Goal: Transaction & Acquisition: Purchase product/service

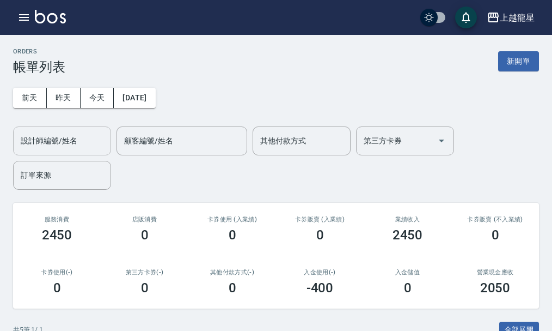
click at [87, 144] on input "設計師編號/姓名" at bounding box center [62, 140] width 88 height 19
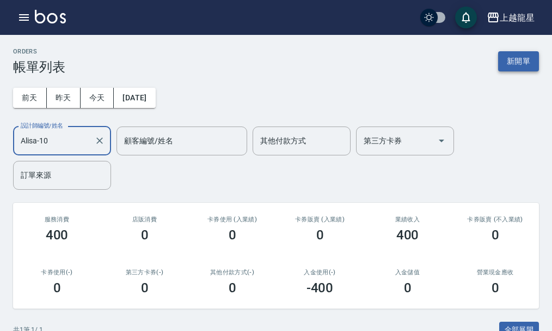
type input "Alisa-10"
click at [518, 59] on button "新開單" at bounding box center [518, 61] width 41 height 20
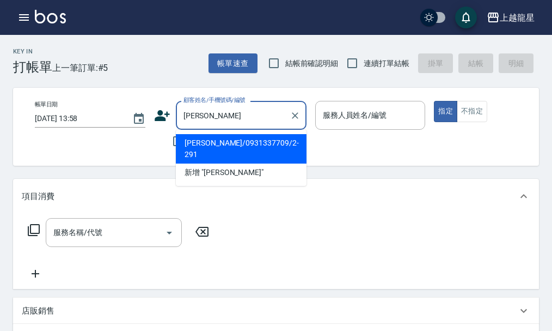
click at [275, 138] on li "[PERSON_NAME]/0931337709/2-291" at bounding box center [241, 148] width 131 height 29
type input "[PERSON_NAME]/0931337709/2-291"
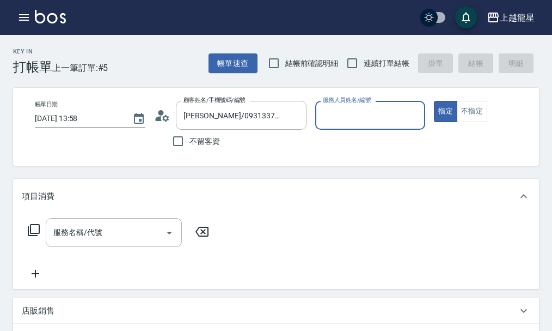
type input "Alisa-10"
click at [119, 242] on input "服務名稱/代號" at bounding box center [106, 232] width 110 height 19
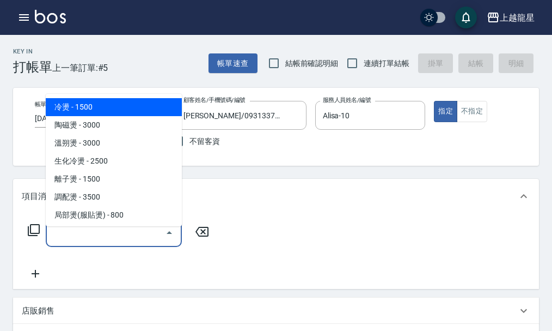
click at [131, 101] on span "冷燙 - 1500" at bounding box center [114, 107] width 136 height 18
type input "冷燙(201)"
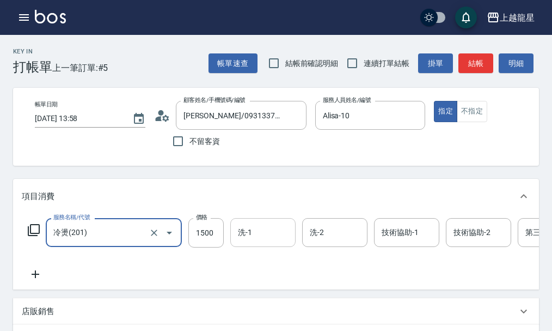
click at [268, 237] on input "洗-1" at bounding box center [263, 232] width 56 height 19
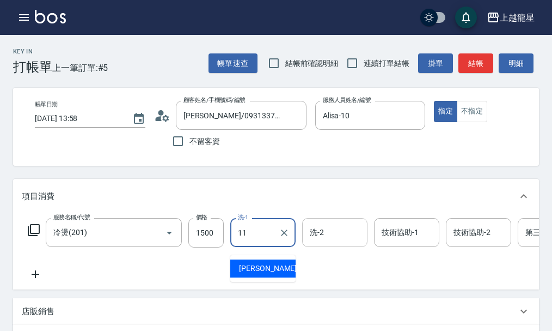
type input "11"
click at [332, 241] on input "洗-2" at bounding box center [335, 232] width 56 height 19
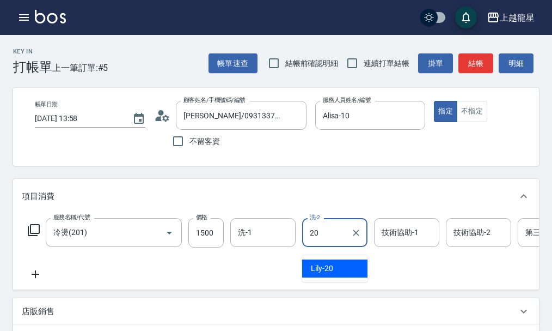
type input "Lily-20"
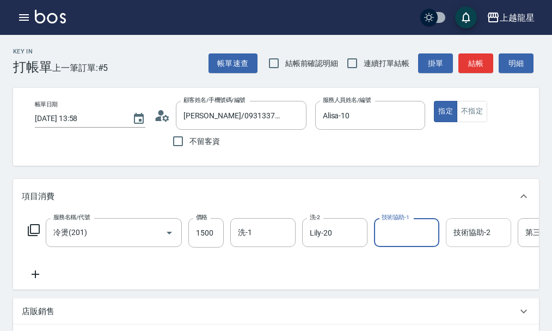
click at [467, 242] on input "技術協助-2" at bounding box center [479, 232] width 56 height 19
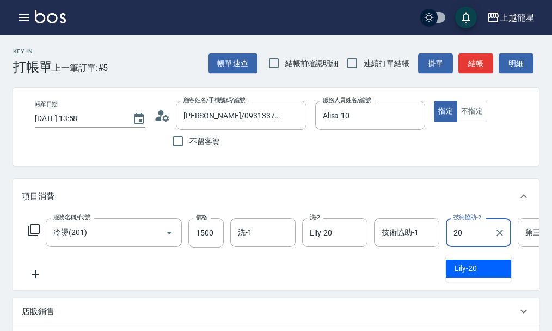
type input "Lily-20"
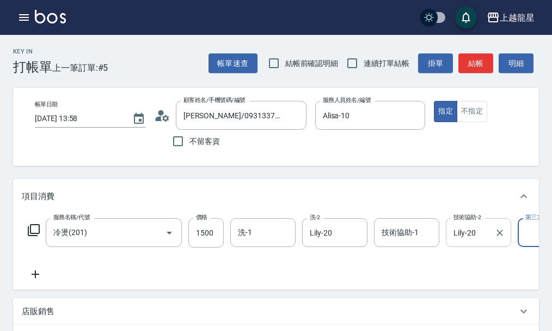
scroll to position [0, 39]
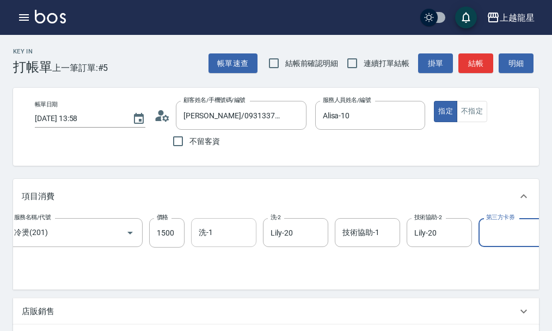
click at [237, 247] on div "洗-1" at bounding box center [223, 232] width 65 height 29
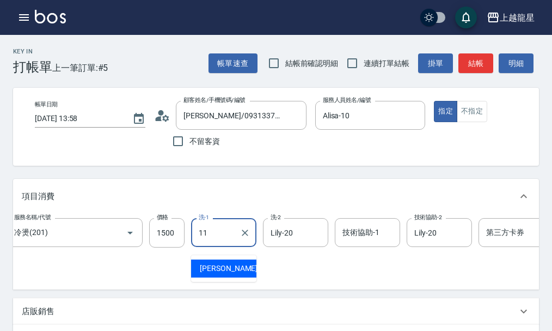
type input "[PERSON_NAME]-11"
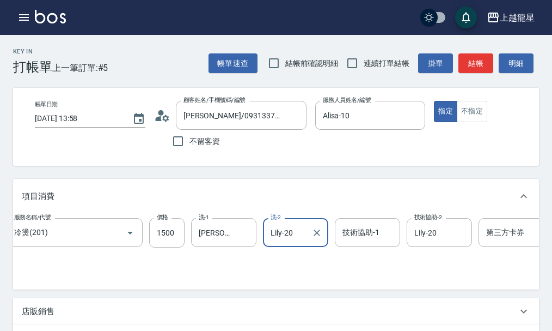
click at [259, 279] on div "服務名稱/代號 冷燙(201) 服務名稱/代號 價格 1500 價格 洗-1 [PERSON_NAME]-11 洗-1 洗-2 Lily-20 洗-2 技術協…" at bounding box center [289, 249] width 612 height 63
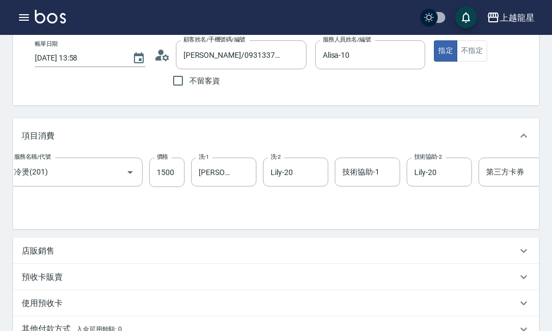
scroll to position [109, 0]
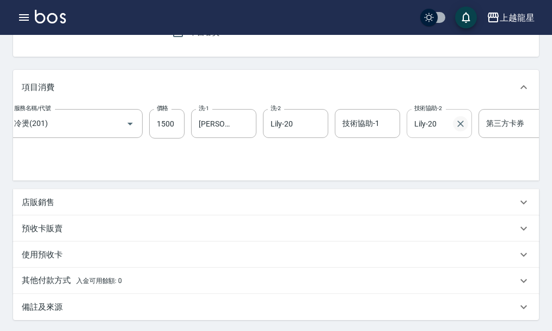
click at [457, 129] on icon "Clear" at bounding box center [460, 123] width 11 height 11
click at [356, 132] on input "技術協助-1" at bounding box center [368, 123] width 56 height 19
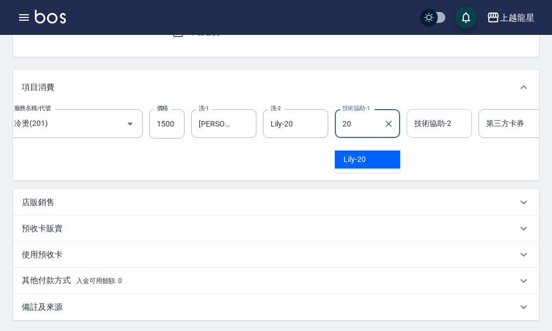
type input "Lily-20"
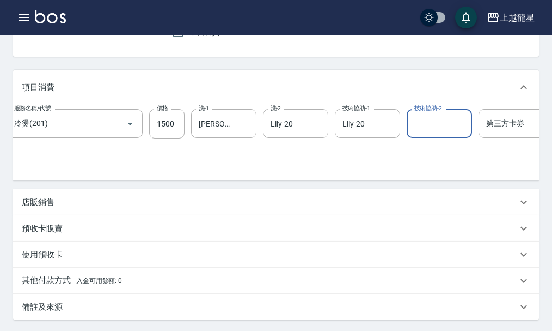
click at [342, 162] on div "服務名稱/代號 冷燙(201) 服務名稱/代號 價格 1500 價格 洗-1 [PERSON_NAME]-11 洗-1 洗-2 Lily-20 洗-2 技術協…" at bounding box center [289, 140] width 612 height 63
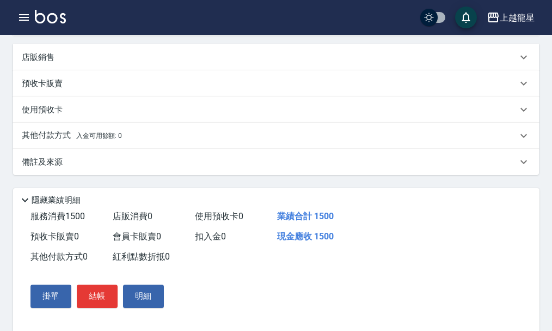
scroll to position [272, 0]
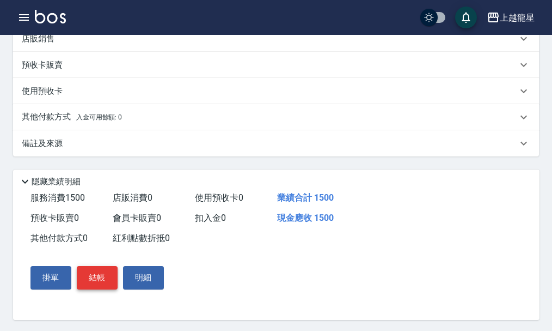
click at [91, 289] on button "結帳" at bounding box center [97, 277] width 41 height 23
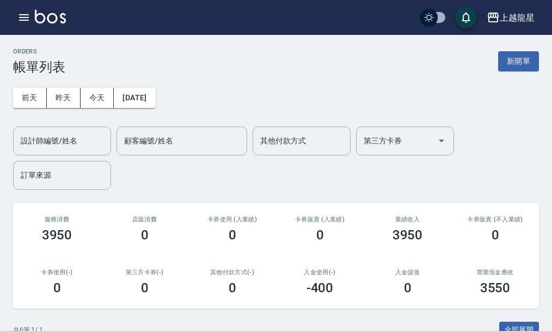
click at [515, 47] on div "ORDERS 帳單列表 新開單 [DATE] [DATE] [DATE] [DATE] 設計師編號/姓名 設計師編號/姓名 顧客編號/姓名 顧客編號/姓名 其…" at bounding box center [276, 315] width 552 height 561
click at [515, 51] on div "ORDERS 帳單列表 新開單" at bounding box center [276, 61] width 526 height 27
click at [512, 54] on button "新開單" at bounding box center [518, 61] width 41 height 20
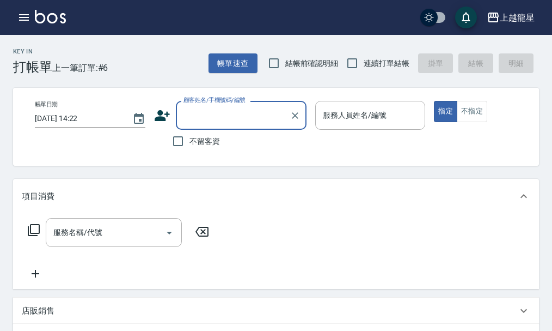
drag, startPoint x: 206, startPoint y: 139, endPoint x: 557, endPoint y: 245, distance: 366.3
click at [206, 140] on span "不留客資" at bounding box center [205, 141] width 31 height 11
click at [190, 140] on input "不留客資" at bounding box center [178, 141] width 23 height 23
checkbox input "true"
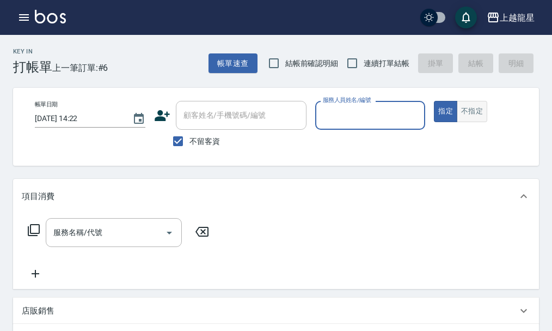
click at [478, 117] on button "不指定" at bounding box center [472, 111] width 31 height 21
click at [361, 103] on label "服務人員姓名/編號" at bounding box center [347, 100] width 48 height 8
click at [361, 106] on input "服務人員姓名/編號" at bounding box center [370, 115] width 101 height 19
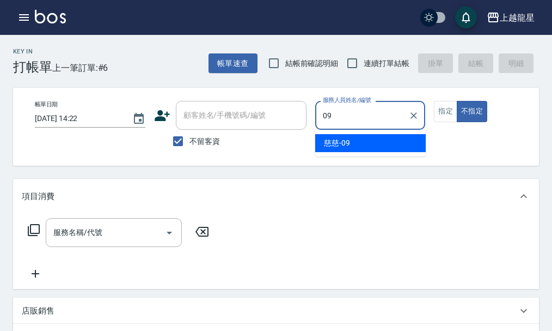
type input "慈慈-09"
type button "false"
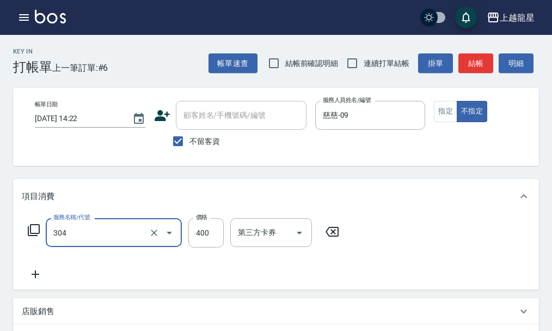
type input "剪髮(304)"
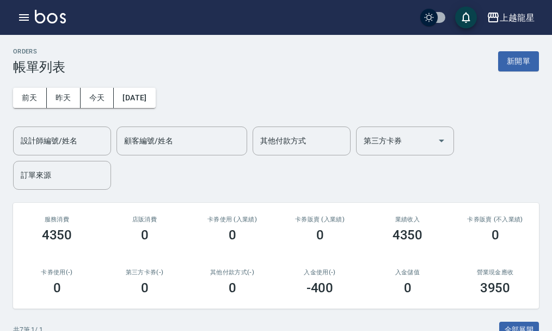
click at [56, 21] on img at bounding box center [50, 17] width 31 height 14
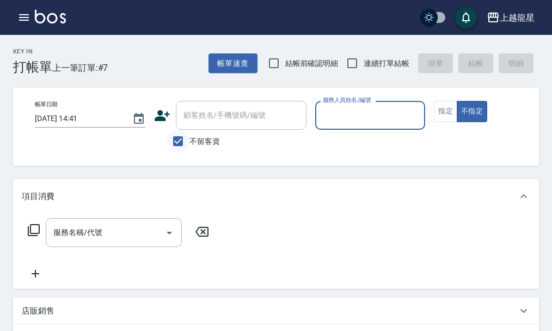
click at [187, 143] on input "不留客資" at bounding box center [178, 141] width 23 height 23
checkbox input "false"
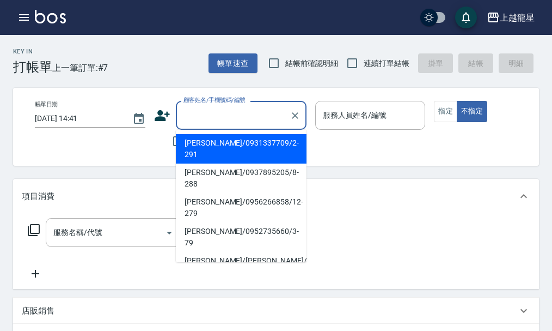
click at [216, 113] on input "顧客姓名/手機號碼/編號" at bounding box center [233, 115] width 105 height 19
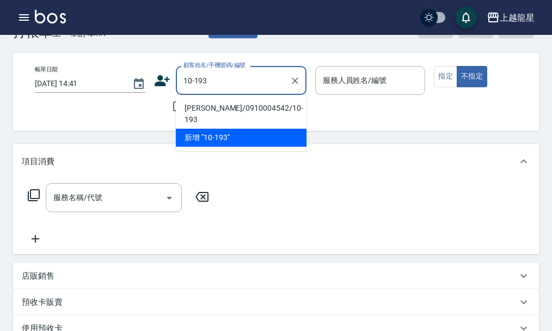
scroll to position [54, 0]
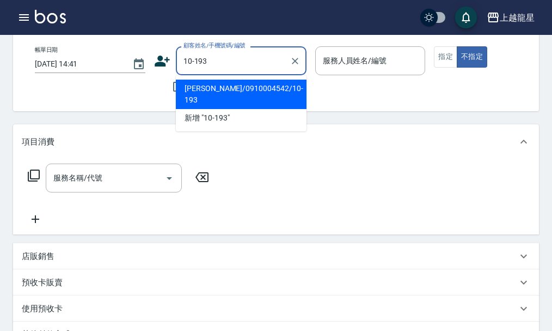
click at [233, 84] on li "[PERSON_NAME]/0910004542/10-193" at bounding box center [241, 94] width 131 height 29
type input "[PERSON_NAME]/0910004542/10-193"
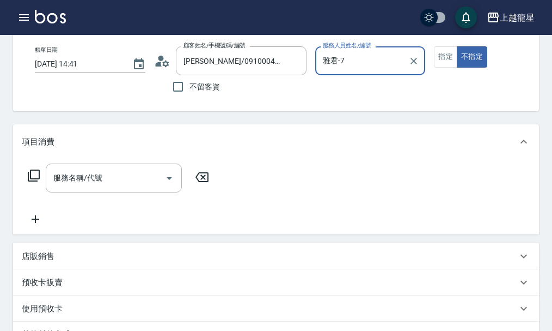
type input "雅君-7"
click at [416, 63] on icon "Clear" at bounding box center [414, 61] width 7 height 7
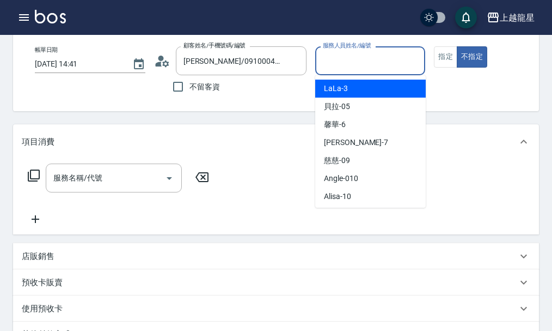
click at [366, 63] on input "服務人員姓名/編號" at bounding box center [370, 60] width 101 height 19
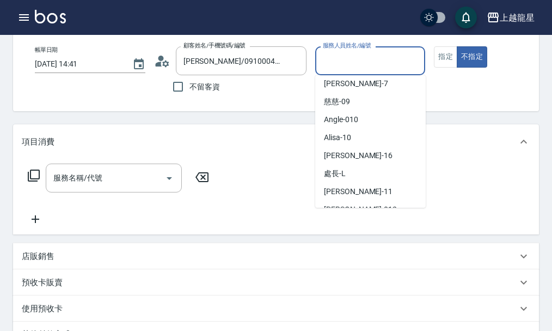
scroll to position [163, 0]
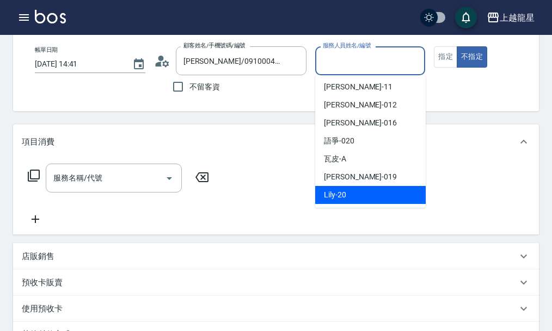
click at [337, 190] on span "Lily -20" at bounding box center [335, 194] width 22 height 11
type input "Lily-20"
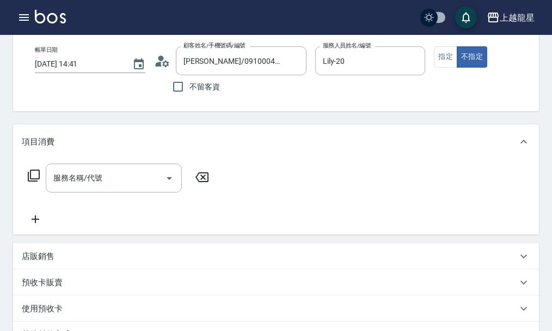
click at [103, 203] on div "服務名稱/代號 服務名稱/代號" at bounding box center [119, 194] width 194 height 62
click at [109, 187] on input "服務名稱/代號" at bounding box center [106, 177] width 110 height 19
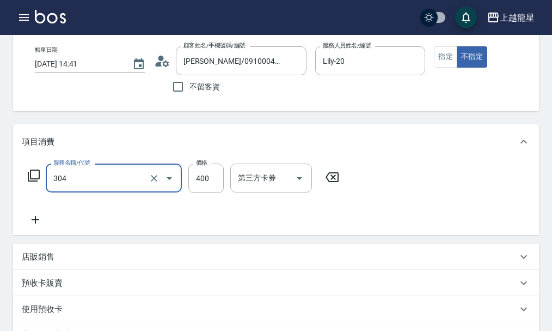
type input "剪髮(304)"
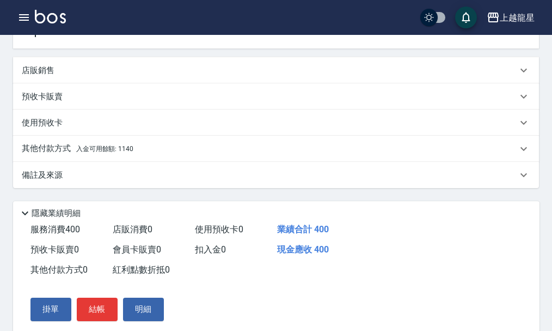
scroll to position [327, 0]
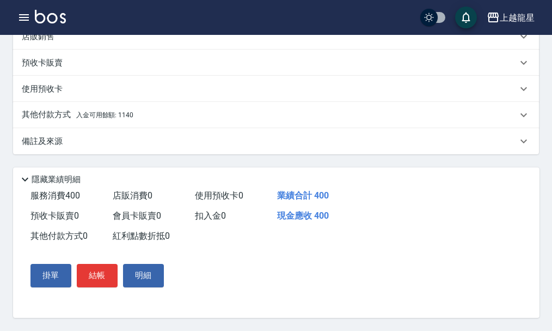
click at [150, 111] on div "其他付款方式 入金可用餘額: 1140" at bounding box center [270, 115] width 496 height 12
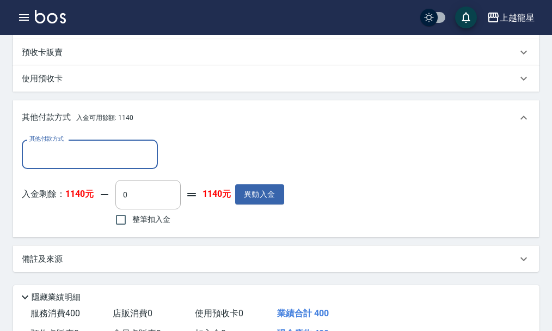
scroll to position [0, 0]
click at [120, 227] on input "整筆扣入金" at bounding box center [120, 219] width 23 height 23
checkbox input "true"
type input "400"
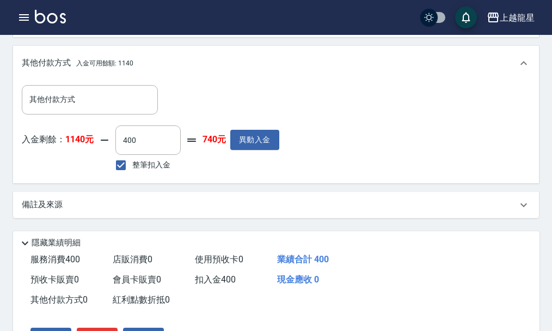
scroll to position [458, 0]
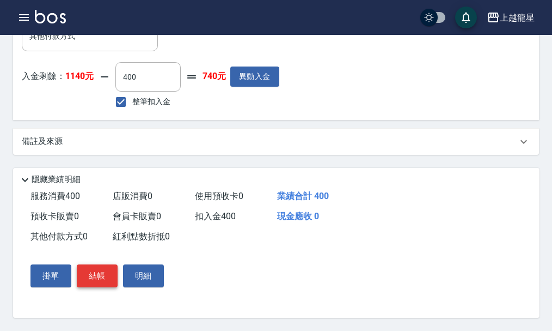
click at [97, 281] on button "結帳" at bounding box center [97, 275] width 41 height 23
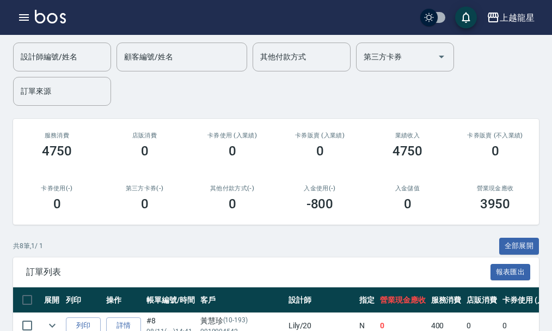
scroll to position [272, 0]
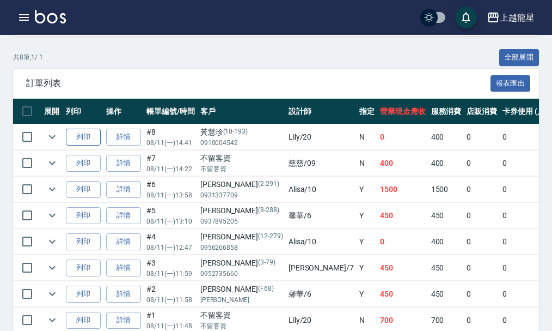
click at [93, 142] on button "列印" at bounding box center [83, 137] width 35 height 17
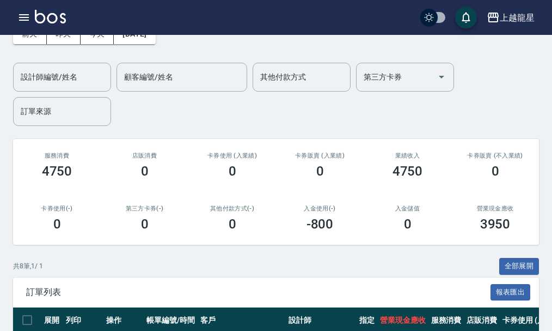
scroll to position [0, 0]
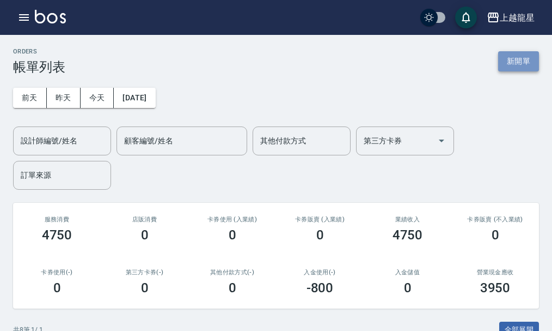
click at [522, 57] on button "新開單" at bounding box center [518, 61] width 41 height 20
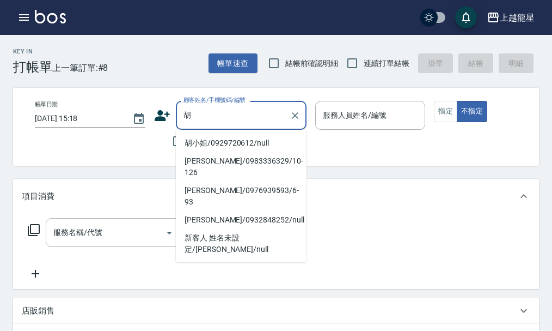
click at [204, 141] on li "胡小姐/0929720612/null" at bounding box center [241, 143] width 131 height 18
type input "胡小姐/0929720612/null"
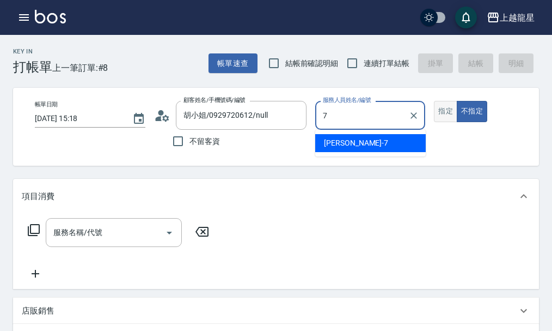
type input "雅君-7"
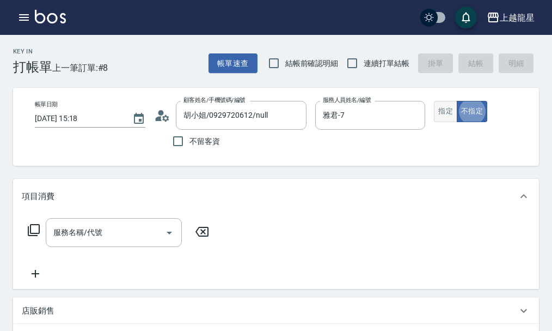
type button "false"
click at [440, 105] on button "指定" at bounding box center [445, 111] width 23 height 21
click at [110, 242] on input "服務名稱/代號" at bounding box center [106, 232] width 110 height 19
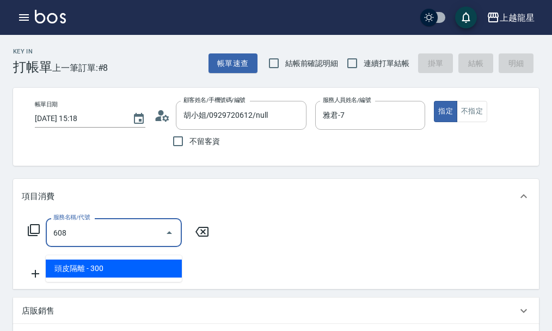
type input "頭皮隔離(608)"
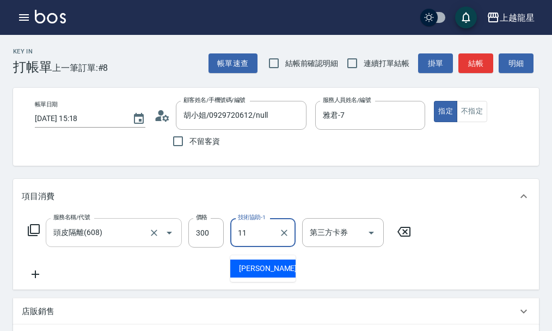
type input "[PERSON_NAME]-11"
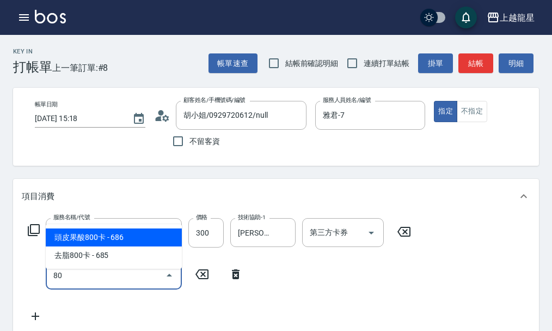
type input "8"
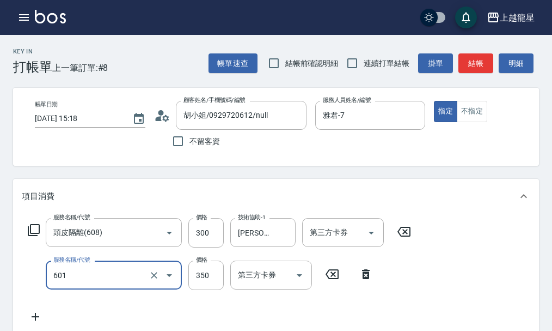
type input "自備護髮(601)"
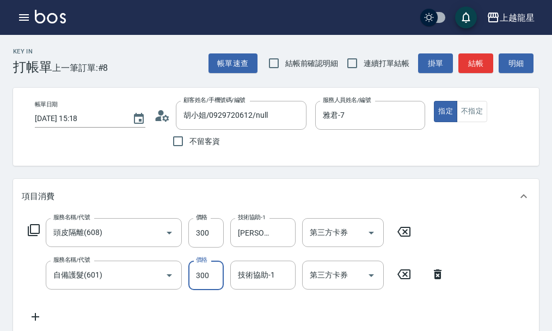
type input "300"
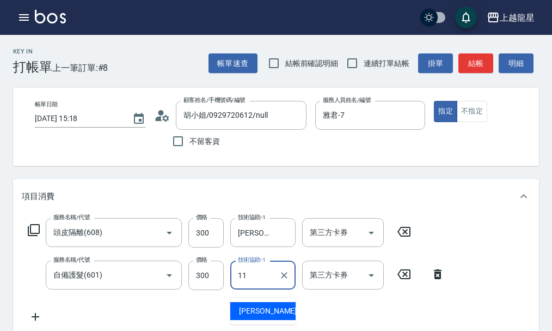
type input "[PERSON_NAME]-11"
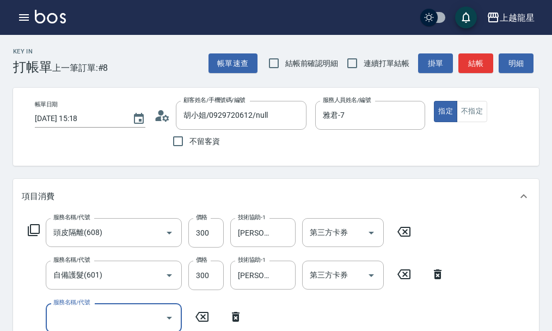
scroll to position [5, 0]
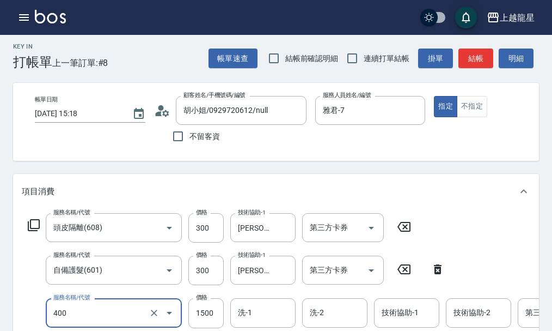
type input "染髮(400)"
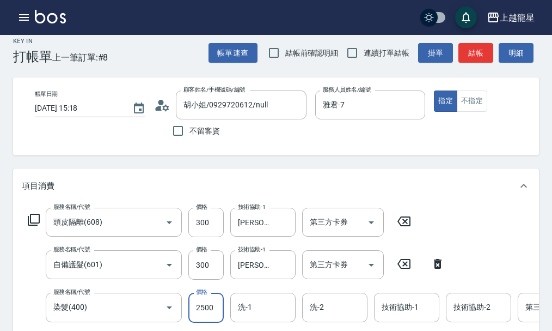
type input "2500"
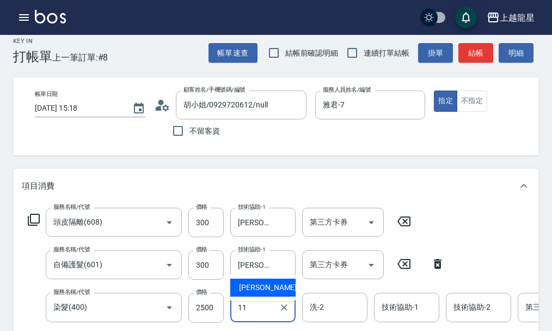
type input "[PERSON_NAME]-11"
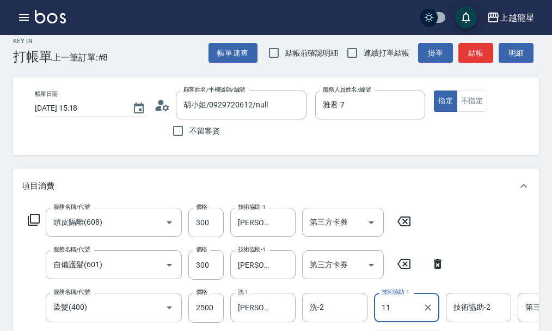
type input "[PERSON_NAME]-11"
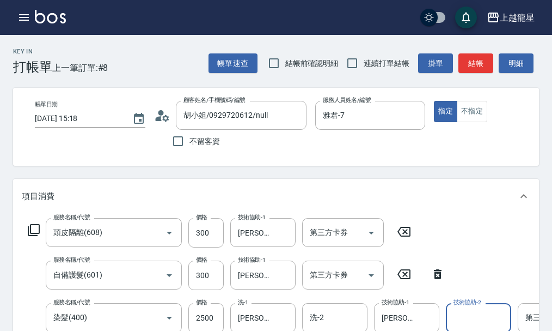
scroll to position [381, 0]
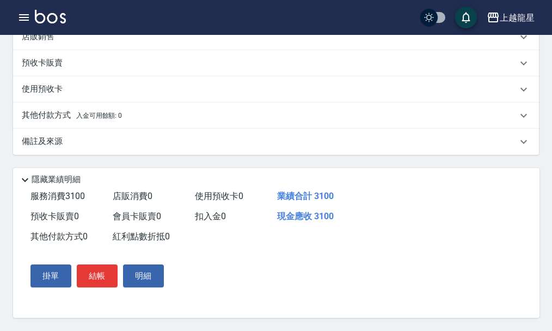
click at [71, 141] on div "備註及來源" at bounding box center [270, 141] width 496 height 11
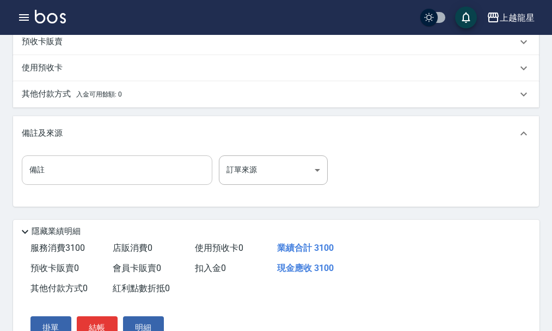
click at [47, 185] on input "備註" at bounding box center [117, 169] width 191 height 29
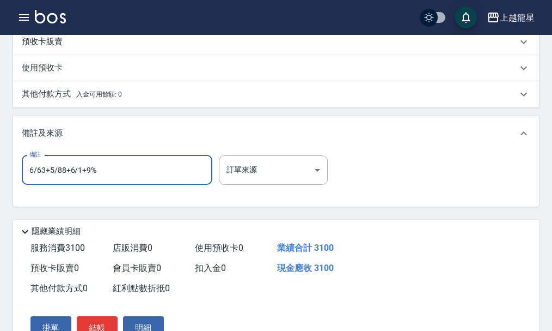
scroll to position [454, 0]
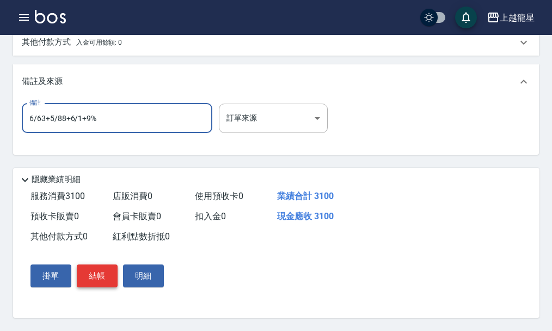
type input "6/63+5/88+6/1+9%"
click at [96, 275] on button "結帳" at bounding box center [97, 275] width 41 height 23
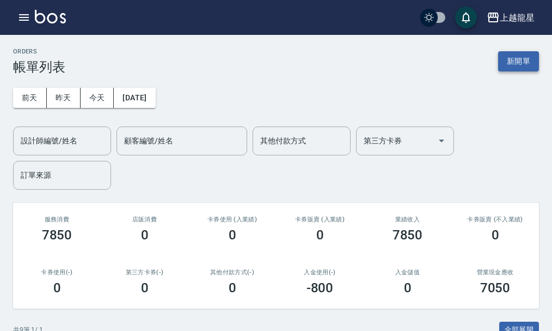
click at [520, 66] on button "新開單" at bounding box center [518, 61] width 41 height 20
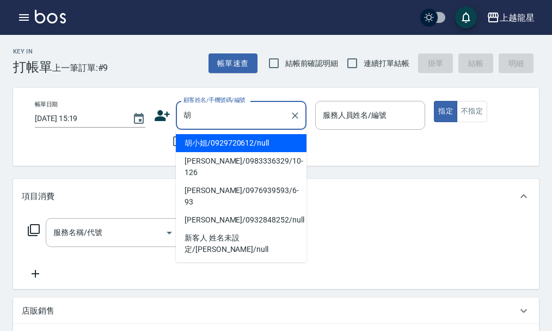
click at [201, 141] on li "胡小姐/0929720612/null" at bounding box center [241, 143] width 131 height 18
type input "胡小姐/0929720612/null"
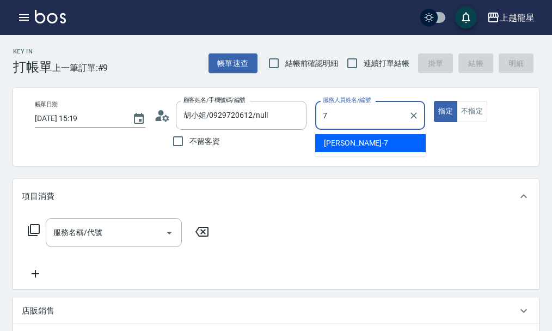
type input "雅君-7"
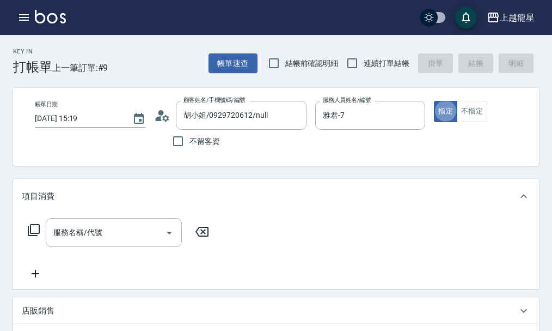
type button "true"
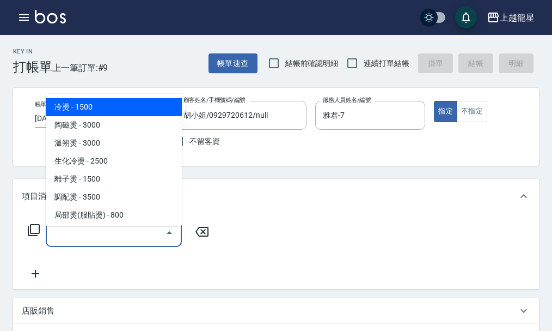
click at [106, 240] on input "服務名稱/代號" at bounding box center [106, 232] width 110 height 19
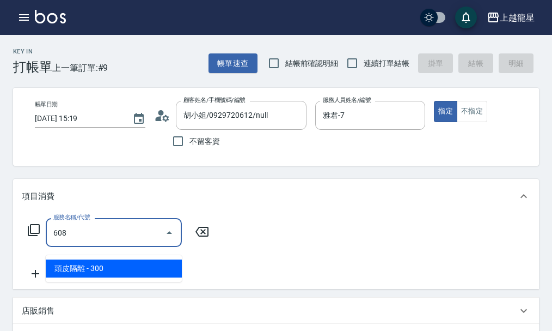
type input "頭皮隔離(608)"
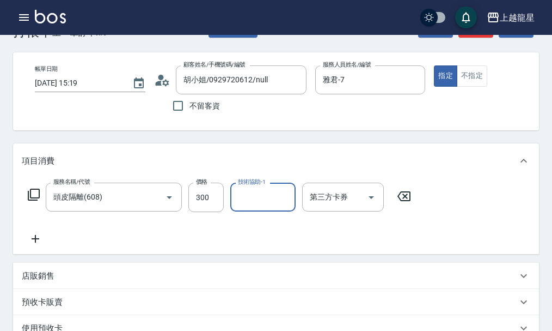
scroll to position [54, 0]
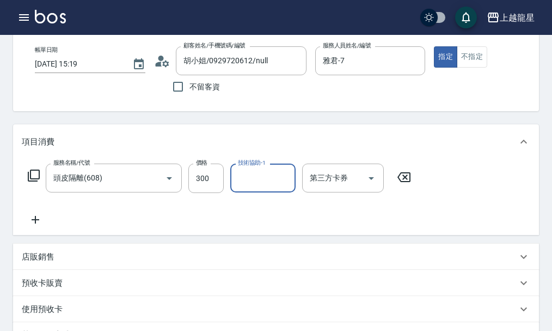
click at [41, 263] on p "店販銷售" at bounding box center [38, 256] width 33 height 11
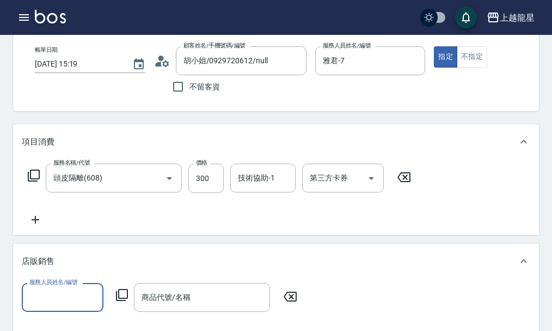
scroll to position [0, 0]
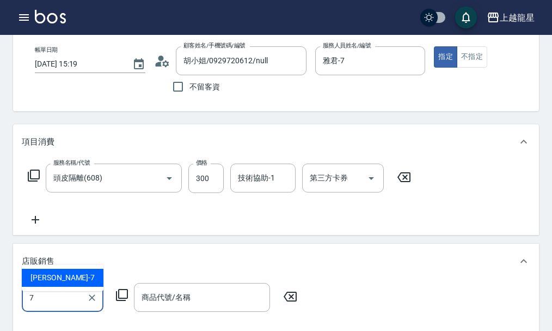
type input "雅君-7"
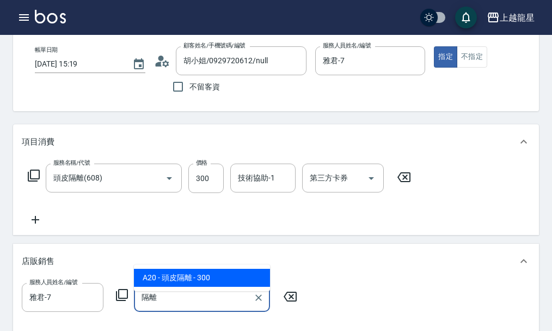
type input "頭皮隔離"
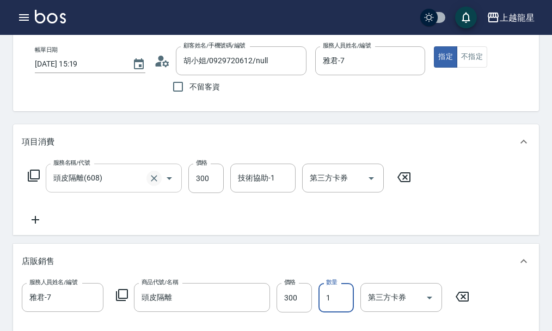
click at [153, 184] on icon "Clear" at bounding box center [154, 178] width 11 height 11
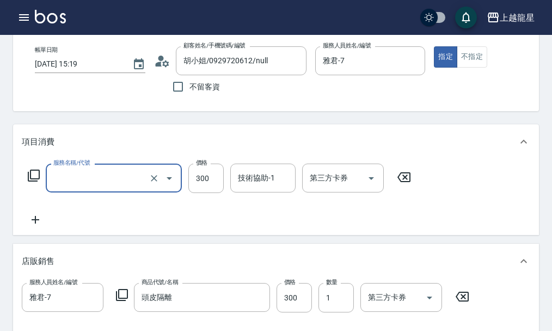
click at [103, 186] on input "服務名稱/代號" at bounding box center [99, 177] width 96 height 19
type input "剪髮(303)"
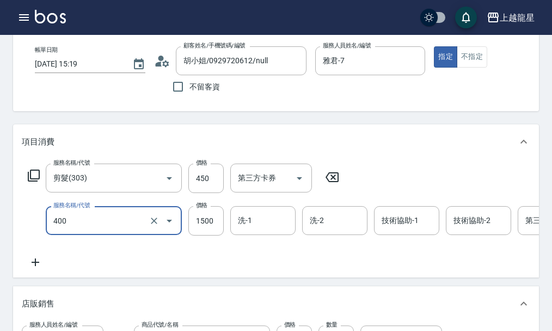
type input "染髮(400)"
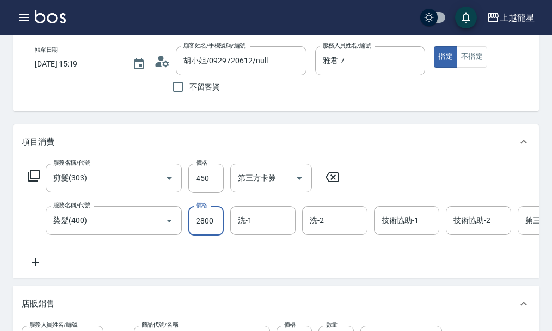
type input "2800"
type input "[PERSON_NAME]-11"
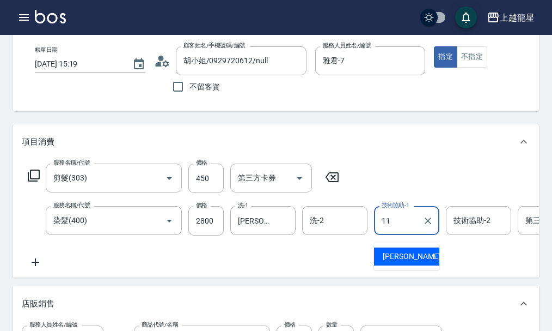
type input "[PERSON_NAME]-11"
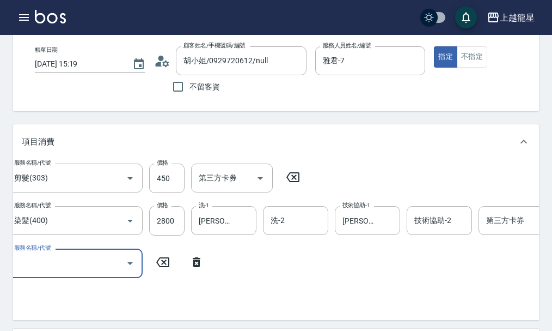
scroll to position [0, 38]
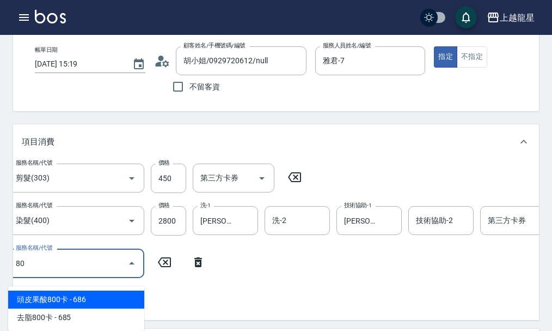
type input "8"
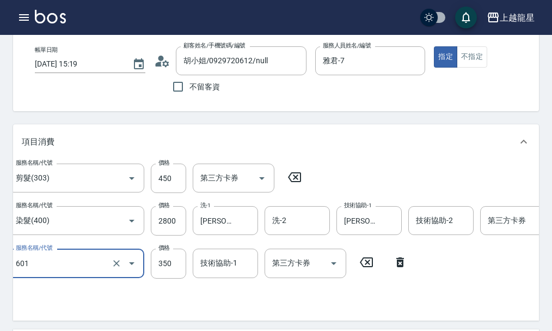
type input "自備護髮(601)"
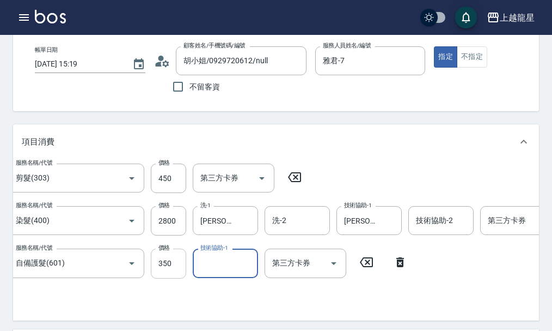
click at [170, 273] on input "350" at bounding box center [168, 262] width 35 height 29
type input "300"
type input "[PERSON_NAME]-11"
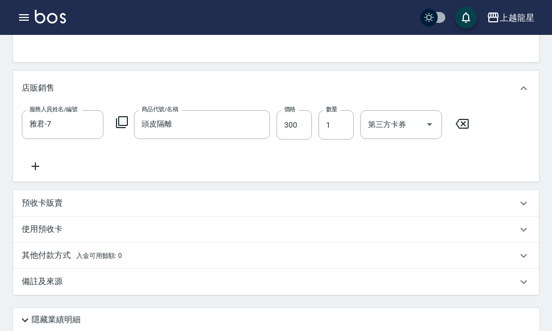
scroll to position [474, 0]
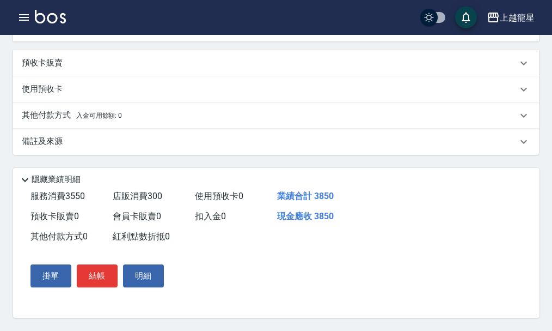
click at [58, 136] on p "備註及來源" at bounding box center [42, 141] width 41 height 11
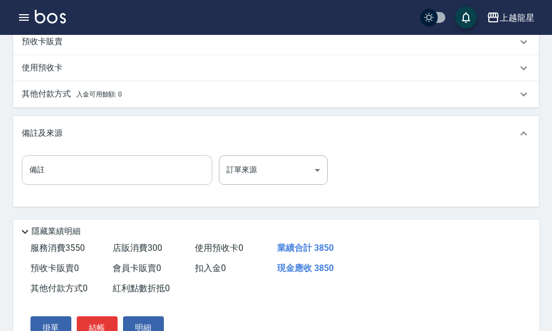
drag, startPoint x: 75, startPoint y: 179, endPoint x: 73, endPoint y: 191, distance: 12.1
click at [73, 185] on input "備註" at bounding box center [117, 169] width 191 height 29
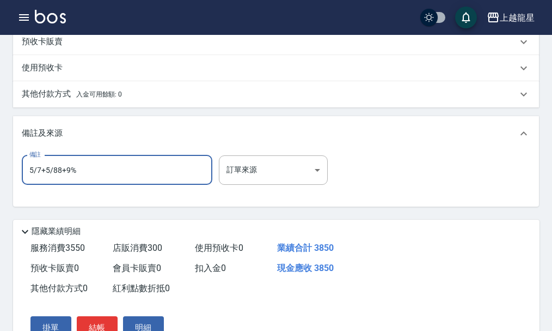
scroll to position [547, 0]
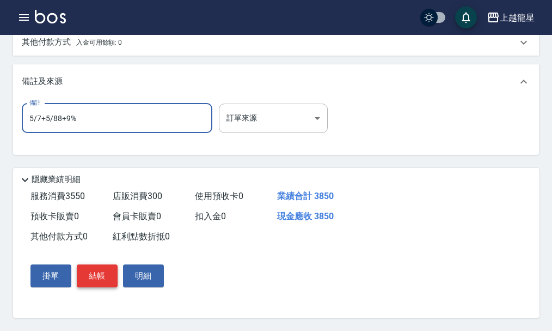
type input "5/7+5/88+9%"
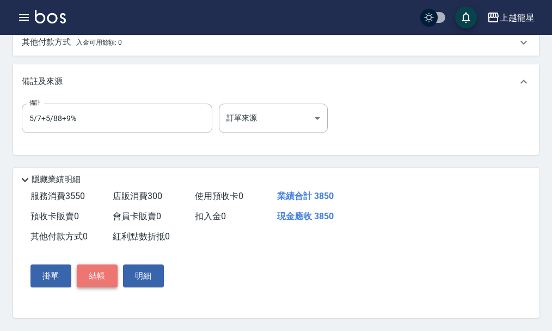
click at [100, 280] on button "結帳" at bounding box center [97, 275] width 41 height 23
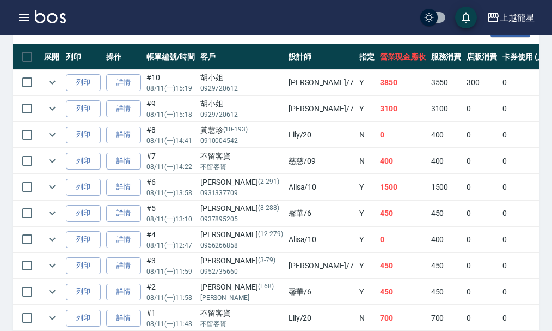
scroll to position [272, 0]
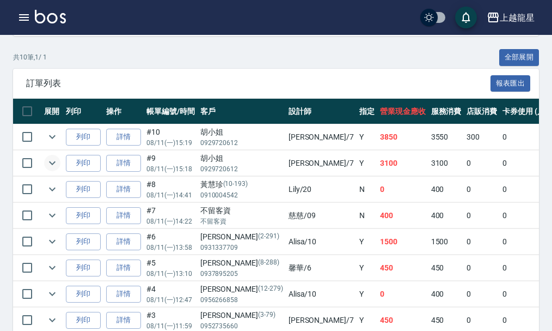
click at [52, 163] on icon "expand row" at bounding box center [52, 162] width 13 height 13
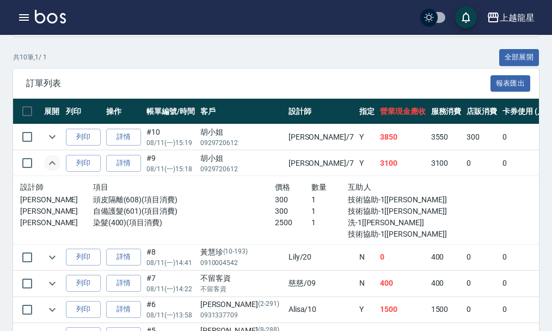
click at [52, 163] on icon "expand row" at bounding box center [52, 163] width 7 height 4
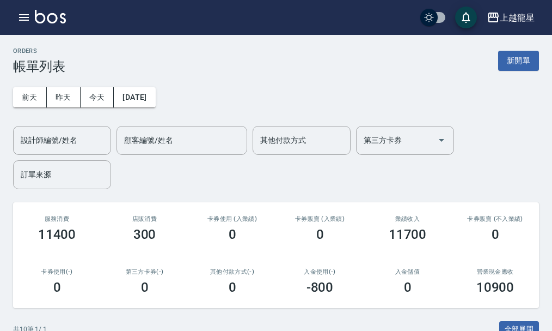
scroll to position [0, 0]
click at [515, 50] on div "ORDERS 帳單列表 新開單" at bounding box center [276, 61] width 526 height 27
click at [515, 57] on button "新開單" at bounding box center [518, 61] width 41 height 20
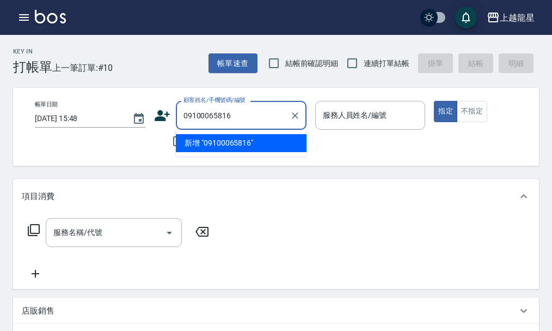
click at [204, 113] on input "09100065816" at bounding box center [233, 115] width 105 height 19
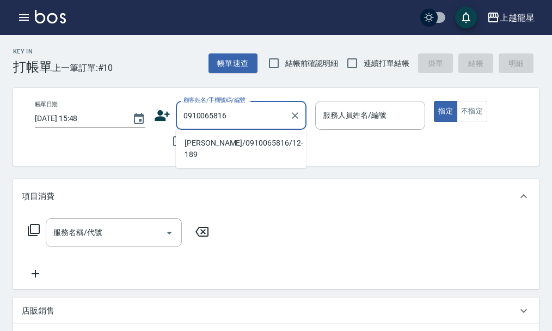
click at [251, 146] on li "[PERSON_NAME]/0910065816/12-189" at bounding box center [241, 148] width 131 height 29
type input "[PERSON_NAME]/0910065816/12-189"
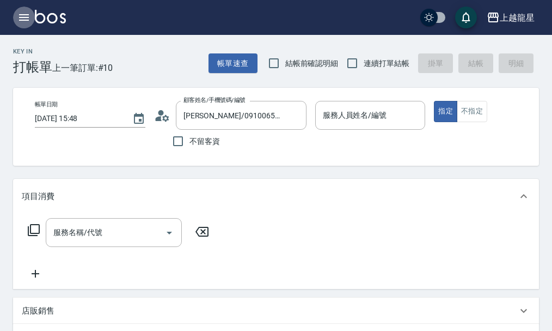
click at [19, 11] on icon "button" at bounding box center [23, 17] width 13 height 13
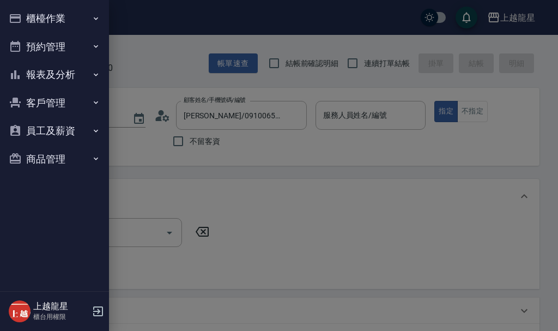
click at [71, 102] on button "客戶管理" at bounding box center [54, 103] width 100 height 28
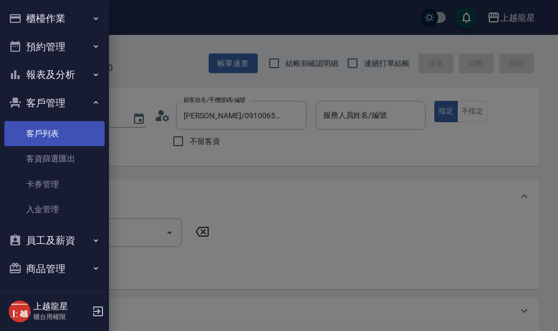
click at [75, 131] on link "客戶列表" at bounding box center [54, 133] width 100 height 25
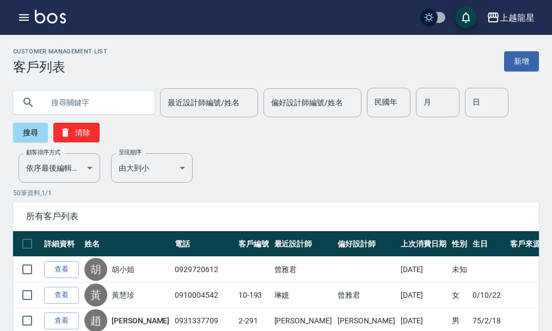
click at [105, 111] on input "text" at bounding box center [95, 102] width 102 height 29
type input "12-189"
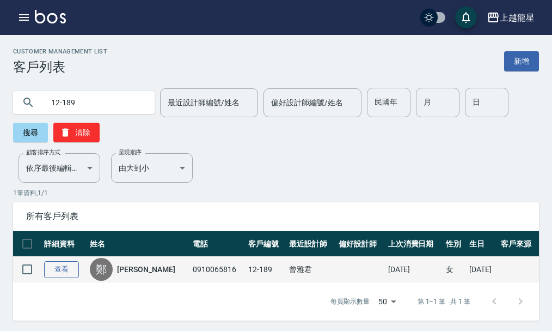
click at [71, 268] on link "查看" at bounding box center [61, 269] width 35 height 17
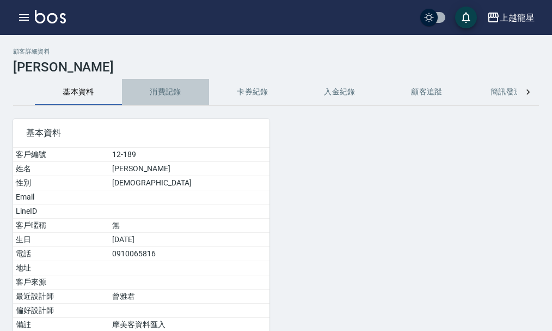
click at [178, 92] on button "消費記錄" at bounding box center [165, 92] width 87 height 26
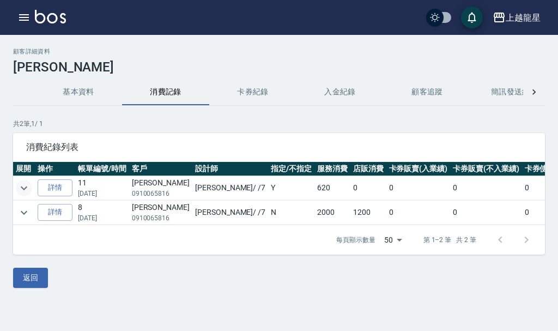
click at [23, 185] on icon "expand row" at bounding box center [23, 187] width 13 height 13
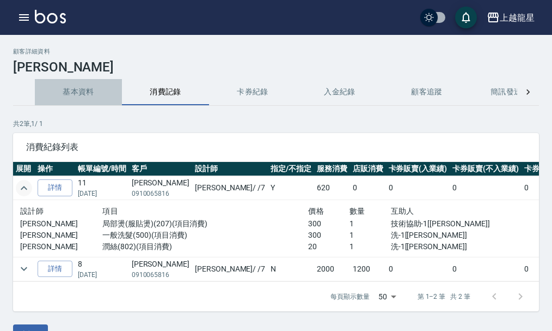
click at [79, 90] on button "基本資料" at bounding box center [78, 92] width 87 height 26
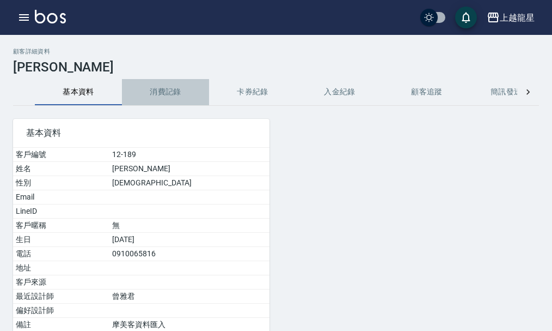
click at [187, 97] on button "消費記錄" at bounding box center [165, 92] width 87 height 26
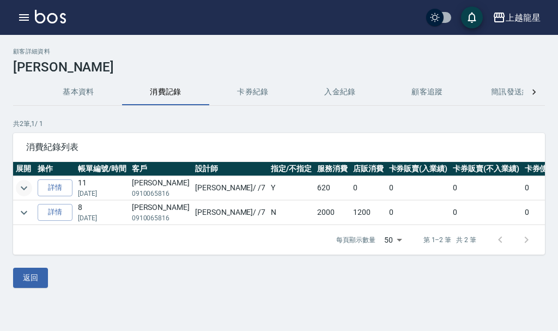
click at [24, 189] on icon "expand row" at bounding box center [24, 188] width 7 height 4
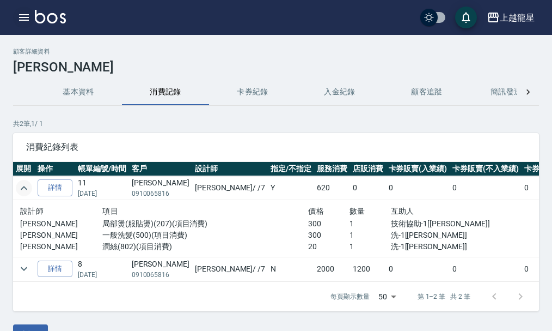
click at [29, 15] on icon "button" at bounding box center [24, 17] width 10 height 7
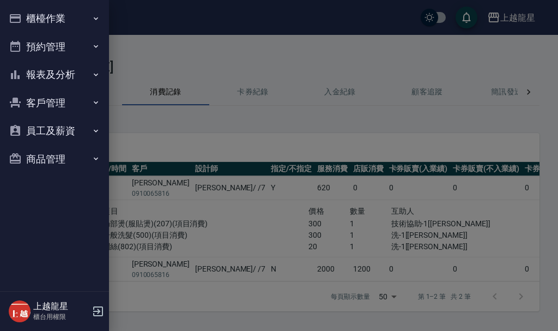
click at [29, 15] on button "櫃檯作業" at bounding box center [54, 18] width 100 height 28
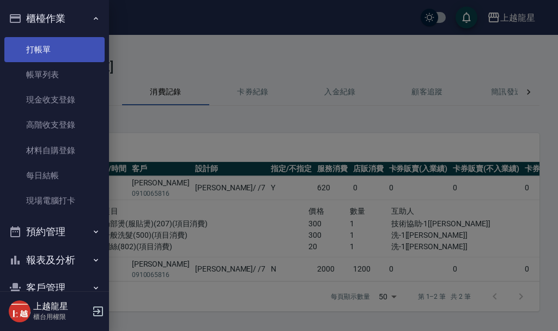
click at [57, 41] on link "打帳單" at bounding box center [54, 49] width 100 height 25
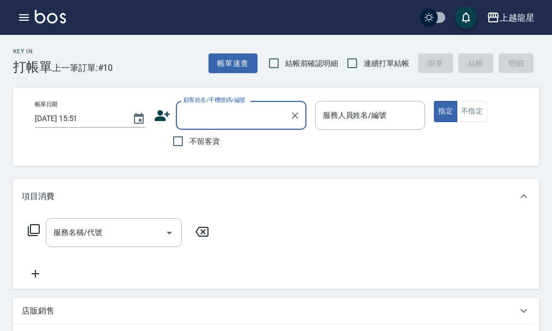
click at [26, 18] on icon "button" at bounding box center [24, 17] width 10 height 7
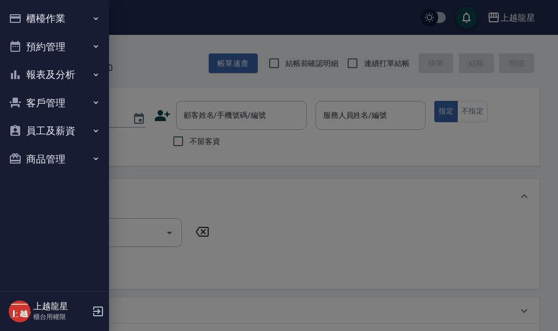
click at [52, 20] on button "櫃檯作業" at bounding box center [54, 18] width 100 height 28
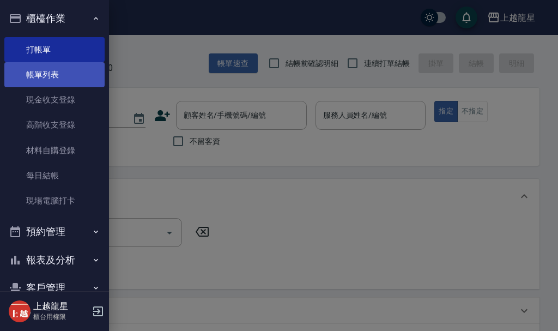
click at [62, 79] on link "帳單列表" at bounding box center [54, 74] width 100 height 25
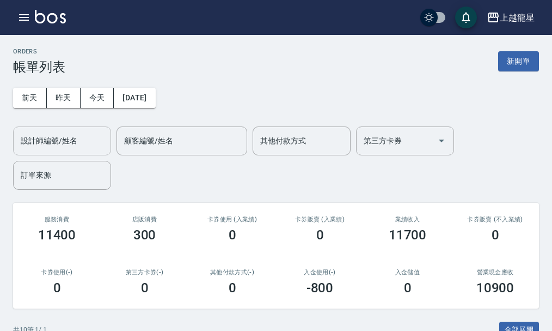
click at [61, 139] on input "設計師編號/姓名" at bounding box center [62, 140] width 88 height 19
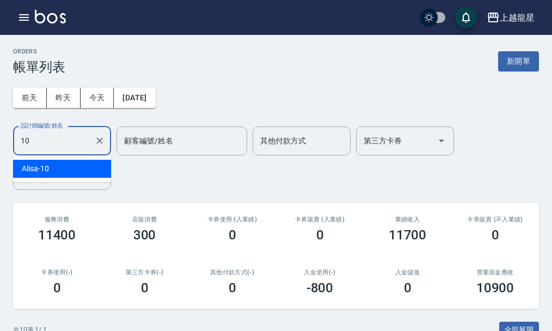
type input "Alisa-10"
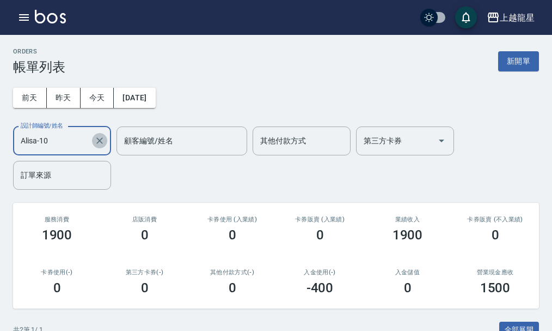
click at [103, 143] on icon "Clear" at bounding box center [99, 140] width 11 height 11
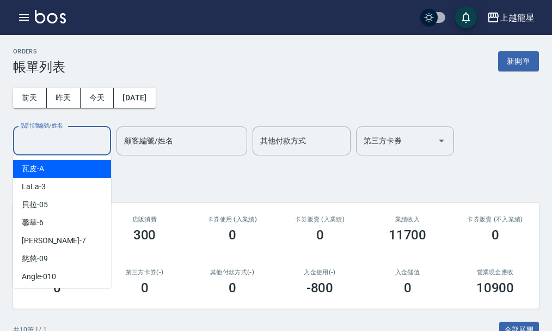
click at [65, 142] on input "設計師編號/姓名" at bounding box center [62, 140] width 88 height 19
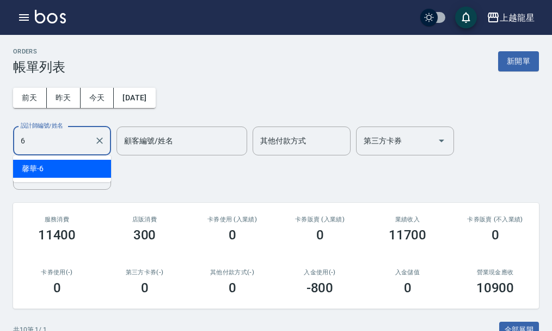
type input "馨華-6"
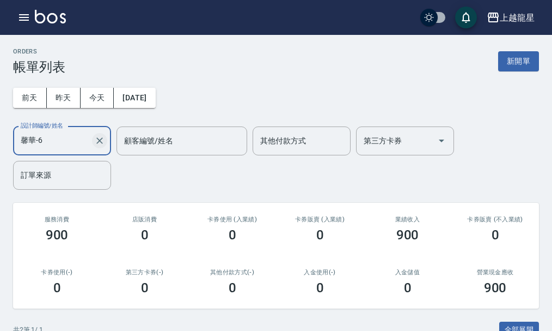
click at [99, 136] on icon "Clear" at bounding box center [99, 140] width 11 height 11
click at [38, 138] on input "設計師編號/姓名" at bounding box center [62, 140] width 88 height 19
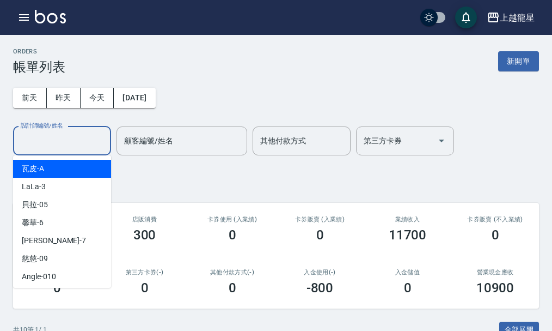
type input "6"
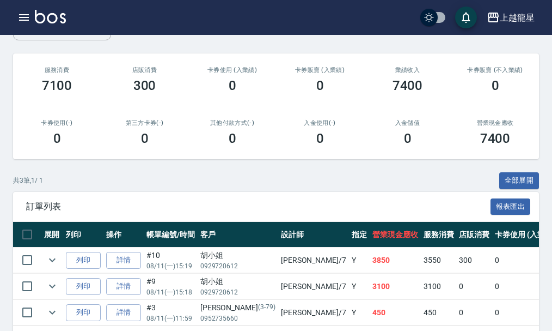
scroll to position [195, 0]
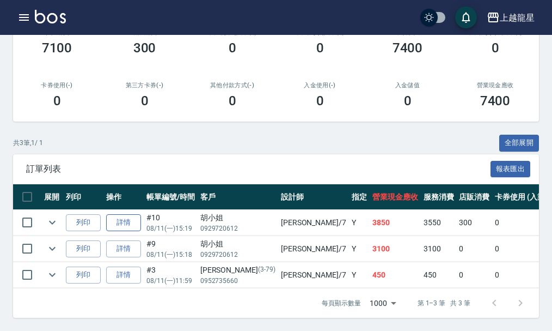
type input "雅君-7"
click at [123, 214] on link "詳情" at bounding box center [123, 222] width 35 height 17
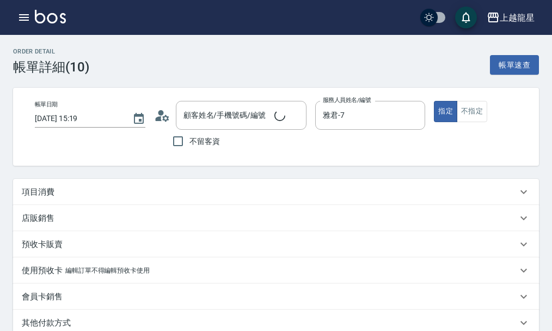
type input "[DATE] 15:19"
type input "雅君-7"
type input "5/7+5/88+9%"
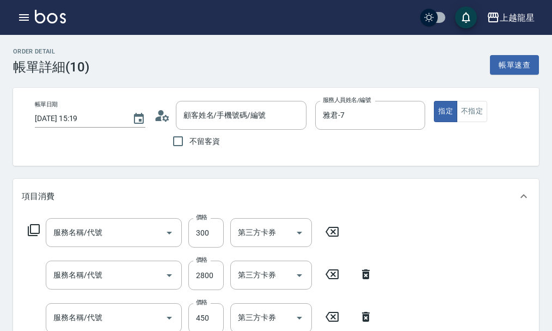
type input "胡小姐/0929720612/null"
type input "頭皮隔離"
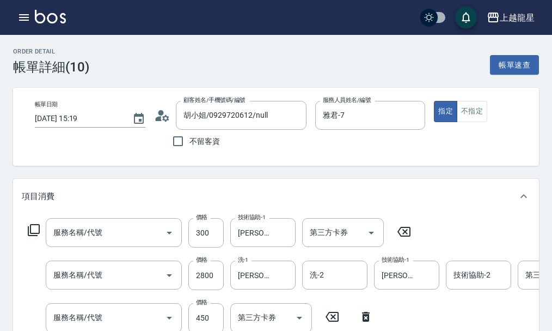
type input "自備護髮(601)"
type input "染髮(400)"
type input "剪髮(303)"
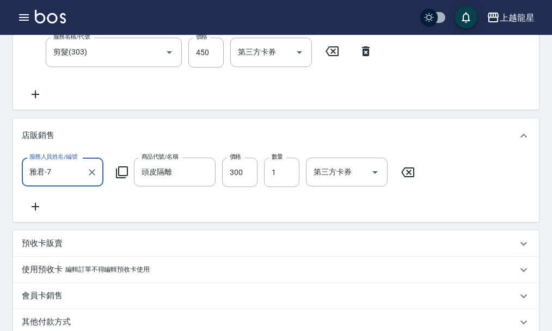
scroll to position [272, 0]
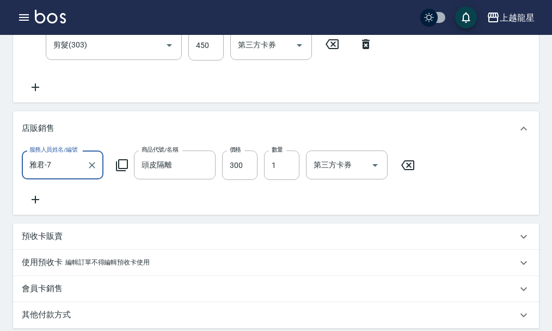
click at [122, 172] on icon at bounding box center [121, 164] width 13 height 13
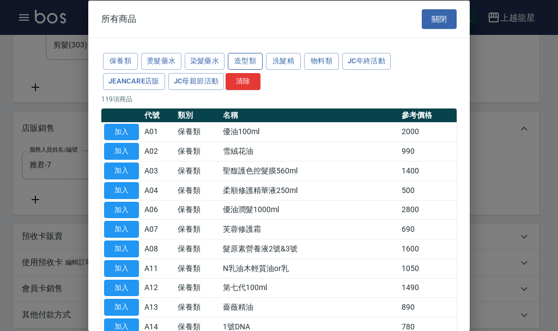
click at [253, 59] on button "造型類" at bounding box center [245, 61] width 35 height 17
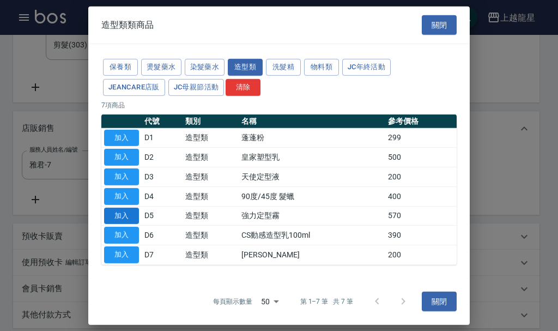
click at [132, 217] on button "加入" at bounding box center [121, 215] width 35 height 17
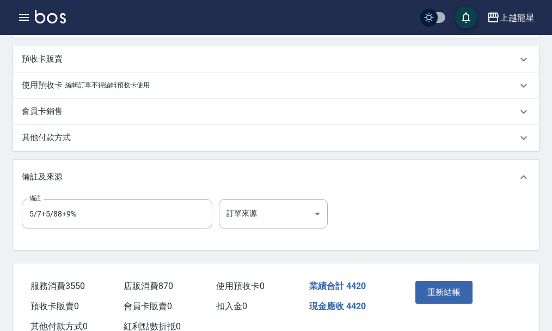
scroll to position [553, 0]
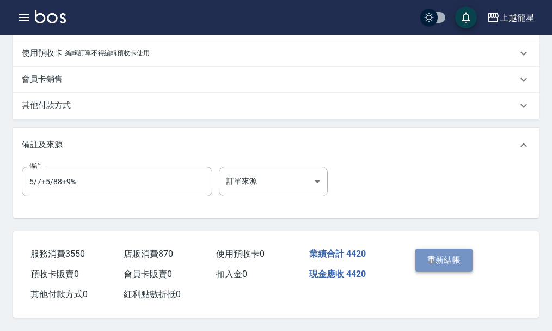
click at [446, 260] on button "重新結帳" at bounding box center [445, 259] width 58 height 23
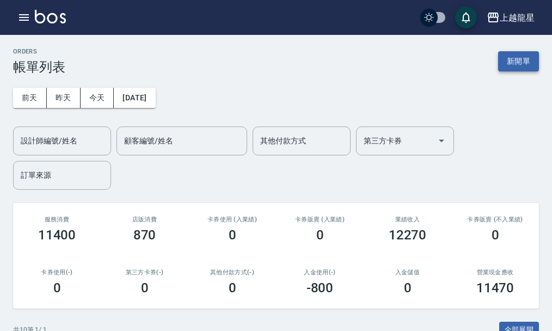
click at [501, 63] on button "新開單" at bounding box center [518, 61] width 41 height 20
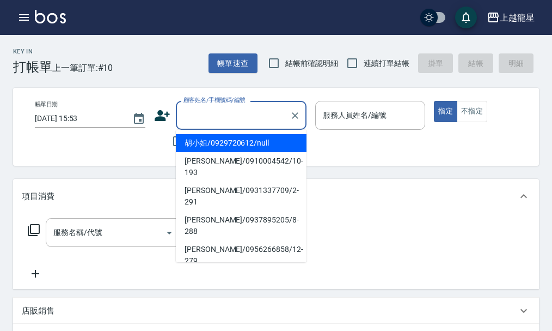
click at [193, 115] on input "顧客姓名/手機號碼/編號" at bounding box center [233, 115] width 105 height 19
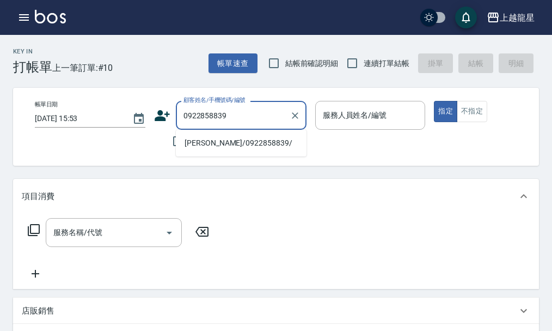
click at [239, 143] on li "[PERSON_NAME]/0922858839/" at bounding box center [241, 143] width 131 height 18
type input "[PERSON_NAME]/0922858839/"
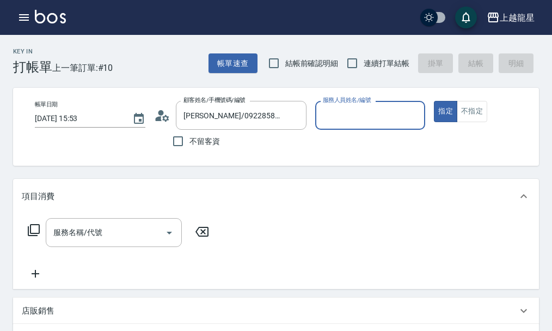
click at [166, 120] on icon at bounding box center [165, 117] width 7 height 7
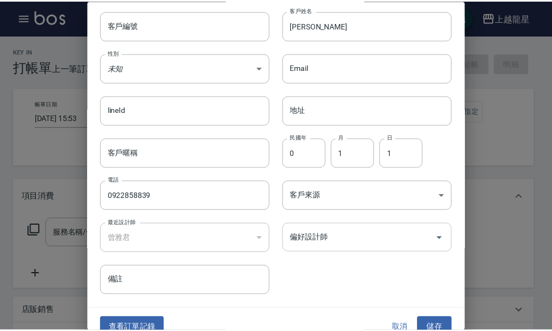
scroll to position [47, 0]
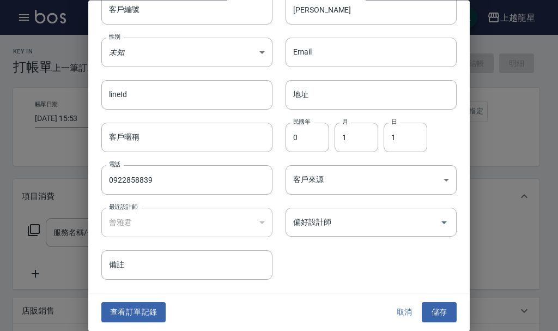
click at [401, 310] on button "取消" at bounding box center [404, 312] width 35 height 20
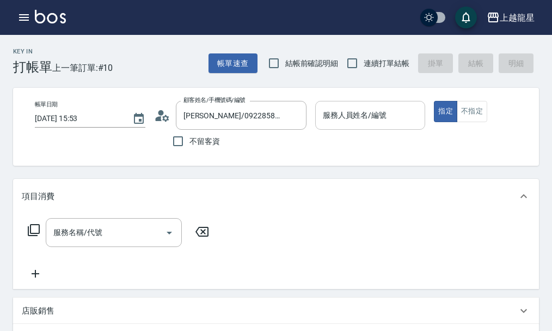
click at [385, 119] on input "服務人員姓名/編號" at bounding box center [370, 115] width 101 height 19
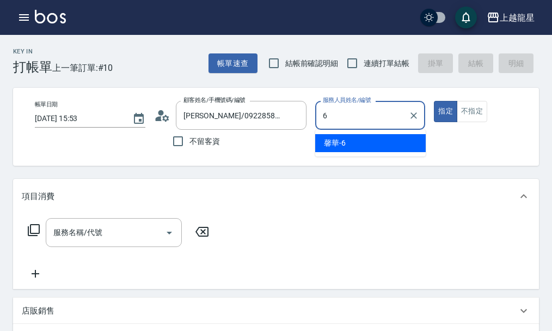
type input "馨華-6"
type button "true"
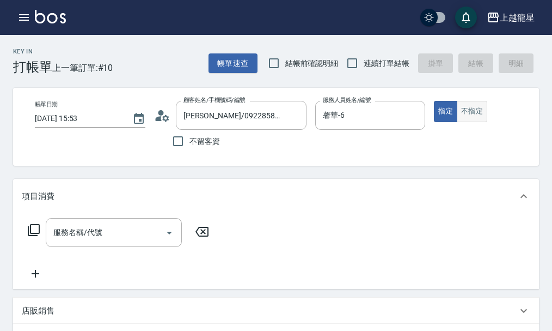
click at [478, 110] on button "不指定" at bounding box center [472, 111] width 31 height 21
click at [127, 247] on div "服務名稱/代號" at bounding box center [114, 232] width 136 height 29
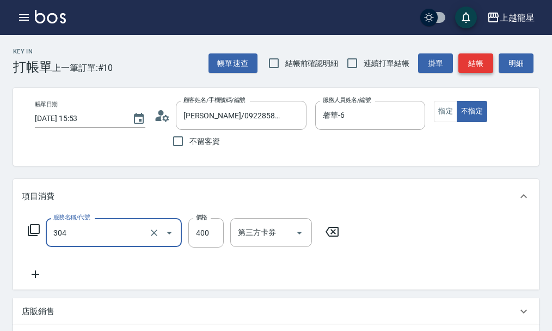
type input "剪髮(304)"
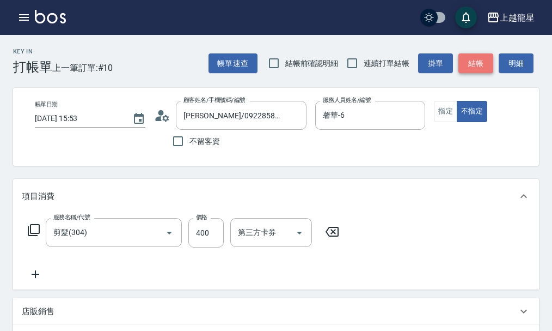
click at [487, 58] on button "結帳" at bounding box center [476, 63] width 35 height 20
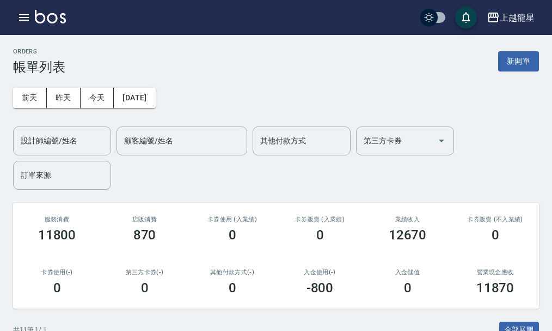
click at [56, 18] on img at bounding box center [50, 17] width 31 height 14
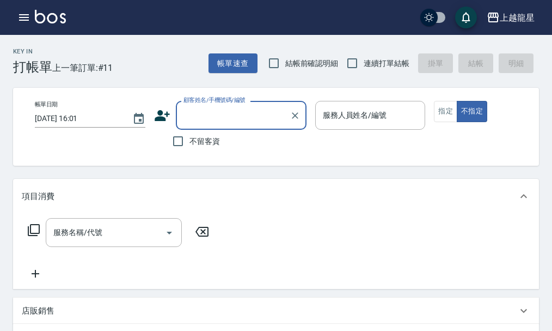
click at [255, 118] on input "顧客姓名/手機號碼/編號" at bounding box center [233, 115] width 105 height 19
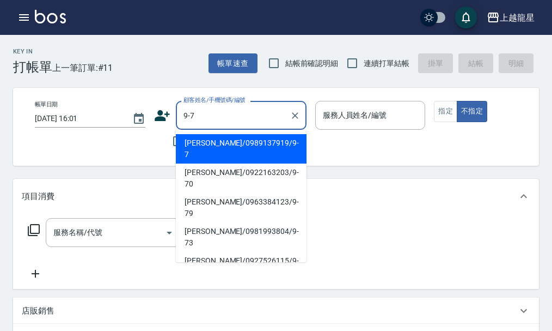
click at [229, 141] on li "[PERSON_NAME]/0989137919/9-7" at bounding box center [241, 148] width 131 height 29
type input "[PERSON_NAME]/0989137919/9-7"
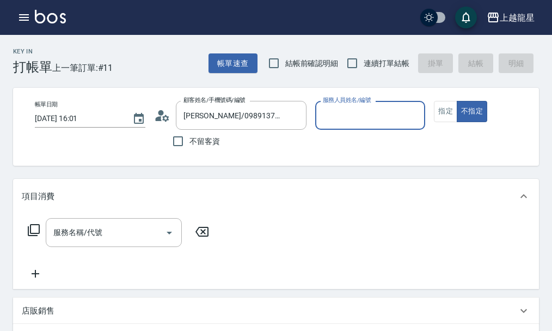
type input "雅君-7"
click at [416, 114] on icon "Clear" at bounding box center [414, 115] width 7 height 7
click at [399, 114] on input "服務人員姓名/編號" at bounding box center [370, 115] width 101 height 19
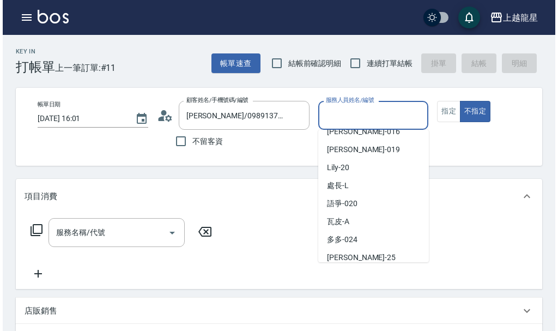
scroll to position [200, 0]
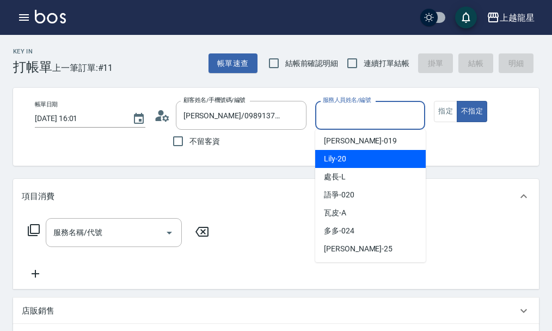
click at [356, 162] on div "Lily -20" at bounding box center [370, 159] width 111 height 18
type input "Lily-20"
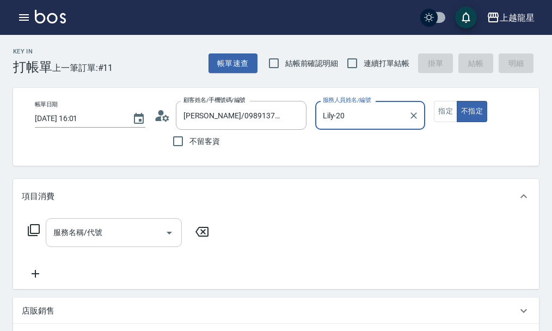
click at [135, 231] on input "服務名稱/代號" at bounding box center [106, 232] width 110 height 19
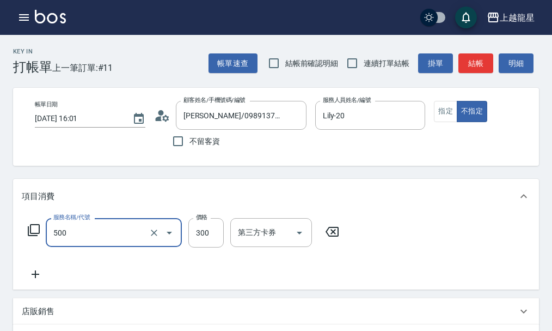
type input "一般洗髮(500)"
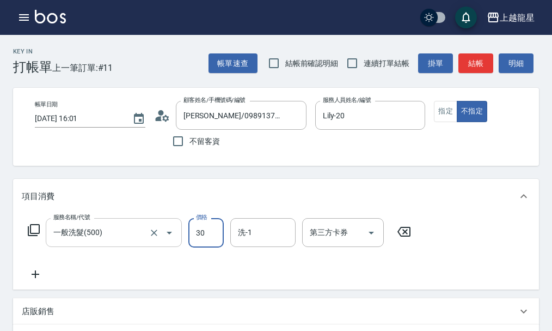
type input "300"
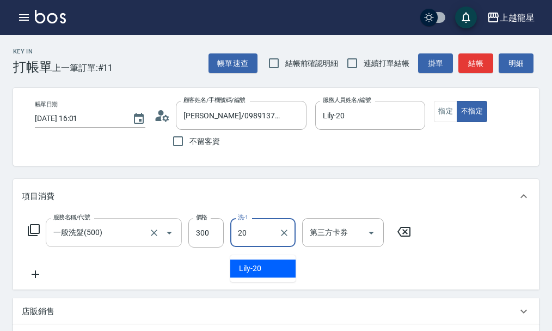
type input "Lily-20"
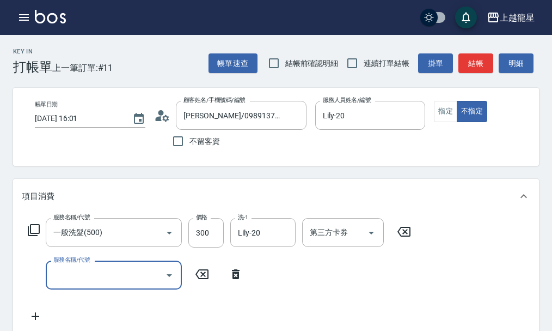
click at [35, 236] on icon at bounding box center [33, 229] width 13 height 13
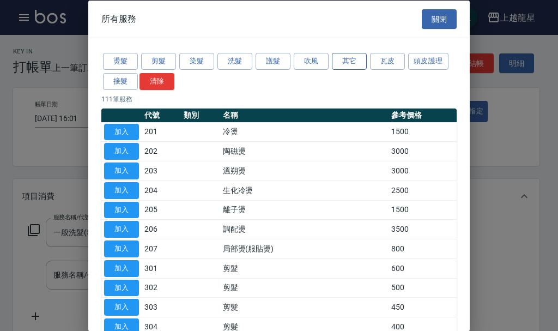
click at [350, 64] on button "其它" at bounding box center [349, 61] width 35 height 17
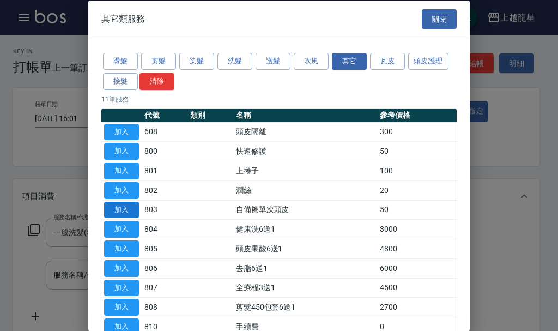
click at [107, 206] on button "加入" at bounding box center [121, 209] width 35 height 17
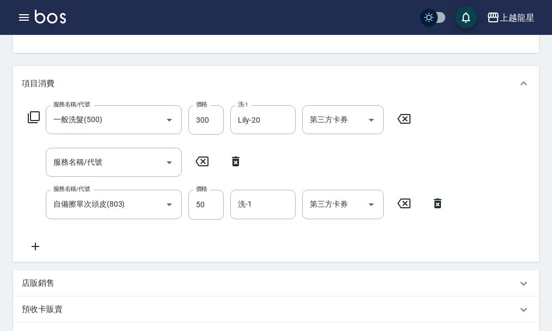
scroll to position [113, 0]
click at [261, 213] on input "洗-1" at bounding box center [263, 203] width 56 height 19
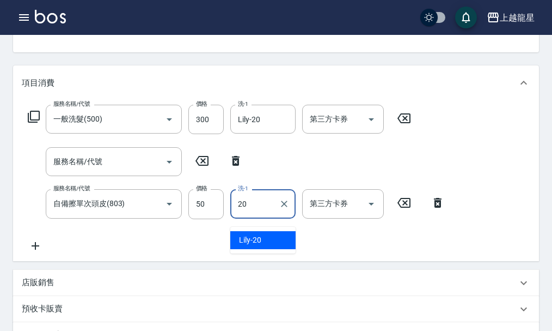
type input "Lily-20"
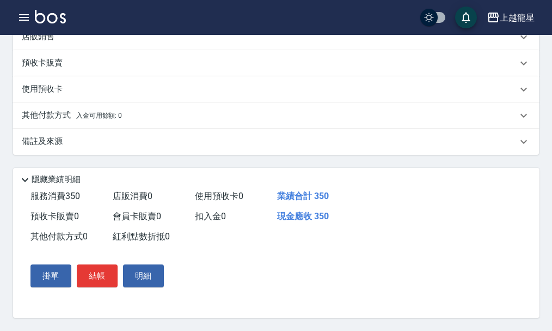
scroll to position [414, 0]
click at [89, 275] on button "結帳" at bounding box center [97, 275] width 41 height 23
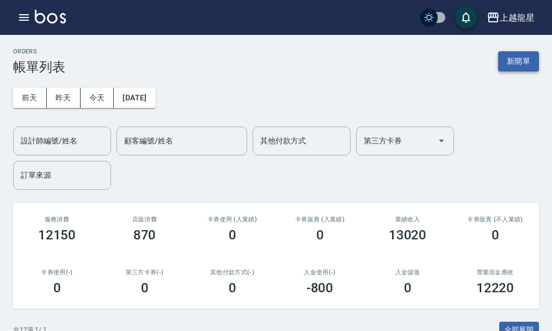
click at [524, 59] on button "新開單" at bounding box center [518, 61] width 41 height 20
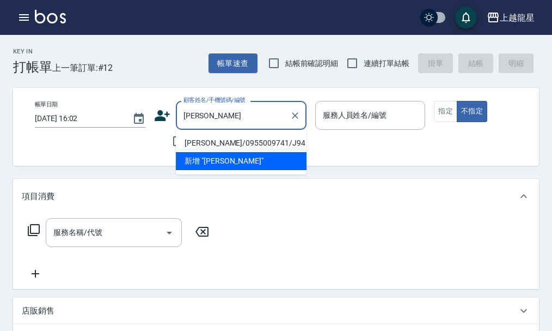
click at [261, 149] on li "[PERSON_NAME]/0955009741/J94" at bounding box center [241, 143] width 131 height 18
type input "[PERSON_NAME]/0955009741/J94"
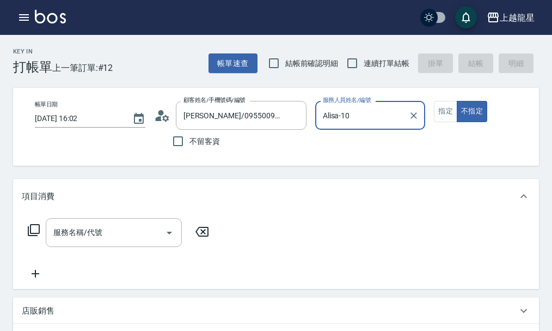
type input "Alisa-10"
click at [447, 109] on button "指定" at bounding box center [445, 111] width 23 height 21
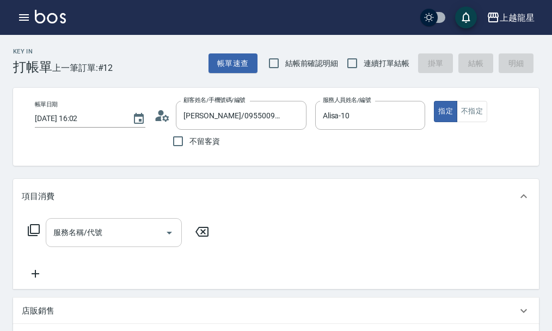
click at [80, 231] on div "服務名稱/代號" at bounding box center [114, 232] width 136 height 29
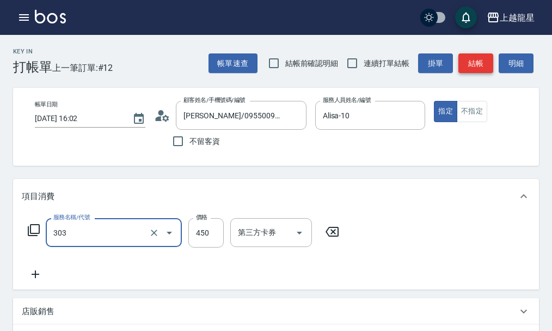
type input "剪髮(303)"
click at [477, 62] on button "結帳" at bounding box center [476, 63] width 35 height 20
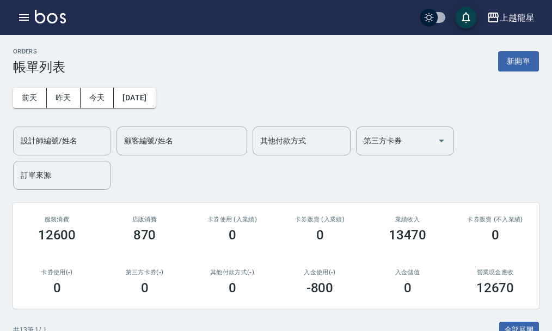
click at [68, 141] on input "設計師編號/姓名" at bounding box center [62, 140] width 88 height 19
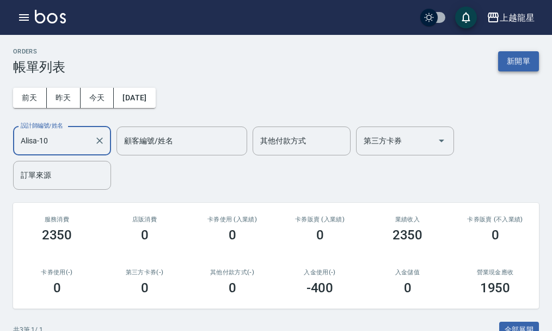
type input "Alisa-10"
click at [532, 59] on button "新開單" at bounding box center [518, 61] width 41 height 20
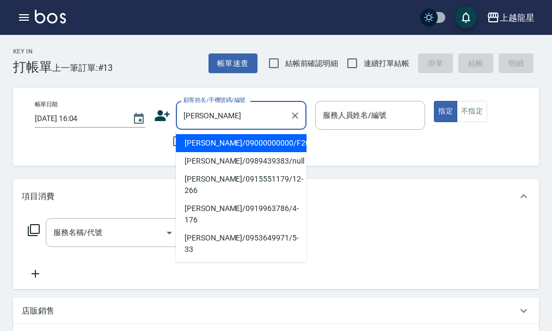
click at [205, 141] on li "[PERSON_NAME]/09000000000/F20" at bounding box center [241, 143] width 131 height 18
type input "[PERSON_NAME]/09000000000/F20"
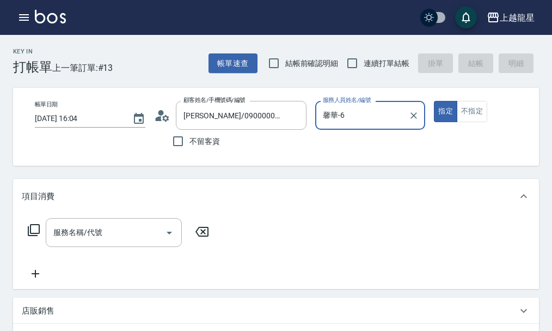
type input "馨華-6"
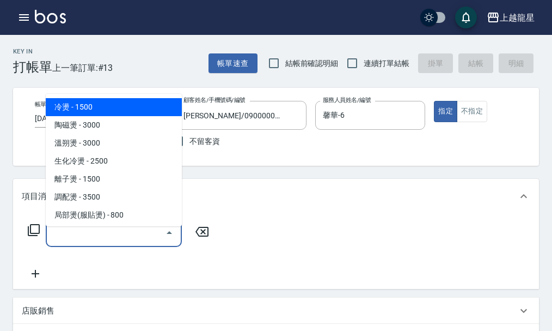
click at [125, 242] on input "服務名稱/代號" at bounding box center [106, 232] width 110 height 19
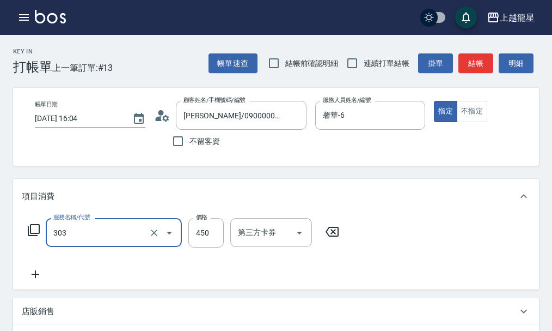
type input "剪髮(303)"
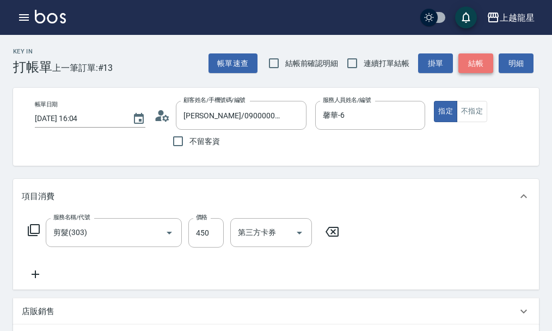
click at [478, 66] on button "結帳" at bounding box center [476, 63] width 35 height 20
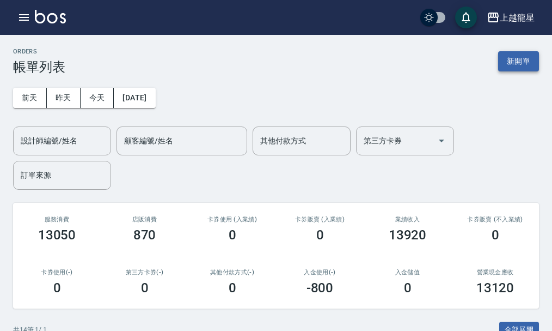
click at [527, 58] on button "新開單" at bounding box center [518, 61] width 41 height 20
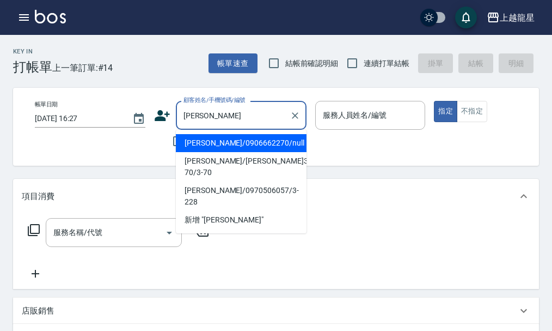
click at [219, 140] on li "[PERSON_NAME]/0906662270/null" at bounding box center [241, 143] width 131 height 18
type input "[PERSON_NAME]/0906662270/null"
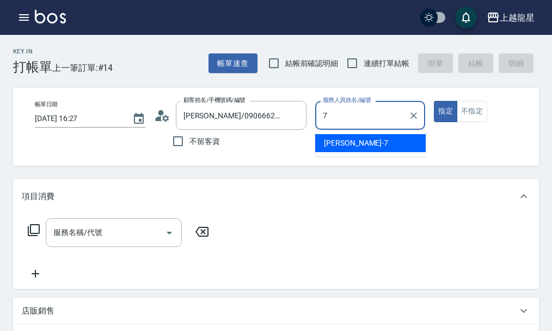
type input "雅君-7"
type button "true"
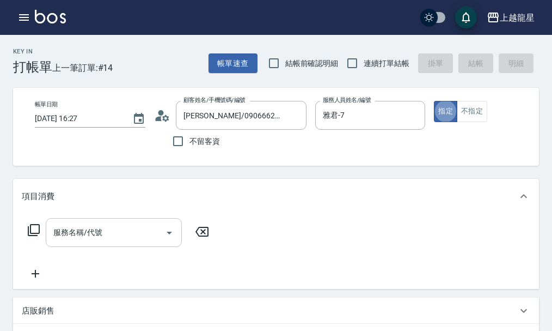
click at [84, 242] on input "服務名稱/代號" at bounding box center [106, 232] width 110 height 19
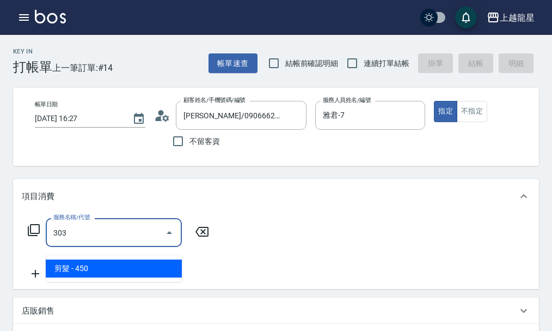
type input "剪髮(303)"
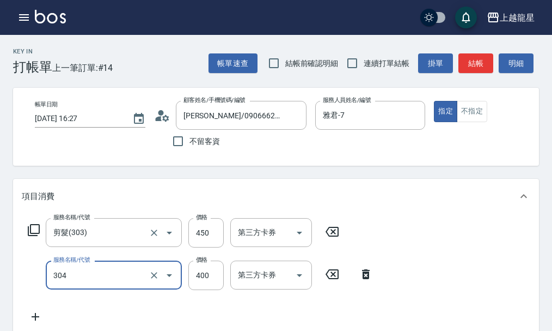
type input "剪髮(304)"
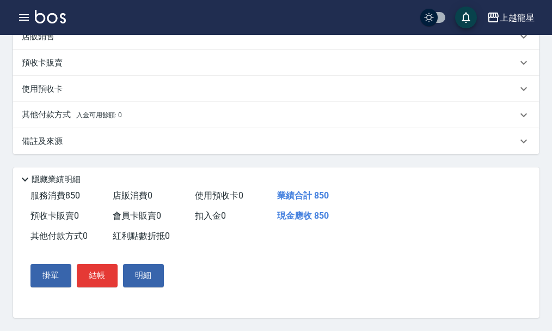
scroll to position [330, 0]
click at [87, 271] on button "結帳" at bounding box center [97, 275] width 41 height 23
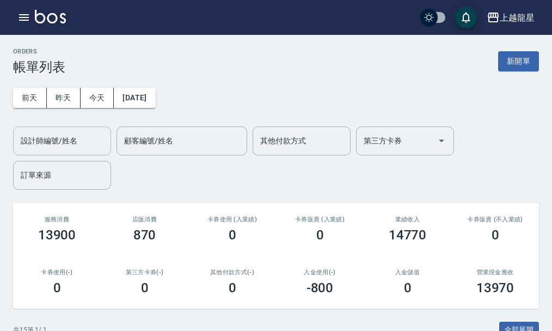
click at [61, 135] on input "設計師編號/姓名" at bounding box center [62, 140] width 88 height 19
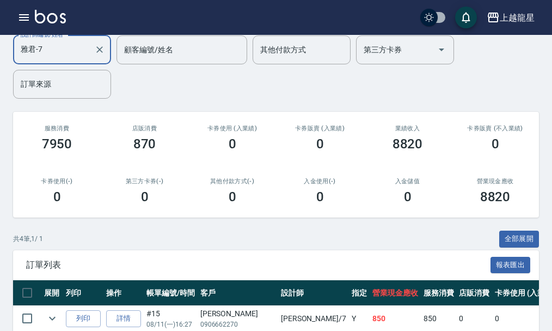
scroll to position [221, 0]
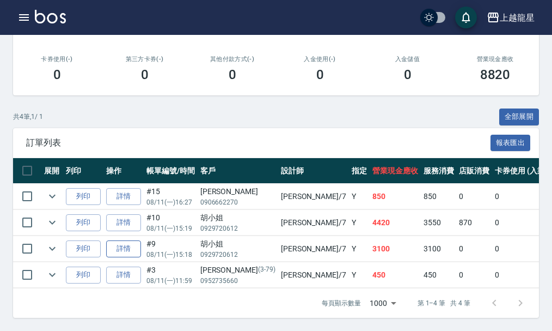
type input "雅君-7"
click at [120, 241] on link "詳情" at bounding box center [123, 248] width 35 height 17
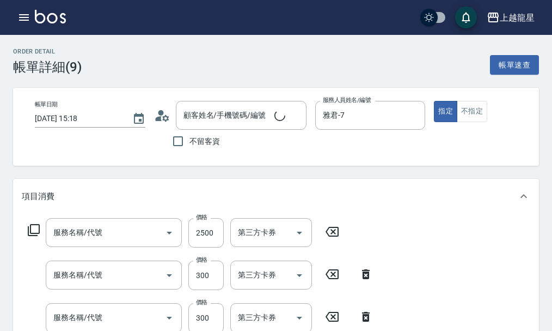
type input "[DATE] 15:18"
type input "雅君-7"
type input "6/63+5/88+6/1+9%"
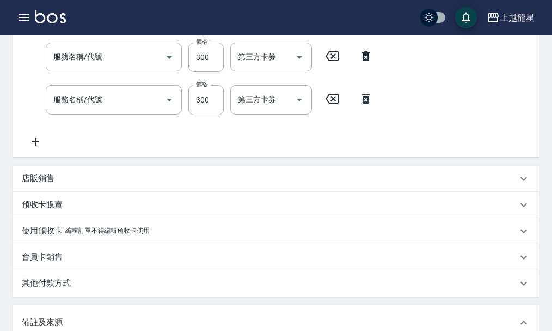
type input "胡小姐/0929720612/null"
type input "染髮(400)"
type input "自備護髮(601)"
type input "頭皮隔離(608)"
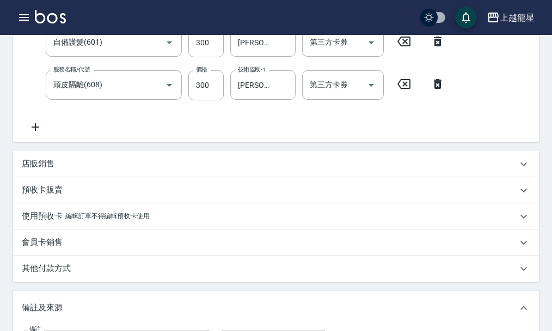
scroll to position [327, 0]
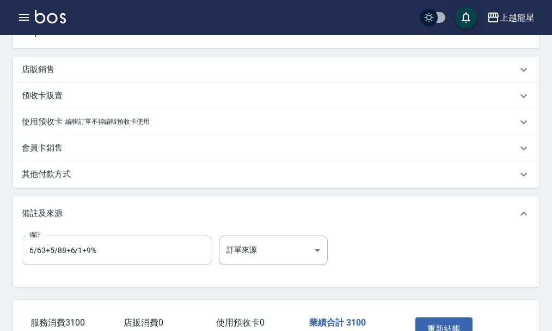
click at [26, 265] on input "6/63+5/88+6/1+9%" at bounding box center [117, 249] width 191 height 29
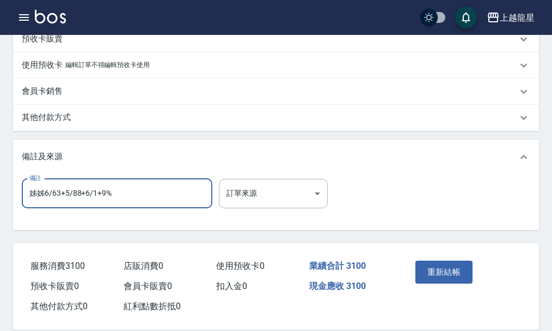
scroll to position [417, 0]
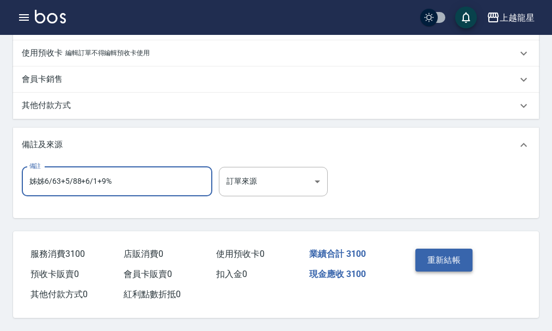
type input "姊姊6/63+5/88+6/1+9%"
click at [446, 258] on button "重新結帳" at bounding box center [445, 259] width 58 height 23
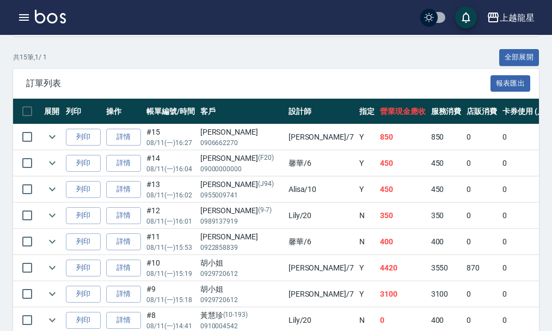
scroll to position [327, 0]
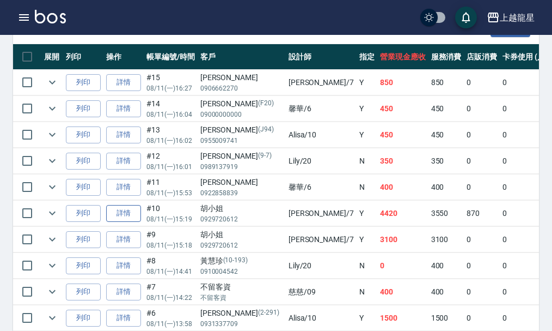
click at [119, 214] on link "詳情" at bounding box center [123, 213] width 35 height 17
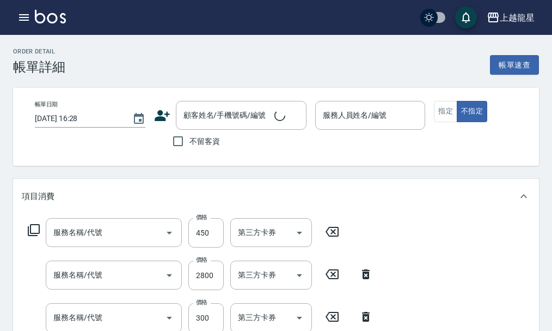
type input "[DATE] 15:19"
type input "雅君-7"
type input "5/7+5/88+9%"
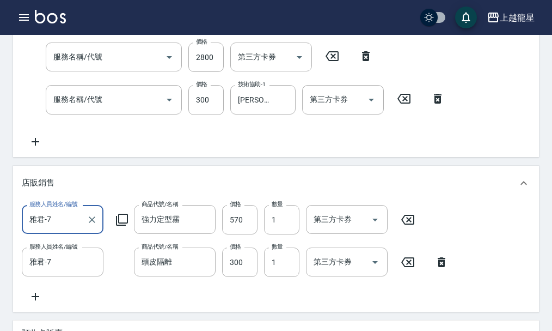
type input "剪髮(303)"
type input "染髮(400)"
type input "自備護髮(601)"
type input "胡小姐/0929720612/null"
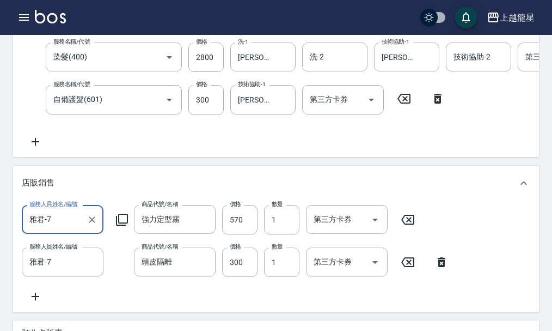
scroll to position [436, 0]
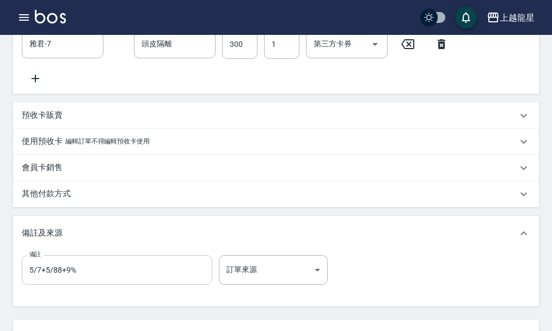
drag, startPoint x: 31, startPoint y: 294, endPoint x: 51, endPoint y: 292, distance: 20.7
click at [31, 284] on input "5/7+5/88+9%" at bounding box center [117, 269] width 191 height 29
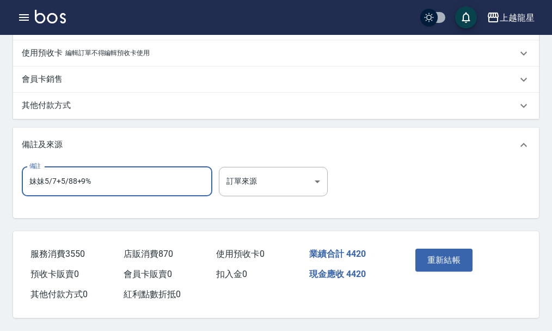
scroll to position [553, 0]
type input "妹妹5/7+5/88+9%"
click at [437, 258] on button "重新結帳" at bounding box center [445, 259] width 58 height 23
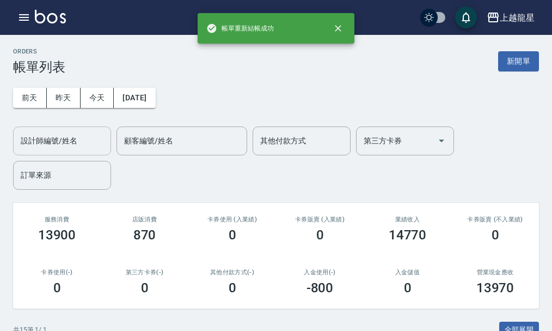
click at [42, 130] on div "設計師編號/姓名" at bounding box center [62, 140] width 98 height 29
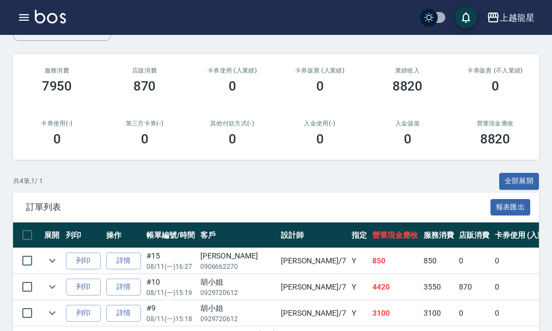
scroll to position [221, 0]
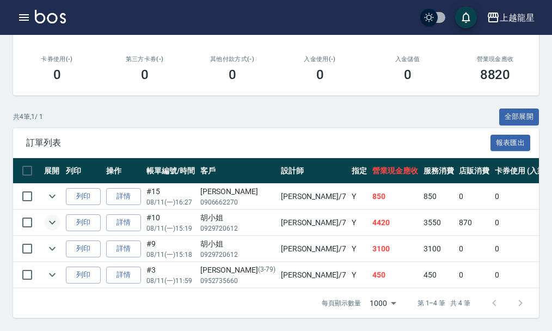
type input "雅君-7"
click at [57, 216] on icon "expand row" at bounding box center [52, 222] width 13 height 13
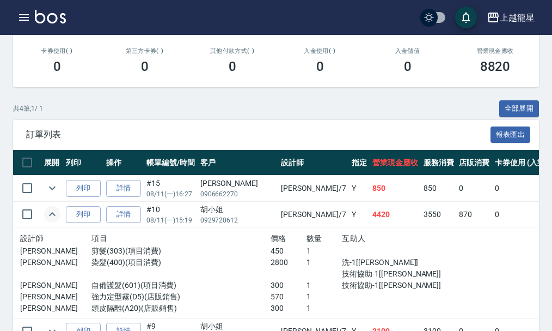
click at [57, 215] on icon "expand row" at bounding box center [52, 214] width 13 height 13
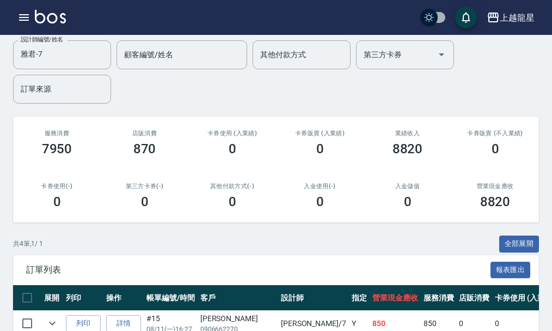
scroll to position [0, 0]
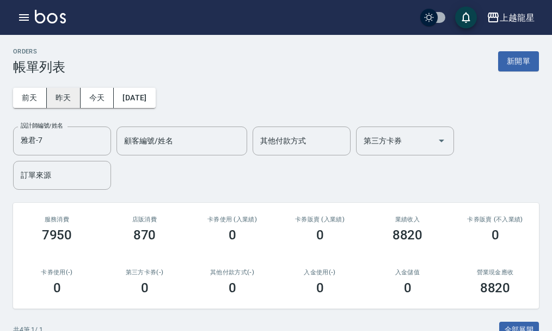
click at [66, 95] on button "昨天" at bounding box center [64, 98] width 34 height 20
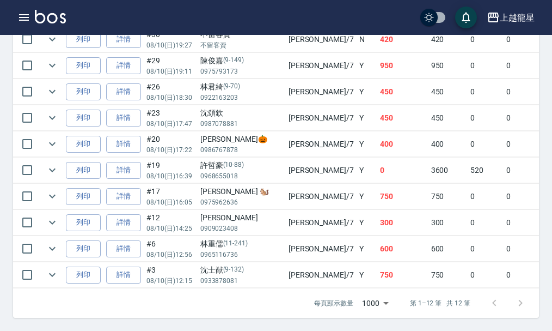
scroll to position [212, 0]
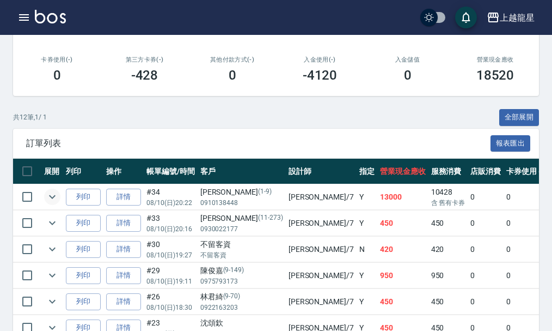
click at [48, 195] on icon "expand row" at bounding box center [52, 196] width 13 height 13
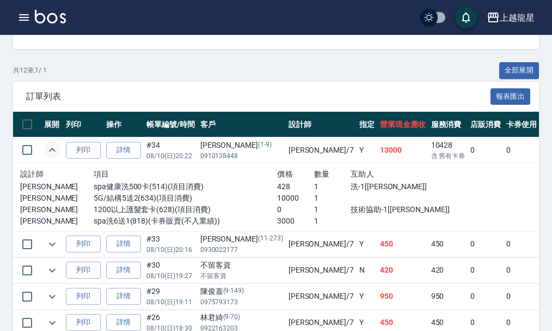
scroll to position [321, 0]
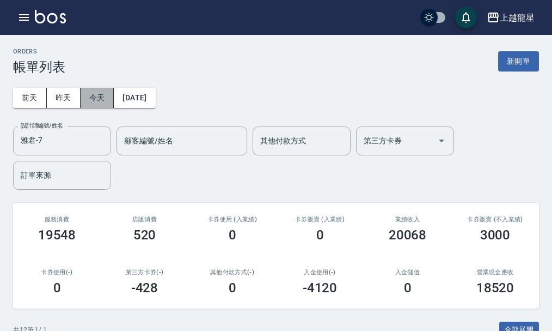
click at [95, 105] on button "今天" at bounding box center [98, 98] width 34 height 20
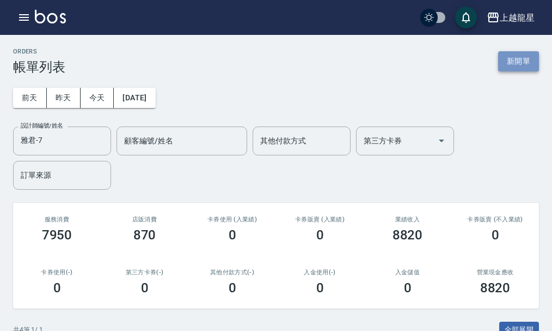
click at [523, 62] on button "新開單" at bounding box center [518, 61] width 41 height 20
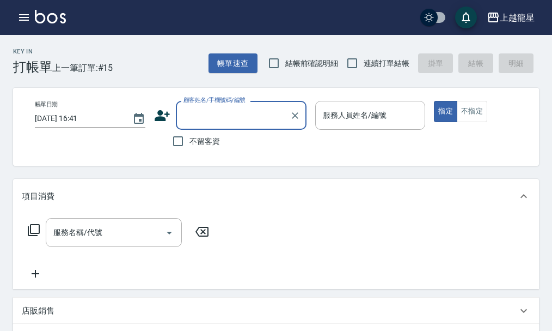
click at [225, 109] on input "顧客姓名/手機號碼/編號" at bounding box center [233, 115] width 105 height 19
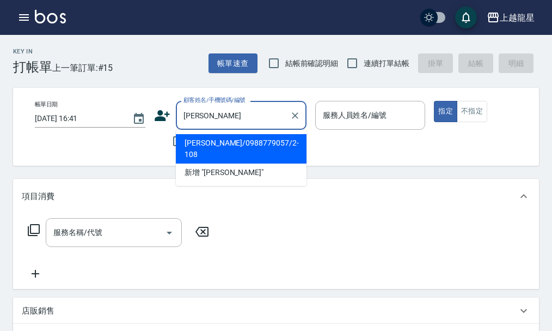
click at [243, 147] on li "[PERSON_NAME]/0988779057/2-108" at bounding box center [241, 148] width 131 height 29
type input "[PERSON_NAME]/0988779057/2-108"
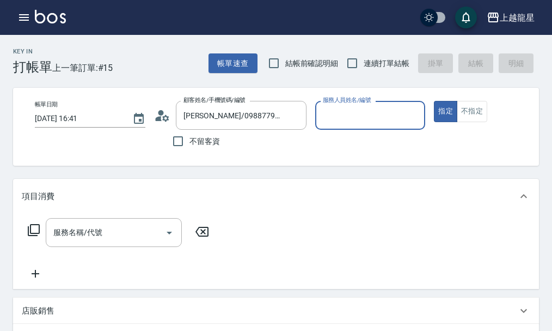
type input "馨華-6"
click at [99, 237] on div "服務名稱/代號 服務名稱/代號" at bounding box center [114, 232] width 136 height 29
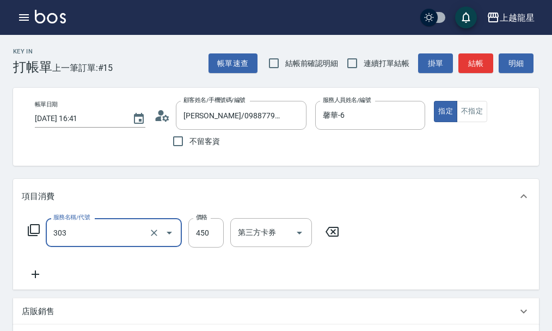
type input "剪髮(303)"
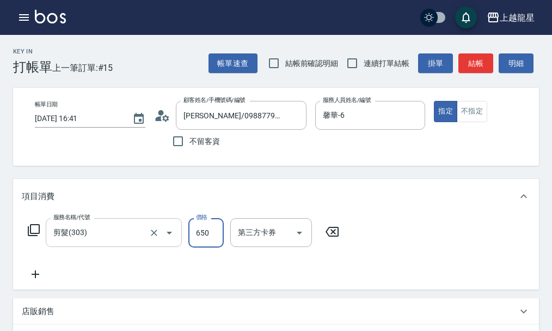
type input "650"
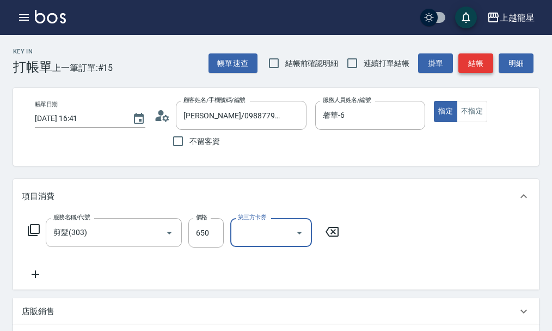
click at [462, 68] on button "結帳" at bounding box center [476, 63] width 35 height 20
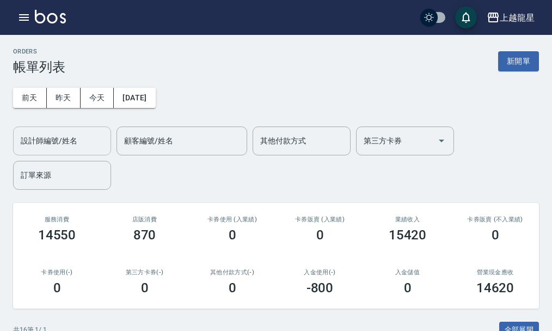
click at [62, 133] on div "設計師編號/姓名 設計師編號/姓名" at bounding box center [62, 140] width 98 height 29
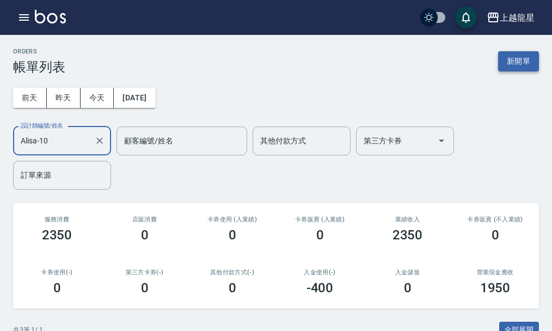
type input "Alisa-10"
click at [516, 62] on button "新開單" at bounding box center [518, 61] width 41 height 20
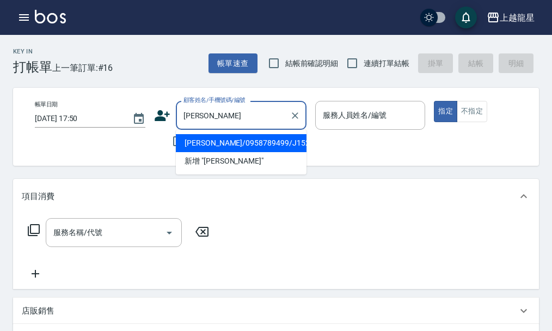
click at [204, 145] on li "[PERSON_NAME]/0958789499/J152" at bounding box center [241, 143] width 131 height 18
type input "[PERSON_NAME]/0958789499/J152"
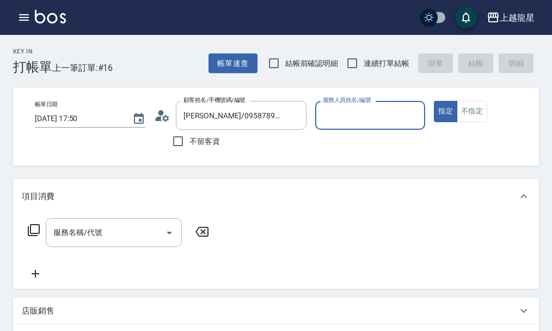
type input "Alisa-10"
click at [104, 242] on input "服務名稱/代號" at bounding box center [106, 232] width 110 height 19
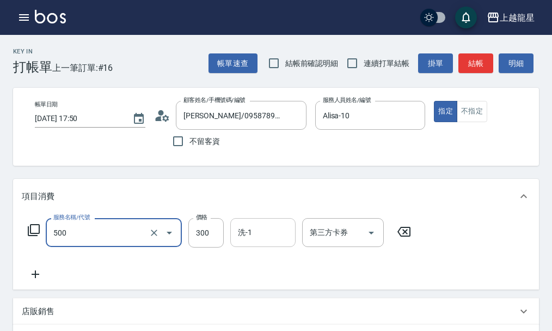
click at [258, 242] on input "洗-1" at bounding box center [263, 232] width 56 height 19
type input "一般洗髮(500)"
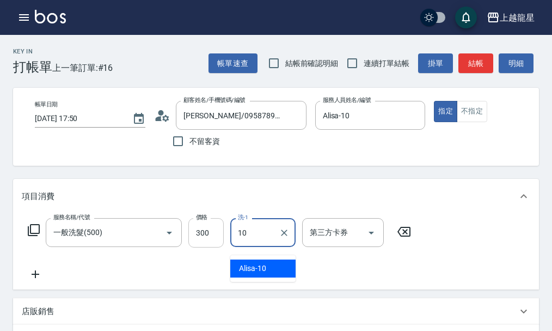
type input "Alisa-10"
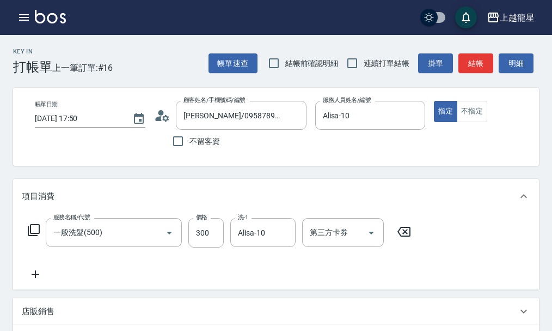
click at [35, 278] on icon at bounding box center [36, 274] width 8 height 8
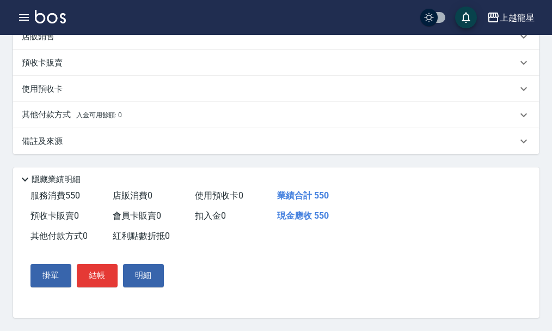
scroll to position [330, 0]
type input "剪髮(國中)(308)"
click at [92, 273] on button "結帳" at bounding box center [97, 275] width 41 height 23
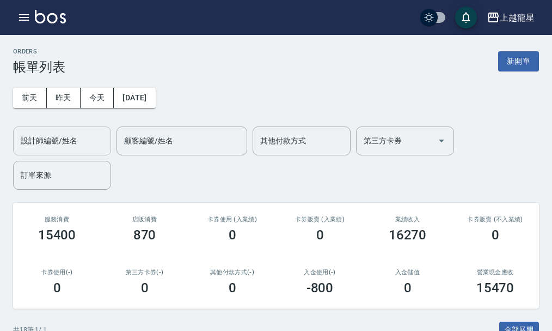
click at [74, 139] on input "設計師編號/姓名" at bounding box center [62, 140] width 88 height 19
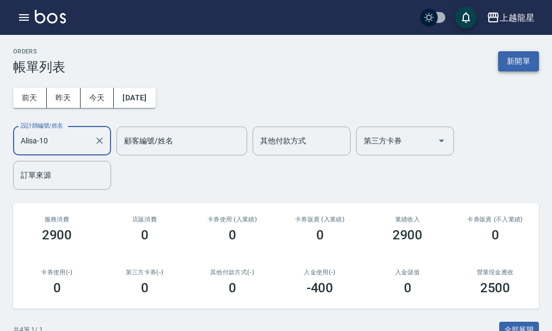
type input "Alisa-10"
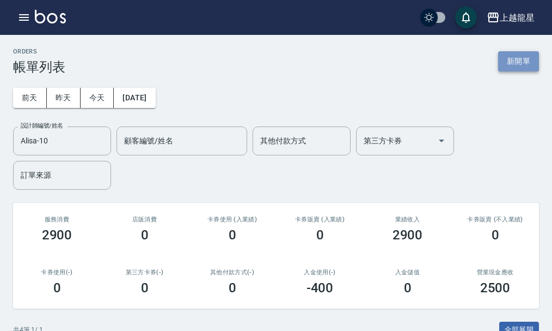
click at [505, 57] on button "新開單" at bounding box center [518, 61] width 41 height 20
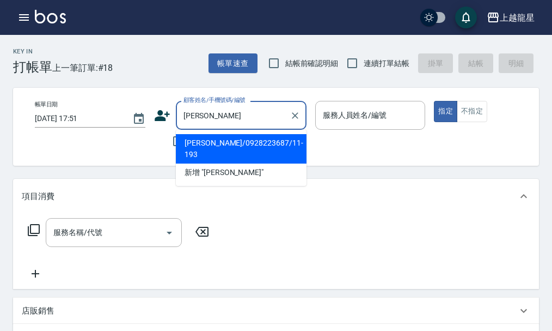
click at [188, 137] on li "[PERSON_NAME]/0928223687/11-193" at bounding box center [241, 148] width 131 height 29
type input "[PERSON_NAME]/0928223687/11-193"
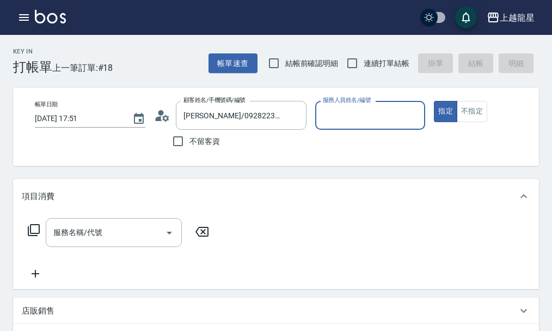
type input "Alisa-10"
click at [158, 242] on input "服務名稱/代號" at bounding box center [106, 232] width 110 height 19
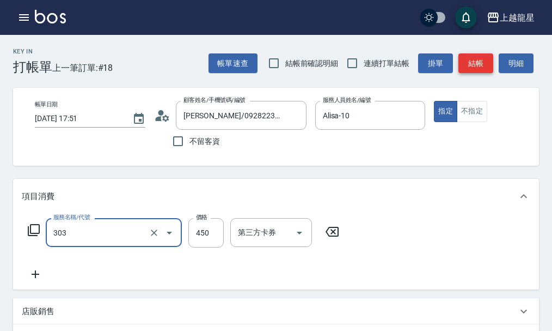
type input "剪髮(303)"
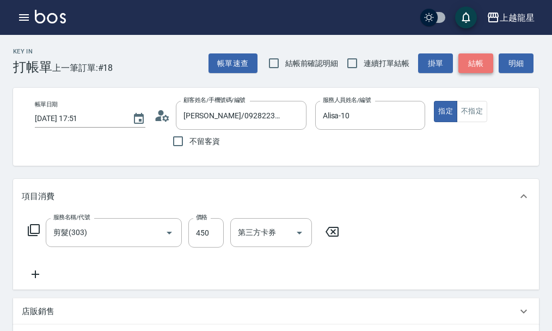
click at [481, 63] on button "結帳" at bounding box center [476, 63] width 35 height 20
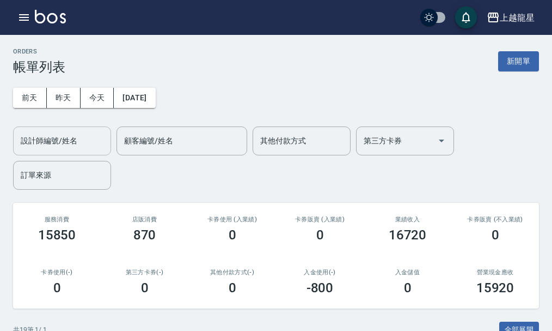
click at [78, 139] on input "設計師編號/姓名" at bounding box center [62, 140] width 88 height 19
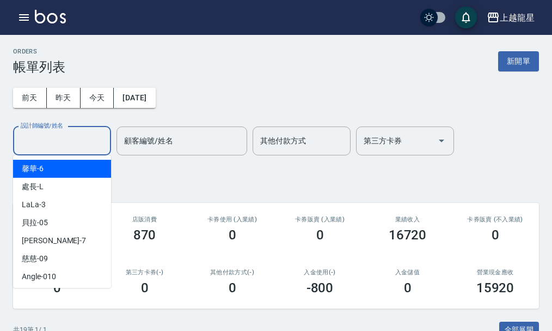
click at [142, 173] on div "設計師編號/姓名 設計師編號/姓名 顧客編號/姓名 顧客編號/姓名 其他付款方式 其他付款方式 第三方卡券 第三方卡券 訂單來源 訂單來源" at bounding box center [276, 157] width 526 height 63
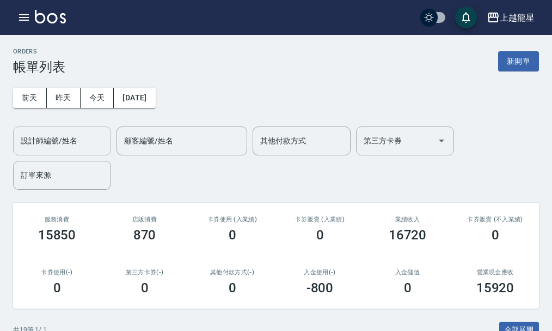
click at [87, 145] on input "設計師編號/姓名" at bounding box center [62, 140] width 88 height 19
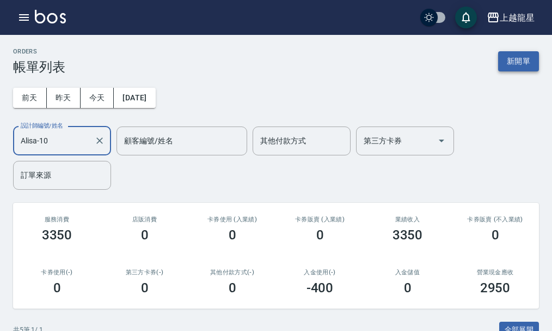
type input "Alisa-10"
click at [527, 65] on button "新開單" at bounding box center [518, 61] width 41 height 20
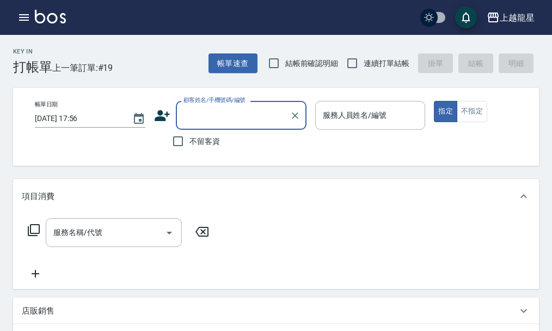
click at [192, 121] on input "顧客姓名/手機號碼/編號" at bounding box center [233, 115] width 105 height 19
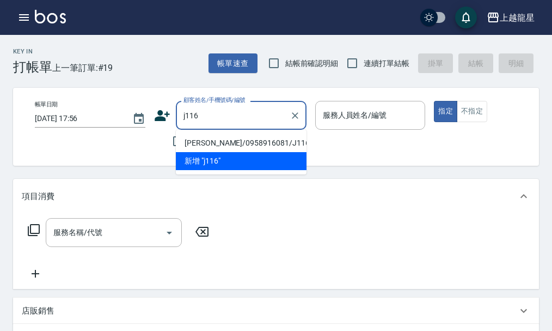
click at [219, 139] on li "[PERSON_NAME]/0958916081/J116" at bounding box center [241, 143] width 131 height 18
type input "[PERSON_NAME]/0958916081/J116"
type input "Alisa-10"
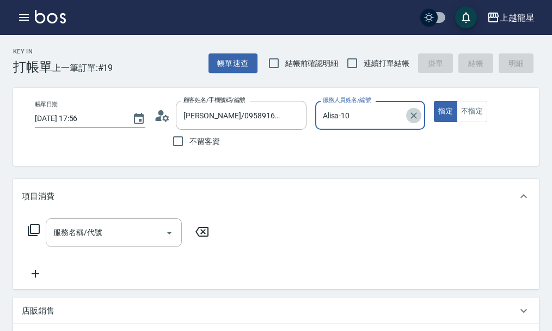
click at [411, 110] on icon "Clear" at bounding box center [413, 115] width 11 height 11
click at [373, 114] on input "服務人員姓名/編號" at bounding box center [370, 115] width 101 height 19
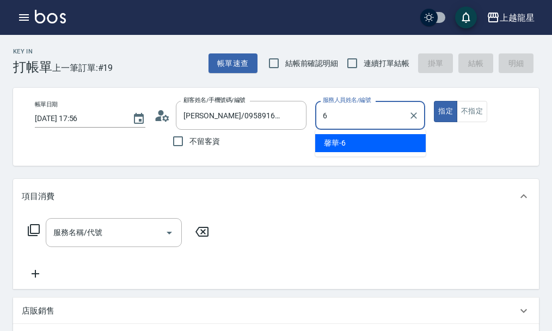
type input "馨華-6"
type button "true"
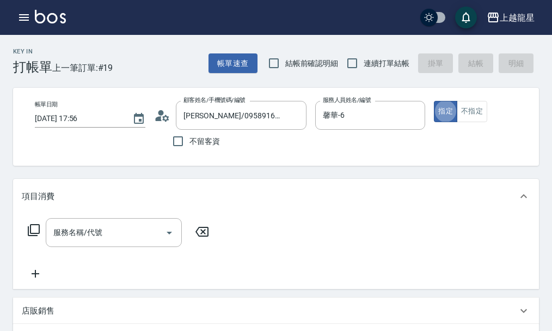
click at [158, 115] on icon at bounding box center [162, 115] width 16 height 16
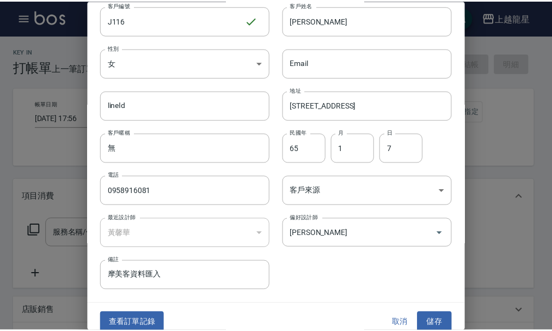
scroll to position [47, 0]
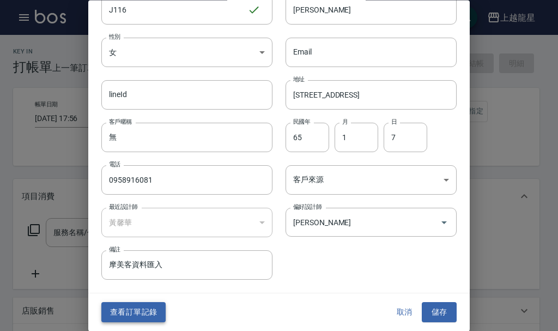
click at [128, 313] on button "查看訂單記錄" at bounding box center [133, 312] width 64 height 20
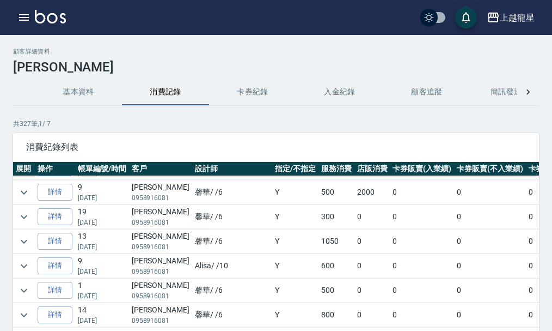
scroll to position [272, 0]
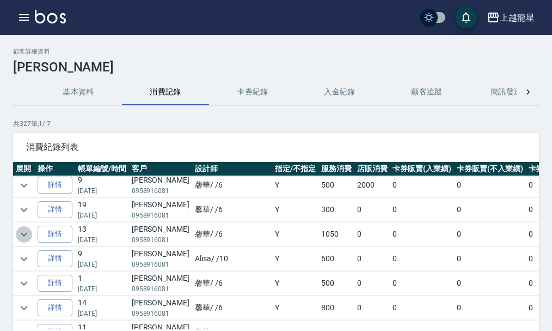
click at [26, 229] on icon "expand row" at bounding box center [23, 234] width 13 height 13
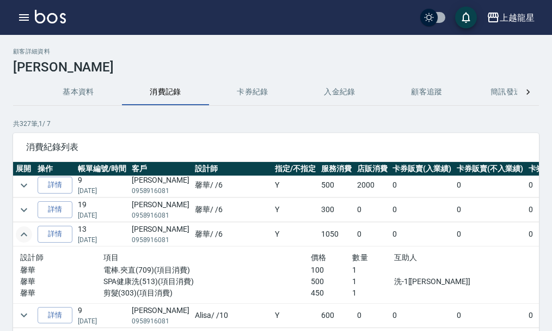
click at [26, 229] on icon "expand row" at bounding box center [23, 234] width 13 height 13
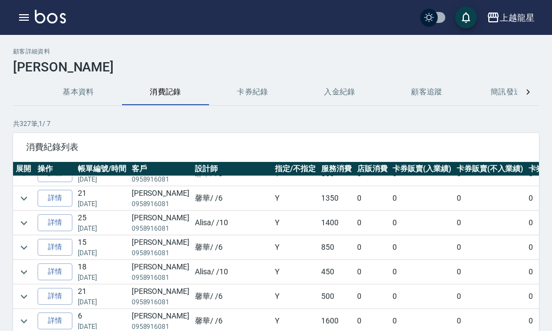
scroll to position [490, 0]
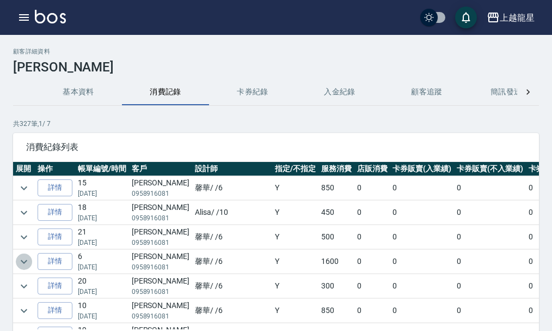
click at [25, 260] on icon "expand row" at bounding box center [23, 261] width 13 height 13
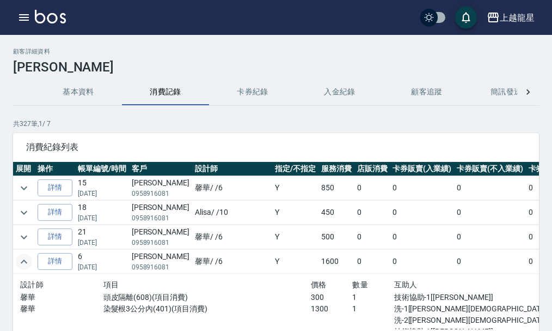
click at [25, 260] on icon "expand row" at bounding box center [23, 261] width 13 height 13
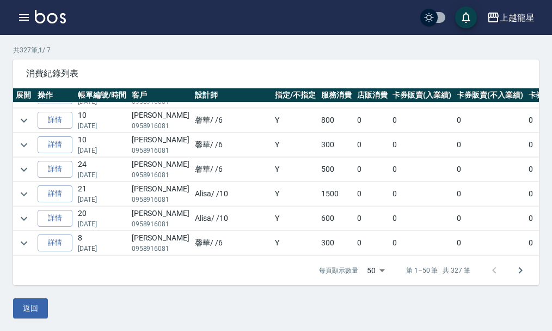
scroll to position [74, 0]
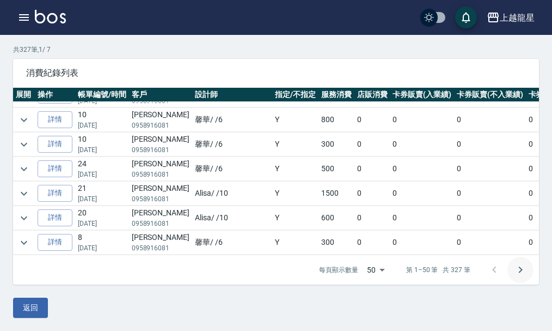
click at [517, 272] on icon "Go to next page" at bounding box center [520, 269] width 13 height 13
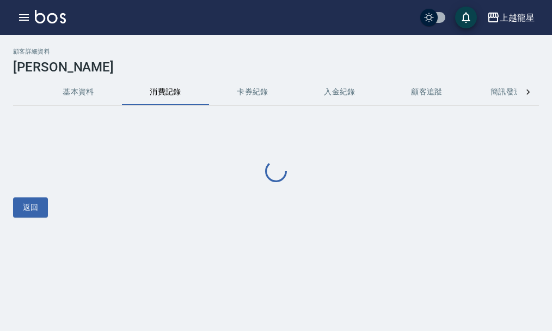
scroll to position [0, 0]
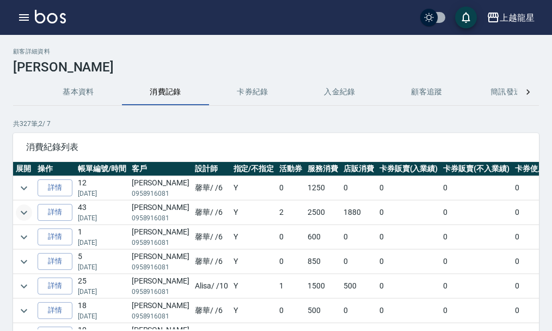
click at [26, 212] on icon "expand row" at bounding box center [24, 212] width 7 height 4
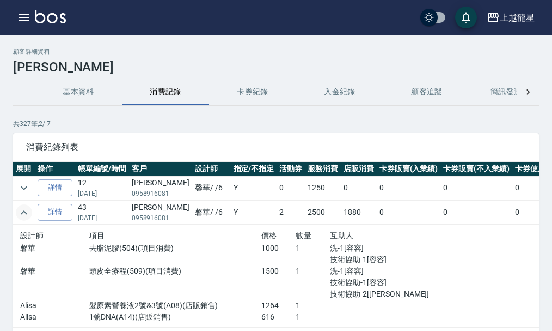
click at [26, 212] on icon "expand row" at bounding box center [24, 212] width 7 height 4
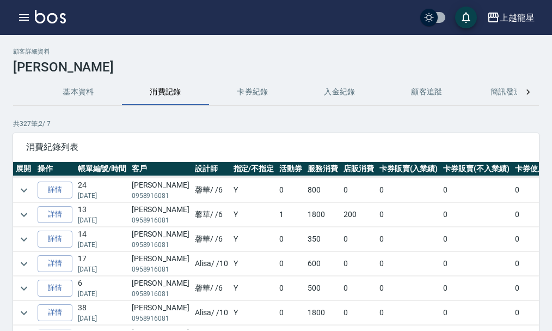
scroll to position [272, 0]
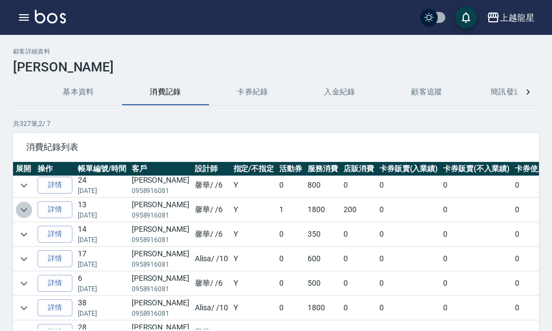
click at [28, 209] on icon "expand row" at bounding box center [23, 209] width 13 height 13
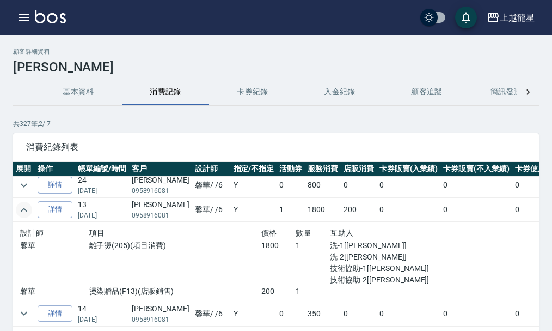
click at [28, 209] on icon "expand row" at bounding box center [23, 209] width 13 height 13
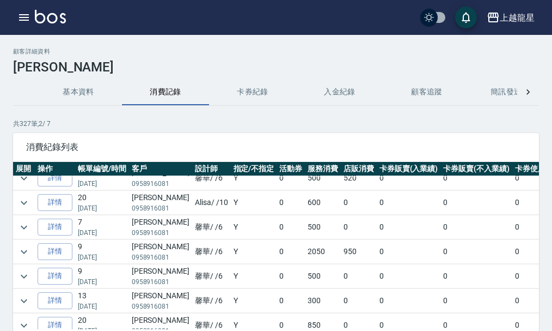
scroll to position [599, 0]
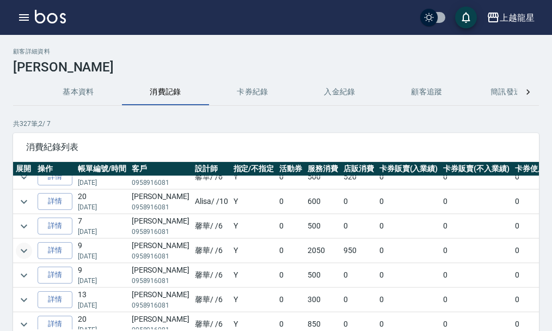
click at [28, 245] on icon "expand row" at bounding box center [23, 250] width 13 height 13
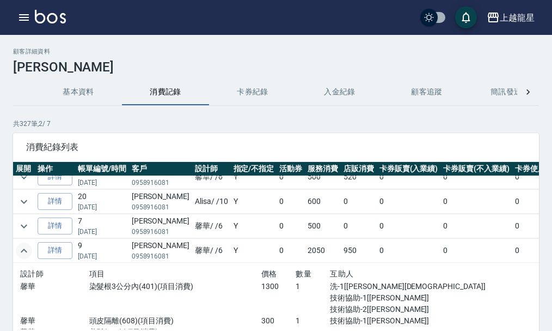
click at [28, 245] on icon "expand row" at bounding box center [23, 250] width 13 height 13
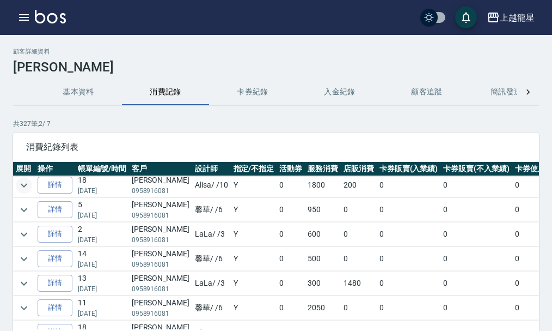
scroll to position [817, 0]
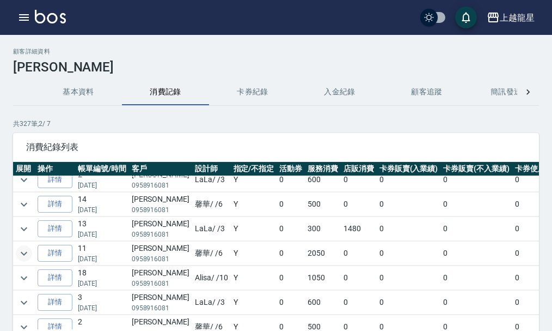
click at [26, 247] on icon "expand row" at bounding box center [23, 253] width 13 height 13
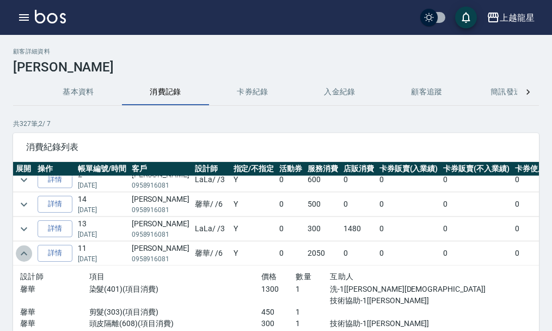
click at [26, 247] on icon "expand row" at bounding box center [23, 253] width 13 height 13
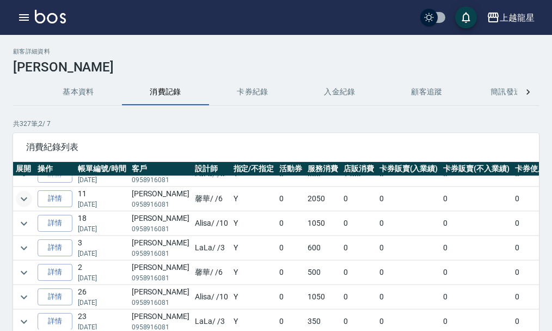
scroll to position [926, 0]
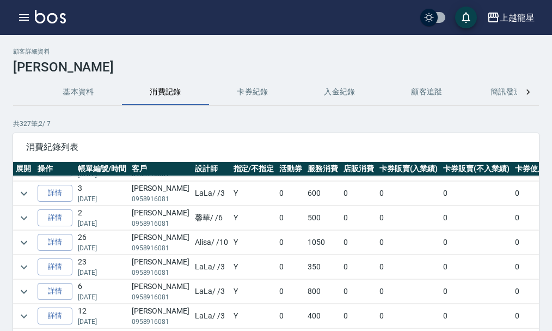
click at [26, 247] on icon "expand row" at bounding box center [23, 242] width 13 height 13
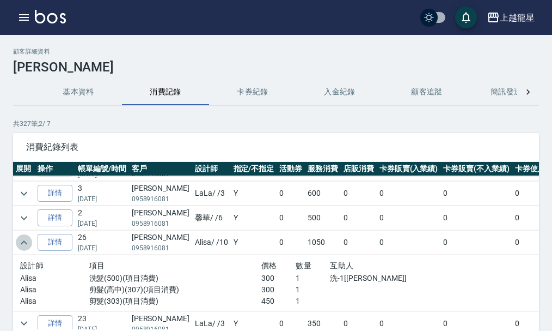
click at [26, 247] on icon "expand row" at bounding box center [23, 242] width 13 height 13
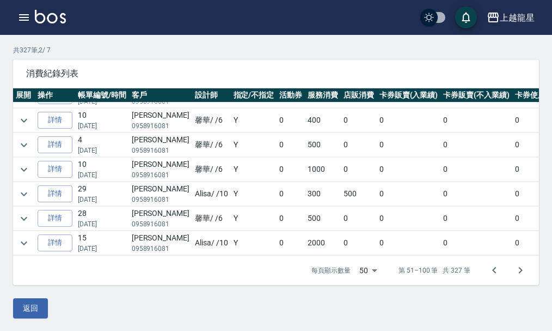
scroll to position [74, 0]
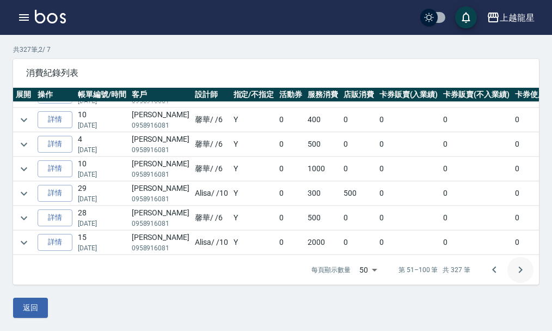
click at [519, 271] on icon "Go to next page" at bounding box center [520, 269] width 13 height 13
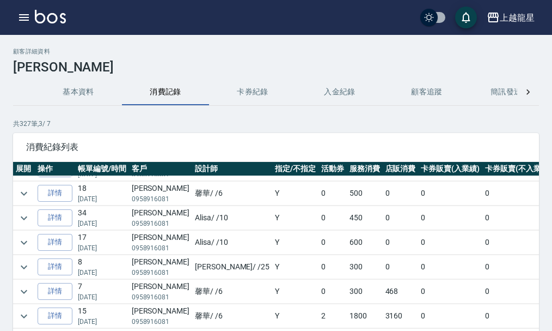
scroll to position [490, 0]
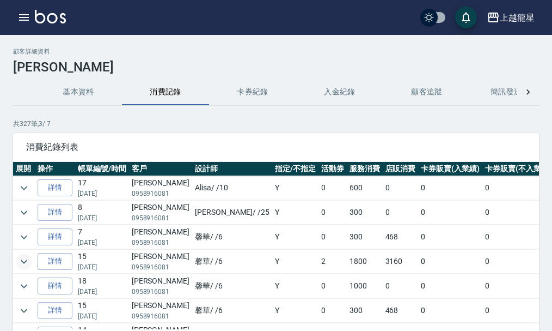
click at [22, 261] on icon "expand row" at bounding box center [23, 261] width 13 height 13
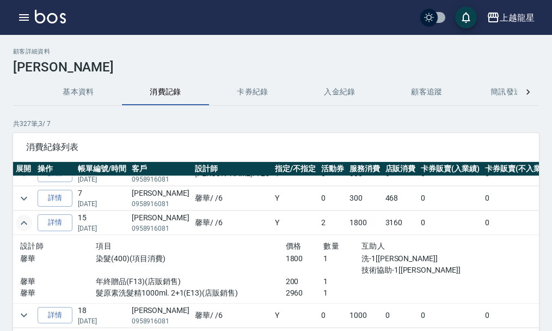
scroll to position [545, 0]
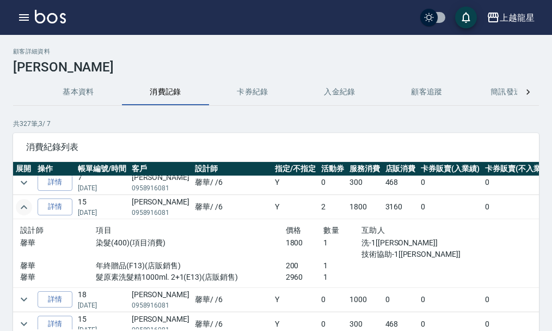
click at [23, 209] on icon "expand row" at bounding box center [23, 206] width 13 height 13
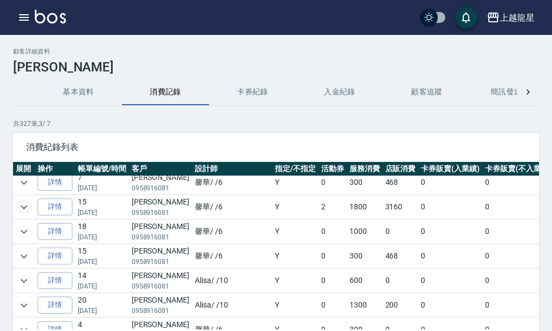
click at [26, 14] on icon "button" at bounding box center [24, 17] width 10 height 7
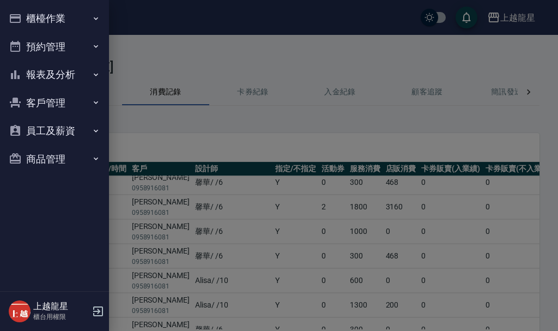
click at [36, 14] on button "櫃檯作業" at bounding box center [54, 18] width 100 height 28
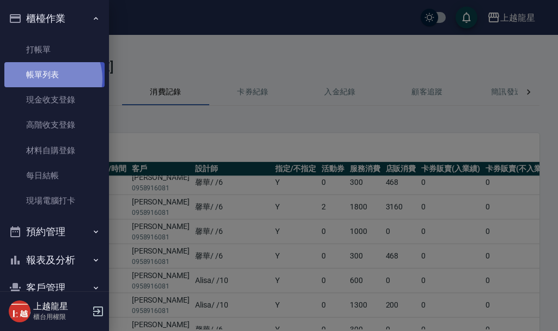
click at [47, 78] on link "帳單列表" at bounding box center [54, 74] width 100 height 25
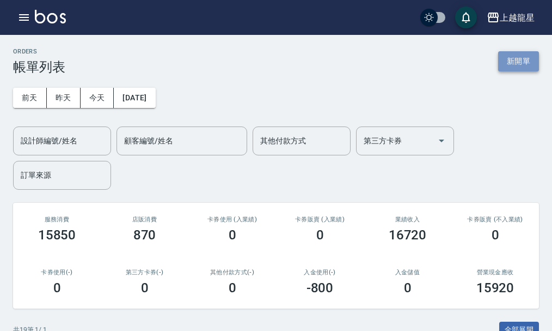
click at [508, 57] on button "新開單" at bounding box center [518, 61] width 41 height 20
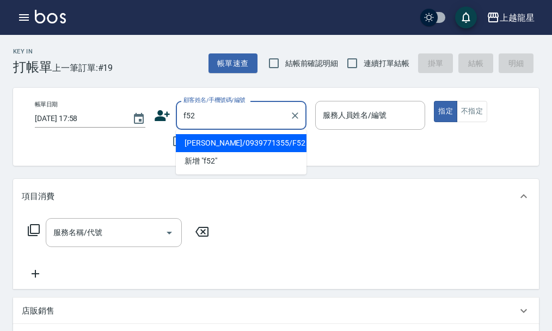
type input "[PERSON_NAME]/0939771355/F52"
type input "馨華-6"
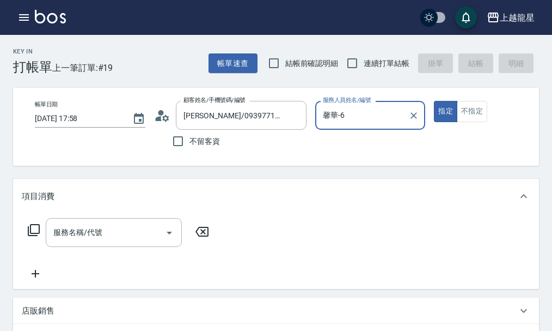
click at [434, 101] on button "指定" at bounding box center [445, 111] width 23 height 21
type button "true"
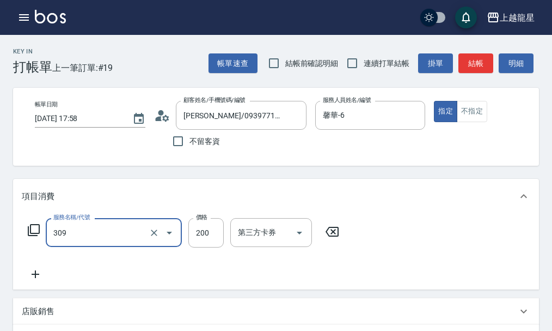
type input "剪髮(國小)(309)"
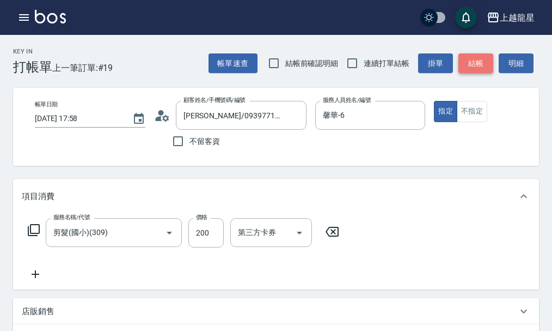
click at [481, 65] on button "結帳" at bounding box center [476, 63] width 35 height 20
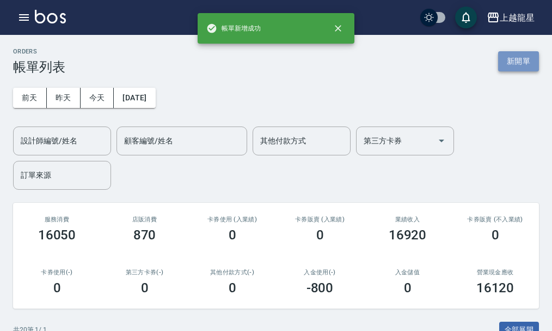
click at [511, 58] on button "新開單" at bounding box center [518, 61] width 41 height 20
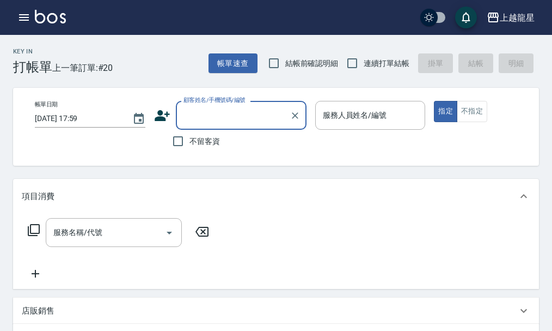
click at [202, 126] on div "顧客姓名/手機號碼/編號" at bounding box center [241, 115] width 131 height 29
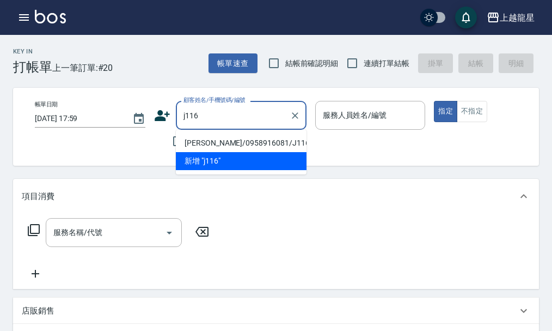
click at [222, 147] on li "[PERSON_NAME]/0958916081/J116" at bounding box center [241, 143] width 131 height 18
type input "[PERSON_NAME]/0958916081/J116"
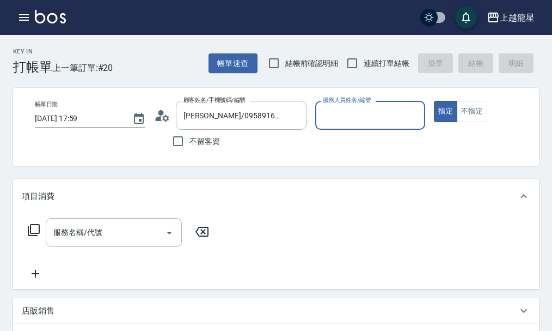
type input "Alisa-10"
click at [416, 112] on icon "Clear" at bounding box center [413, 115] width 11 height 11
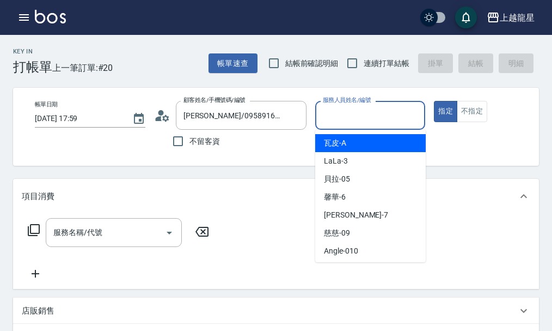
click at [388, 116] on input "服務人員姓名/編號" at bounding box center [370, 115] width 101 height 19
type input "馨華-6"
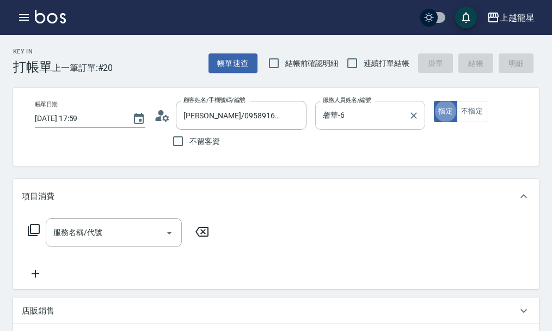
type button "true"
click at [31, 236] on icon at bounding box center [34, 230] width 12 height 12
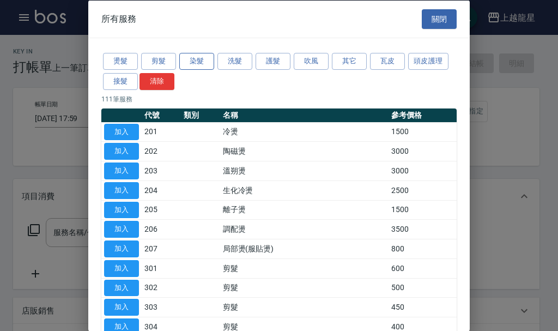
click at [203, 54] on button "染髮" at bounding box center [196, 61] width 35 height 17
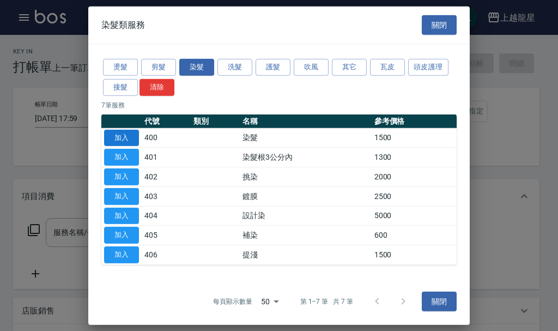
click at [115, 142] on button "加入" at bounding box center [121, 137] width 35 height 17
type input "染髮(400)"
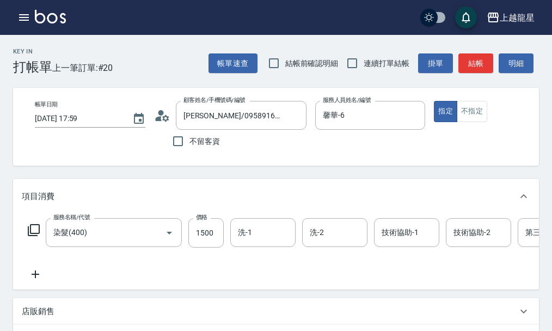
click at [183, 235] on div "服務名稱/代號 染髮(400) 服務名稱/代號 價格 1500 價格 洗-1 洗-1 洗-2 洗-2 技術協助-1 技術協助-1 技術協助-2 技術協助-2 …" at bounding box center [328, 232] width 612 height 29
click at [207, 239] on input "1500" at bounding box center [205, 232] width 35 height 29
type input "2000"
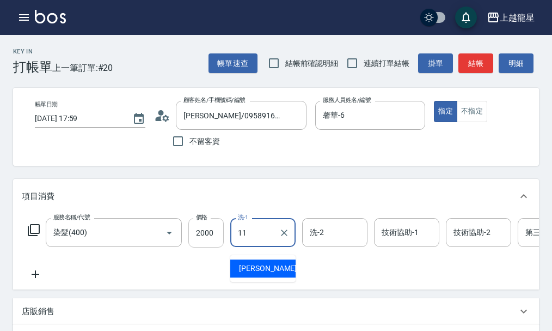
type input "[PERSON_NAME]-11"
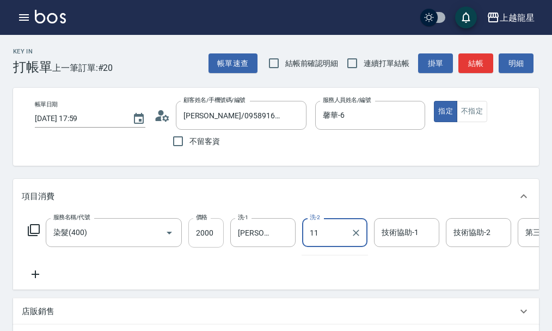
type input "[PERSON_NAME]-11"
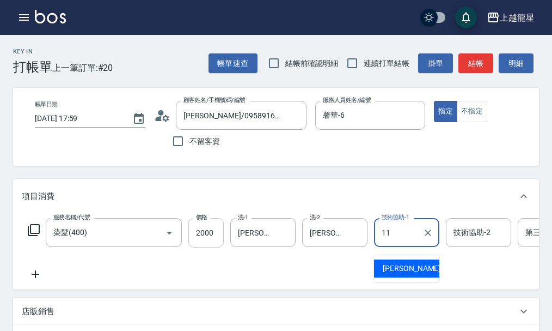
type input "[PERSON_NAME]-11"
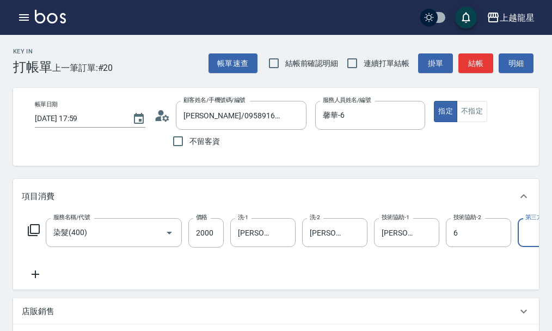
type input "馨華-6"
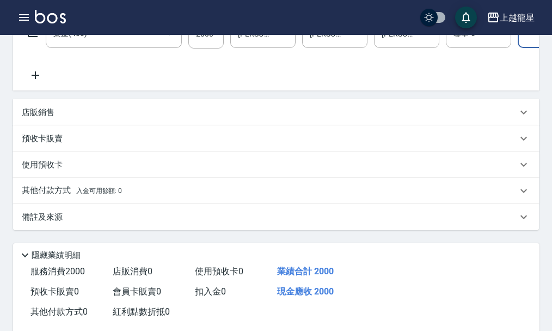
scroll to position [218, 0]
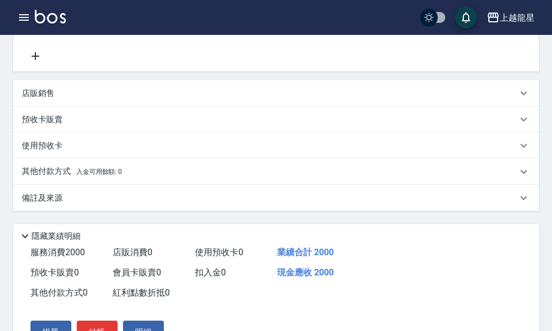
click at [38, 204] on p "備註及來源" at bounding box center [42, 197] width 41 height 11
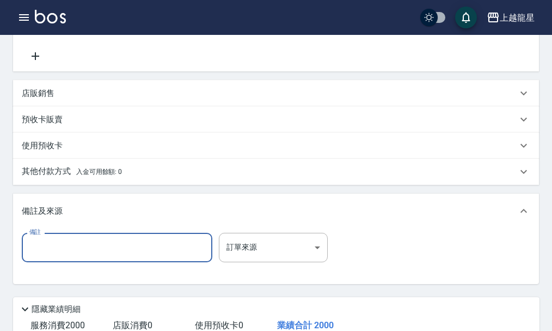
click at [59, 262] on input "備註" at bounding box center [117, 247] width 191 height 29
type input "q"
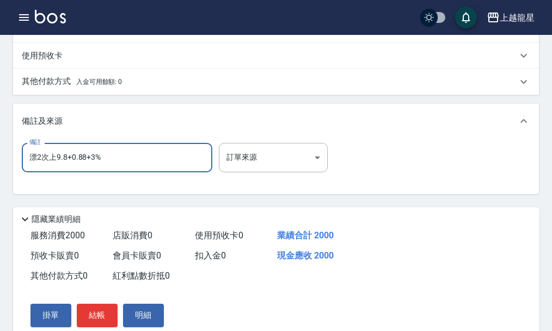
scroll to position [327, 0]
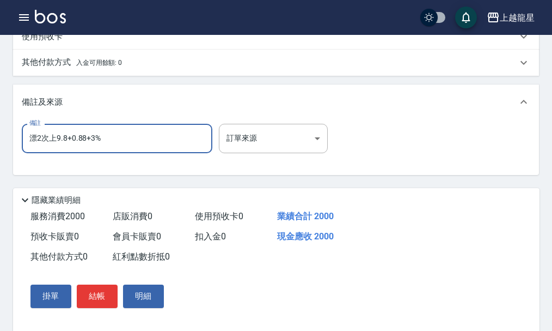
click at [34, 153] on input "漂2次上9.8+0.88+3%" at bounding box center [117, 138] width 191 height 29
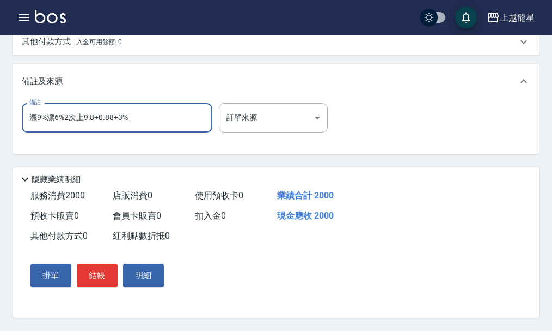
scroll to position [369, 0]
click at [154, 110] on input "漂9%漂6%2次上9.8+0.88+3%" at bounding box center [117, 117] width 191 height 29
type input "漂9%漂6%2次上9.8+0.88+3耳上上"
click at [103, 272] on button "結帳" at bounding box center [97, 275] width 41 height 23
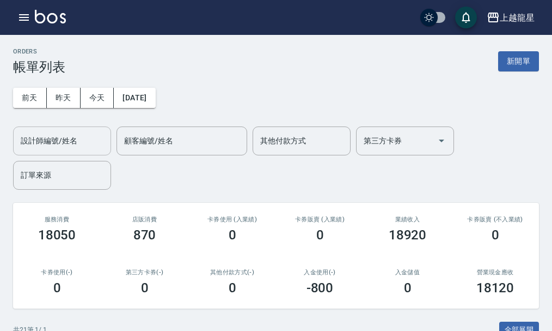
click at [74, 141] on input "設計師編號/姓名" at bounding box center [62, 140] width 88 height 19
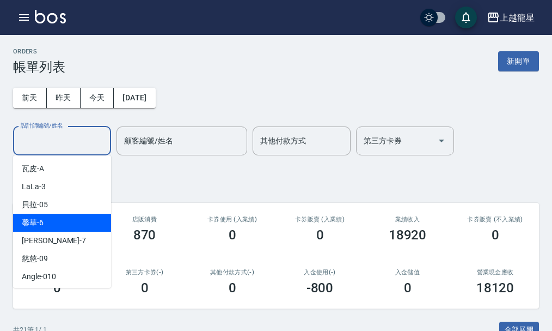
click at [64, 217] on div "馨華 -6" at bounding box center [62, 223] width 98 height 18
type input "馨華-6"
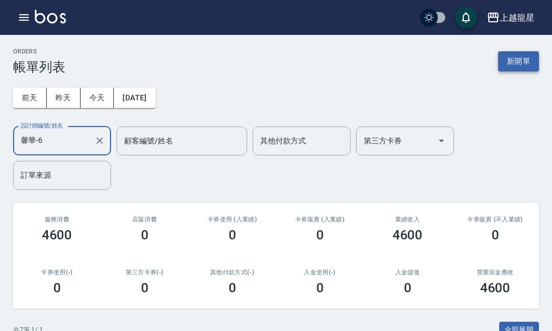
click at [507, 60] on button "新開單" at bounding box center [518, 61] width 41 height 20
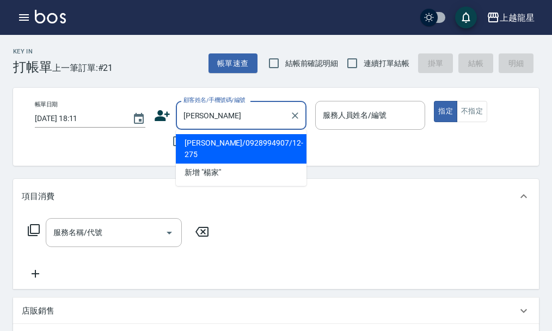
click at [211, 138] on li "[PERSON_NAME]/0928994907/12-275" at bounding box center [241, 148] width 131 height 29
type input "[PERSON_NAME]/0928994907/12-275"
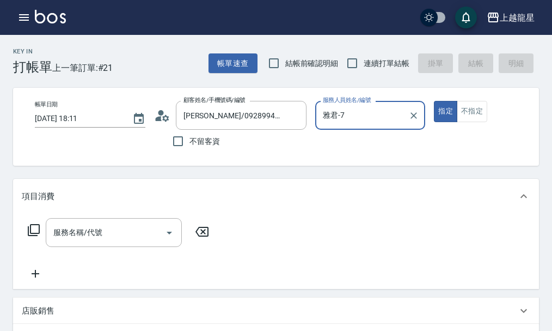
type input "雅君-7"
click at [52, 242] on input "服務名稱/代號" at bounding box center [106, 232] width 110 height 19
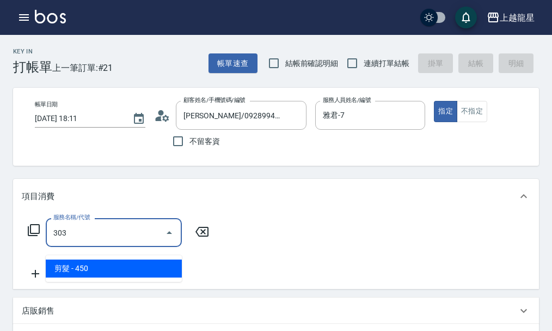
type input "剪髮(303)"
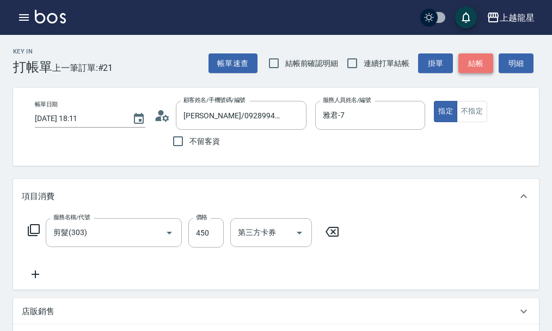
click at [475, 58] on button "結帳" at bounding box center [476, 63] width 35 height 20
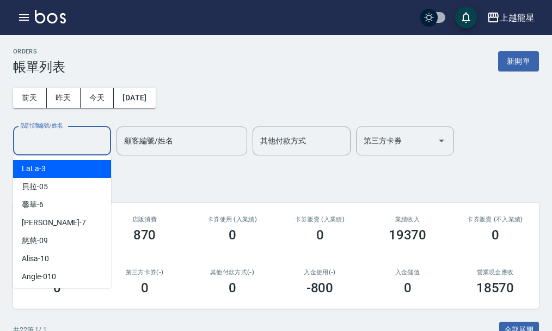
click at [71, 143] on input "設計師編號/姓名" at bounding box center [62, 140] width 88 height 19
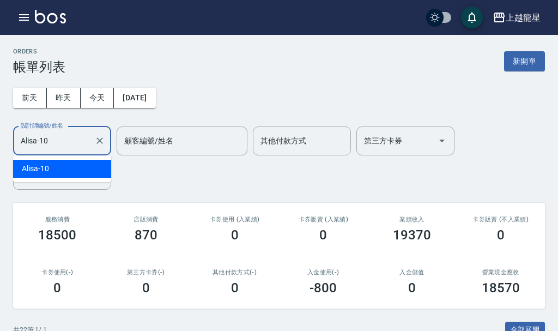
type input "Alisa-10"
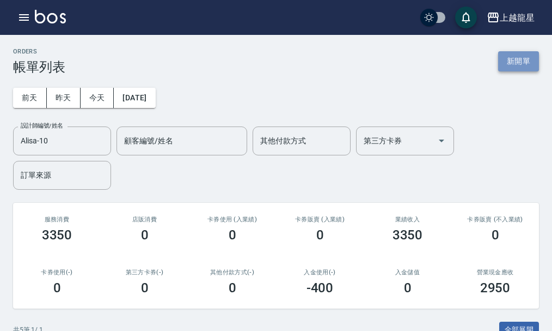
click at [514, 58] on button "新開單" at bounding box center [518, 61] width 41 height 20
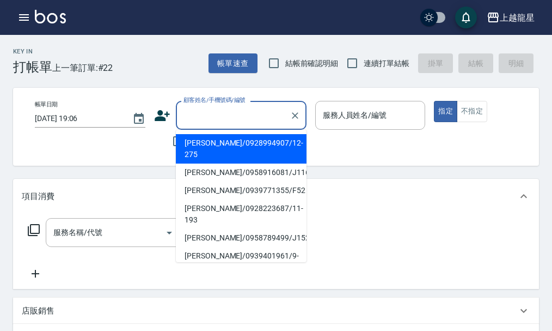
click at [209, 115] on input "顧客姓名/手機號碼/編號" at bounding box center [233, 115] width 105 height 19
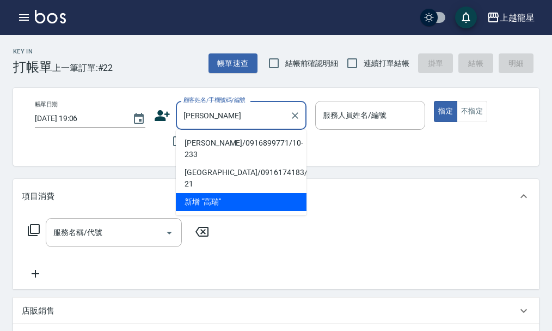
click at [214, 145] on li "[PERSON_NAME]/0916899771/10-233" at bounding box center [241, 148] width 131 height 29
type input "[PERSON_NAME]/0916899771/10-233"
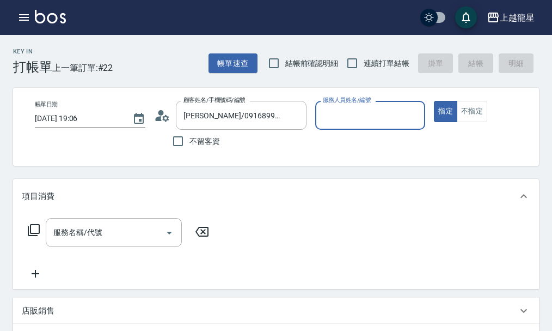
type input "馨華-6"
click at [119, 237] on input "服務名稱/代號" at bounding box center [106, 232] width 110 height 19
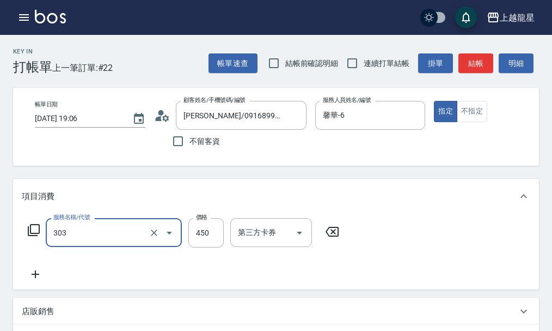
type input "剪髮(303)"
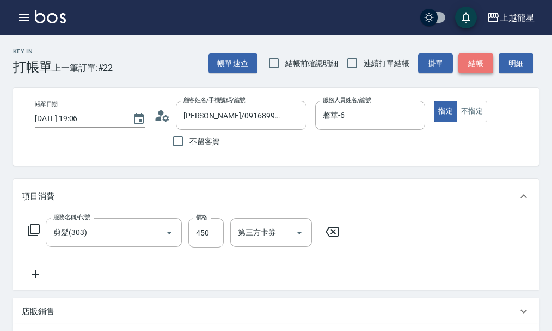
click at [473, 68] on button "結帳" at bounding box center [476, 63] width 35 height 20
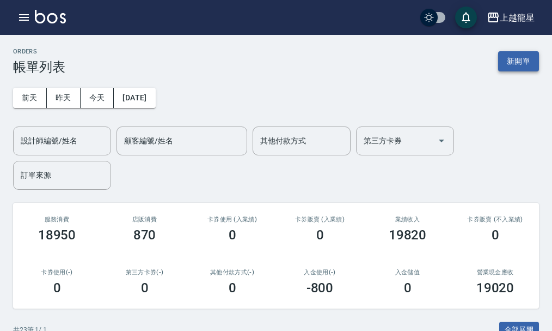
click at [521, 56] on button "新開單" at bounding box center [518, 61] width 41 height 20
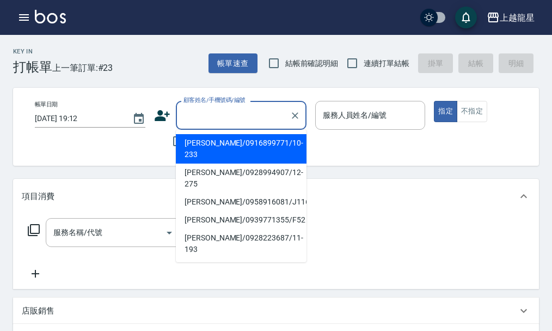
click at [197, 114] on input "顧客姓名/手機號碼/編號" at bounding box center [233, 115] width 105 height 19
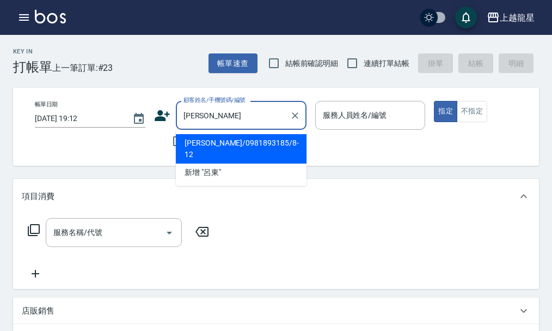
click at [223, 143] on li "[PERSON_NAME]/0981893185/8-12" at bounding box center [241, 148] width 131 height 29
type input "[PERSON_NAME]/0981893185/8-12"
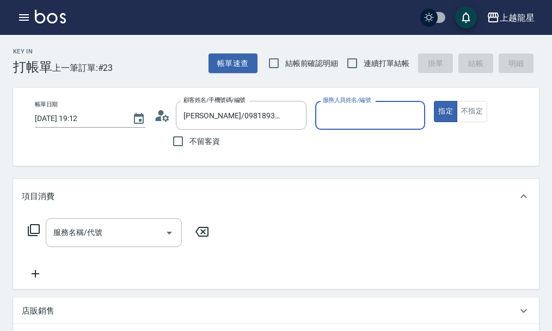
type input "馨華-6"
click at [114, 240] on input "服務名稱/代號" at bounding box center [106, 232] width 110 height 19
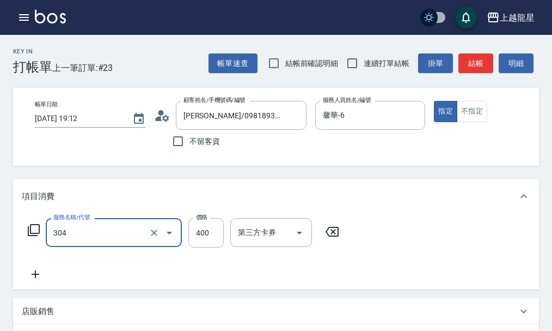
type input "剪髮(304)"
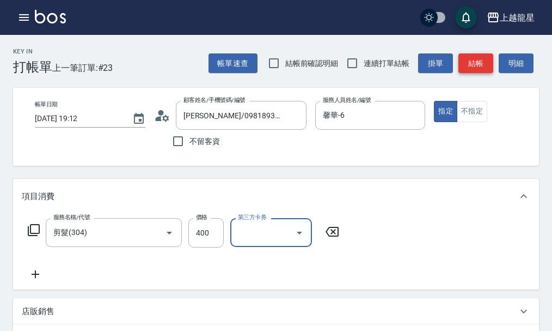
click at [479, 70] on button "結帳" at bounding box center [476, 63] width 35 height 20
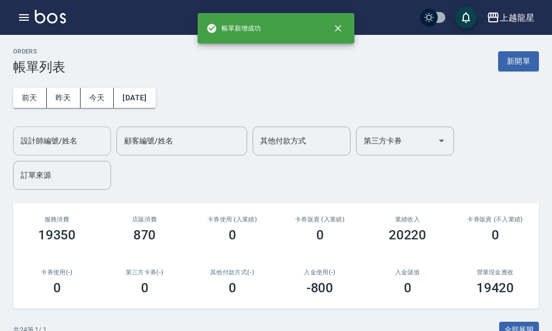
click at [77, 133] on input "設計師編號/姓名" at bounding box center [62, 140] width 88 height 19
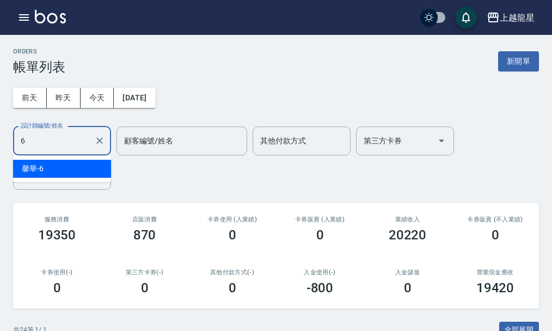
type input "馨華-6"
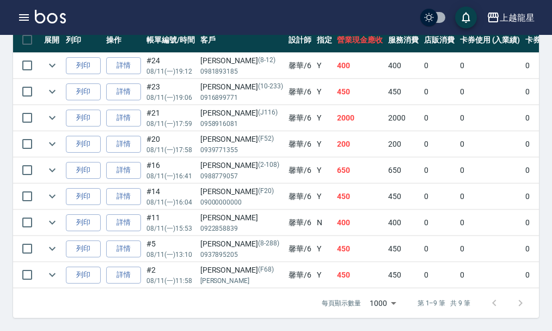
scroll to position [80, 0]
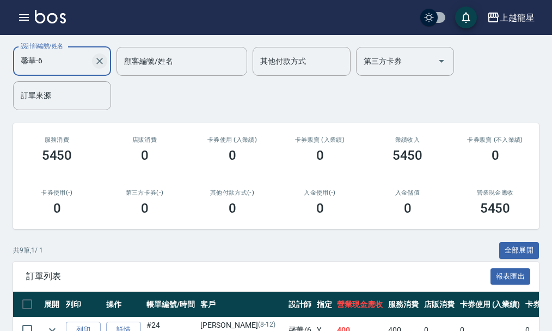
click at [97, 58] on icon "Clear" at bounding box center [99, 61] width 11 height 11
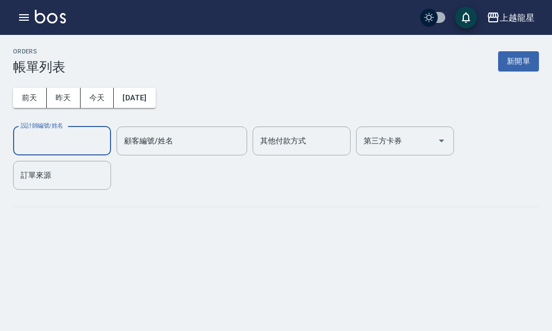
scroll to position [0, 0]
click at [69, 59] on div "ORDERS 帳單列表 新開單" at bounding box center [279, 61] width 532 height 27
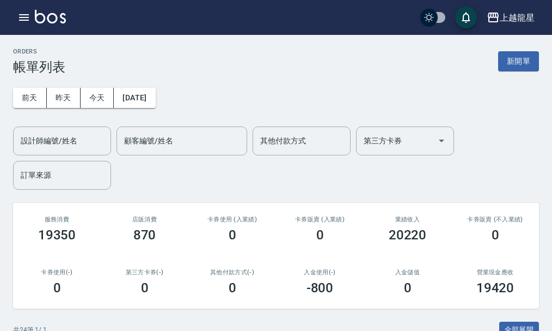
click at [62, 135] on div "設計師編號/姓名 設計師編號/姓名" at bounding box center [62, 140] width 98 height 29
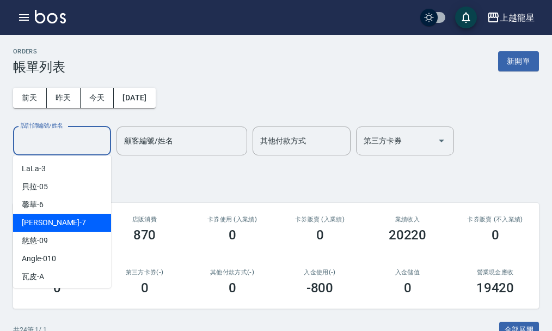
click at [39, 227] on span "雅君 -7" at bounding box center [54, 222] width 64 height 11
type input "雅君-7"
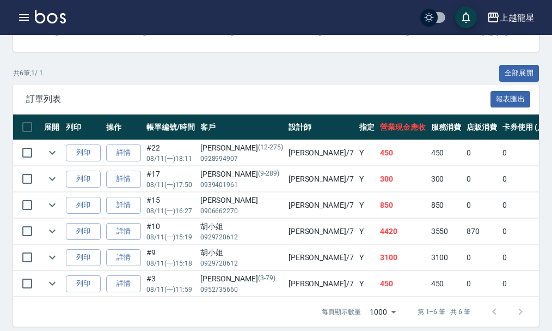
scroll to position [272, 0]
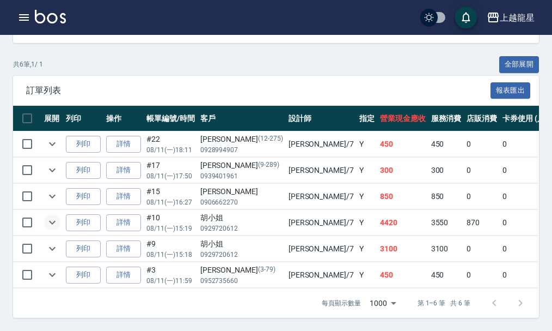
click at [49, 219] on icon "expand row" at bounding box center [52, 222] width 13 height 13
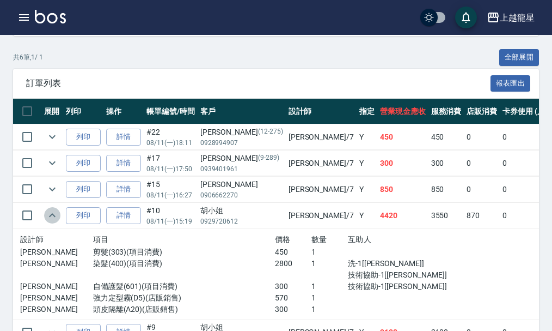
click at [49, 219] on icon "expand row" at bounding box center [52, 215] width 13 height 13
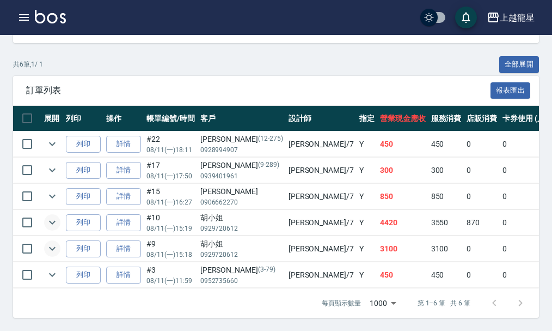
click at [54, 242] on icon "expand row" at bounding box center [52, 248] width 13 height 13
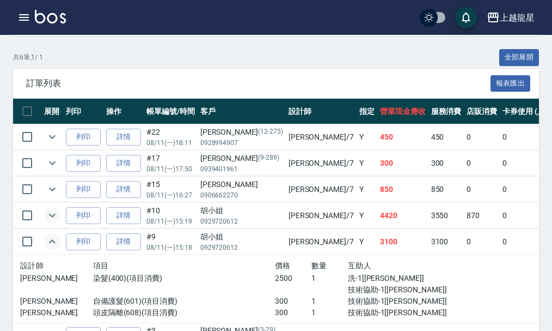
scroll to position [327, 0]
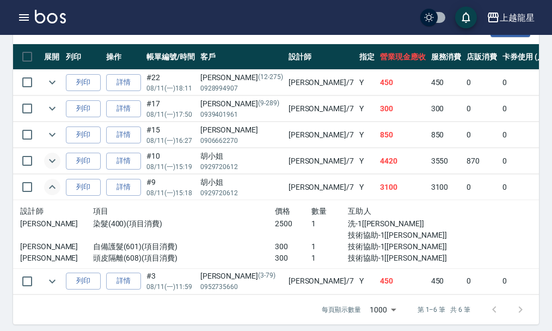
click at [53, 189] on icon "expand row" at bounding box center [52, 186] width 13 height 13
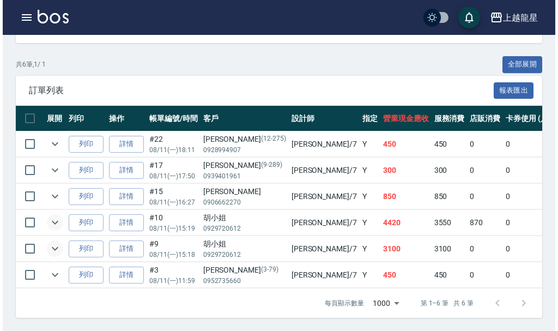
scroll to position [273, 0]
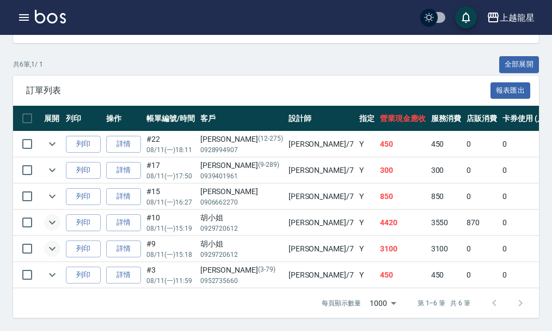
click at [125, 56] on div "共 6 筆, 1 / 1 全部展開" at bounding box center [276, 64] width 526 height 17
click at [22, 12] on icon "button" at bounding box center [23, 17] width 13 height 13
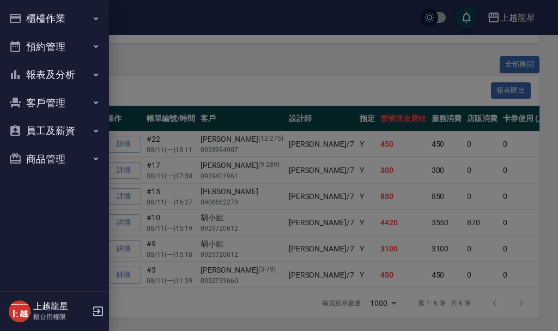
click at [54, 77] on button "報表及分析" at bounding box center [54, 74] width 100 height 28
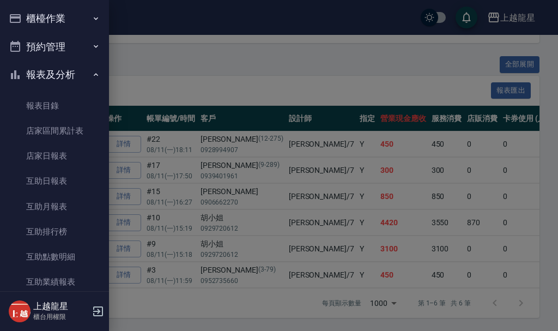
click at [57, 71] on button "報表及分析" at bounding box center [54, 74] width 100 height 28
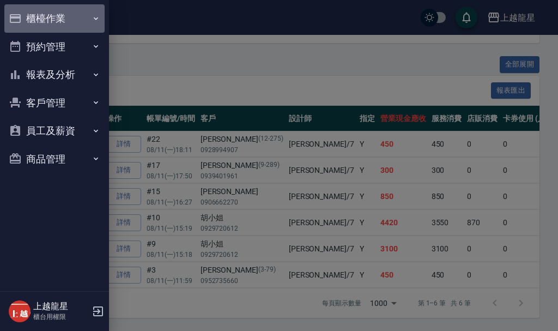
click at [59, 16] on button "櫃檯作業" at bounding box center [54, 18] width 100 height 28
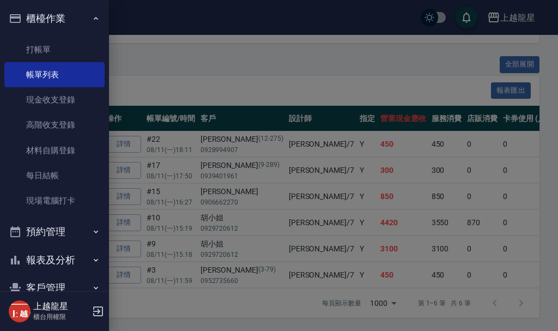
click at [59, 16] on button "櫃檯作業" at bounding box center [54, 18] width 100 height 28
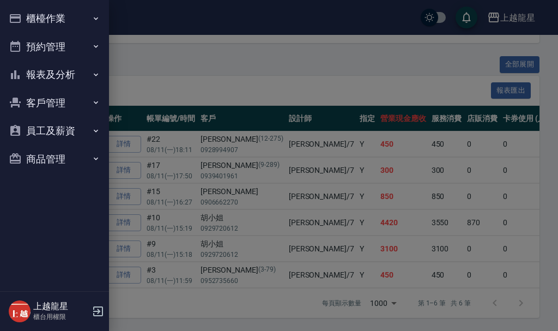
click at [54, 69] on button "報表及分析" at bounding box center [54, 74] width 100 height 28
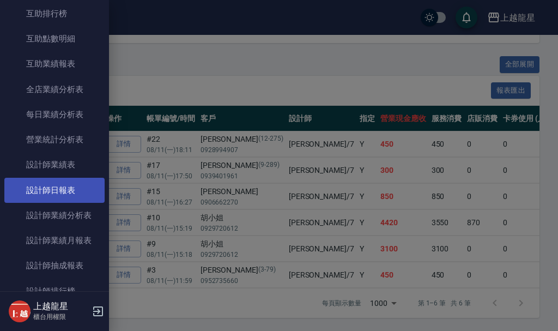
scroll to position [327, 0]
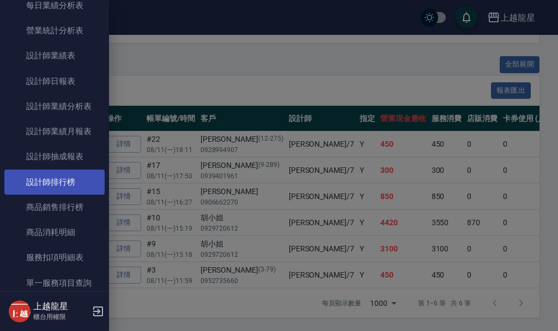
click at [65, 186] on link "設計師排行榜" at bounding box center [54, 181] width 100 height 25
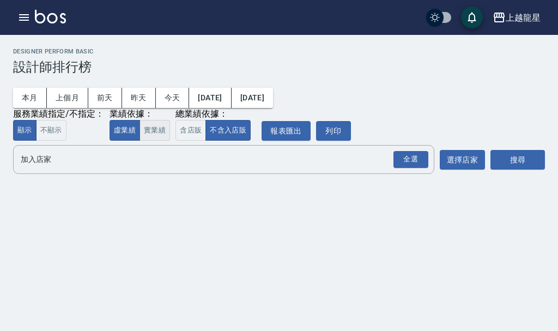
click at [158, 132] on button "實業績" at bounding box center [154, 130] width 31 height 21
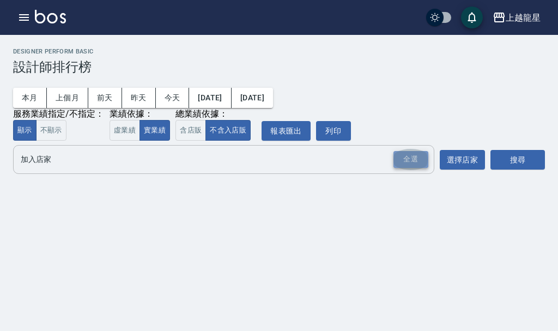
click at [412, 156] on div "全選" at bounding box center [410, 159] width 35 height 17
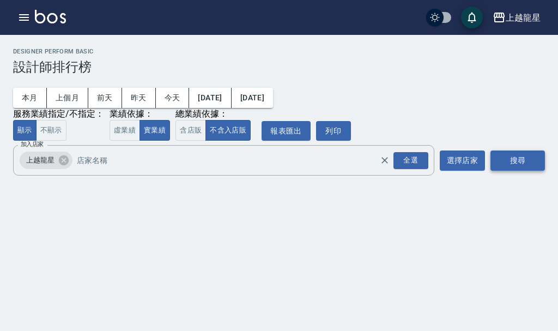
click at [521, 152] on button "搜尋" at bounding box center [517, 160] width 54 height 20
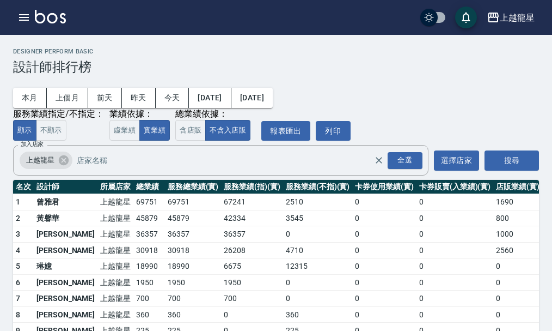
click at [303, 28] on div "上越龍星 登出" at bounding box center [276, 17] width 552 height 35
click at [26, 11] on icon "button" at bounding box center [23, 17] width 13 height 13
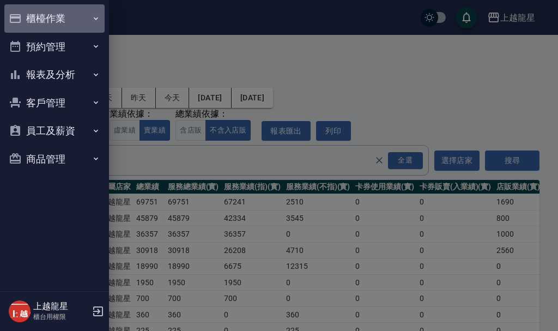
click at [26, 11] on button "櫃檯作業" at bounding box center [54, 18] width 100 height 28
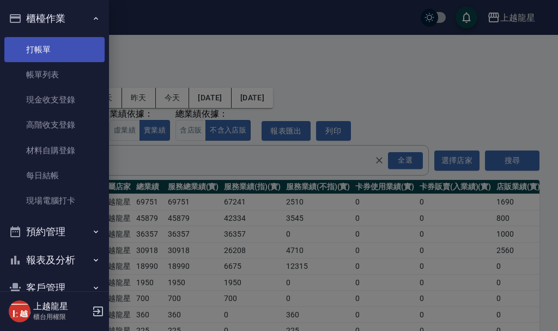
click at [35, 40] on link "打帳單" at bounding box center [54, 49] width 100 height 25
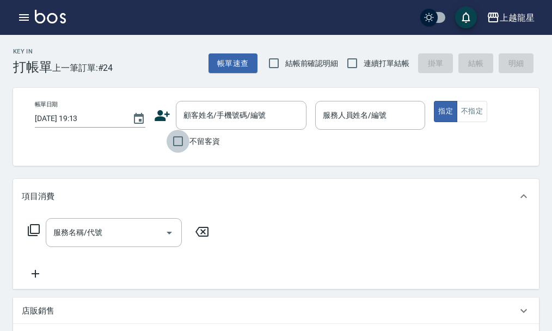
click at [176, 142] on input "不留客資" at bounding box center [178, 141] width 23 height 23
checkbox input "true"
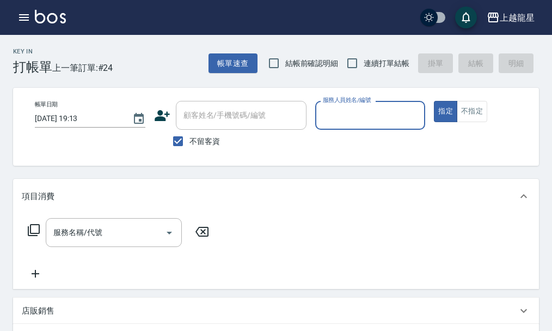
click at [380, 116] on input "服務人員姓名/編號" at bounding box center [370, 115] width 101 height 19
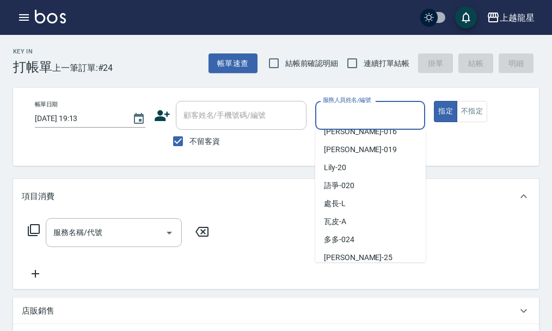
scroll to position [200, 0]
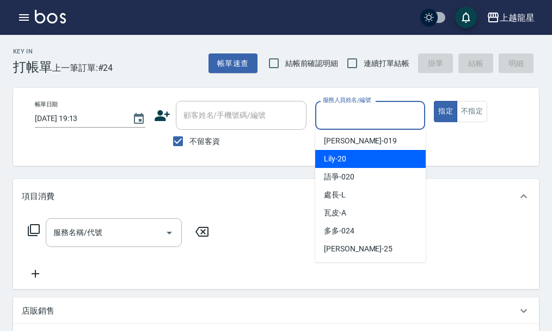
click at [349, 157] on div "Lily -20" at bounding box center [370, 159] width 111 height 18
type input "Lily-20"
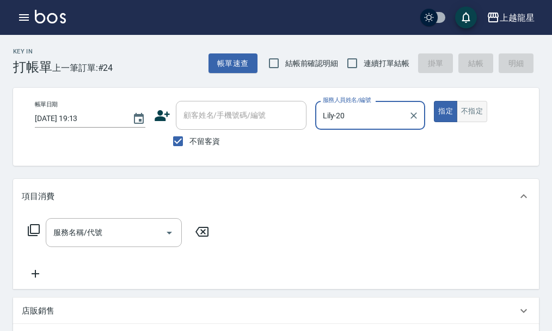
click at [471, 117] on button "不指定" at bounding box center [472, 111] width 31 height 21
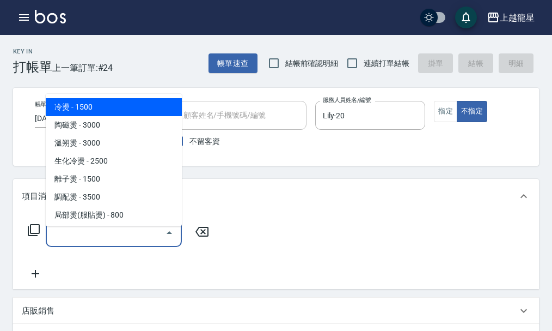
click at [96, 241] on div "服務名稱/代號 服務名稱/代號" at bounding box center [114, 232] width 136 height 29
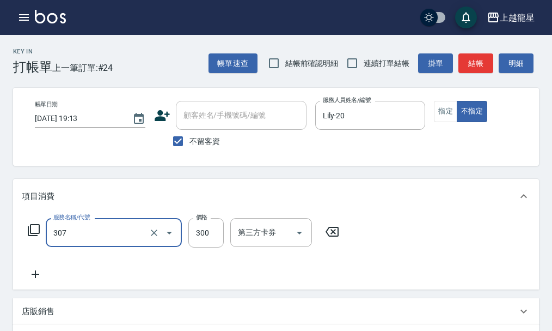
type input "剪髮(高中)(307)"
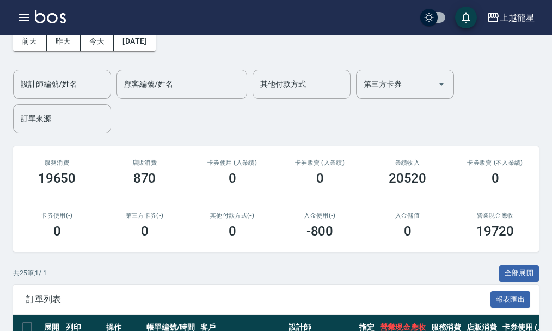
scroll to position [54, 0]
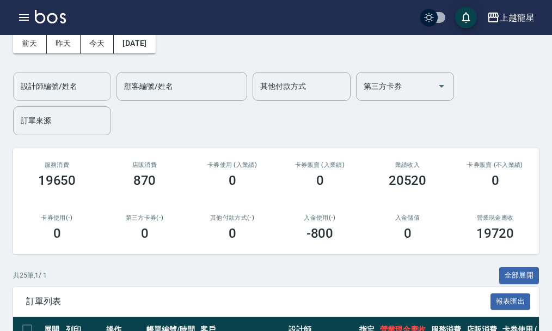
click at [79, 96] on div "設計師編號/姓名" at bounding box center [62, 86] width 98 height 29
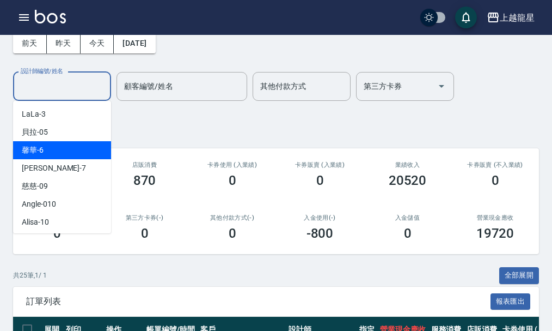
click at [80, 150] on div "馨華 -6" at bounding box center [62, 150] width 98 height 18
type input "馨華-6"
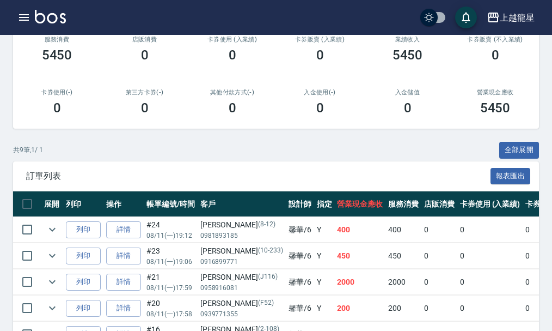
scroll to position [0, 0]
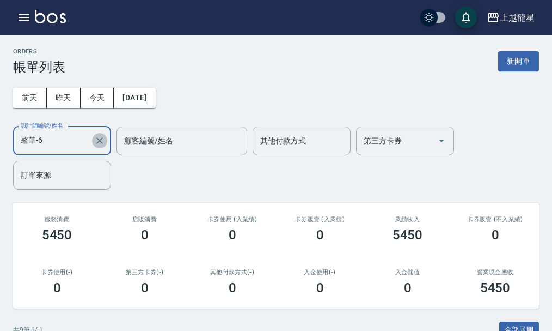
click at [97, 136] on icon "Clear" at bounding box center [99, 140] width 11 height 11
click at [59, 150] on input "設計師編號/姓名" at bounding box center [62, 140] width 88 height 19
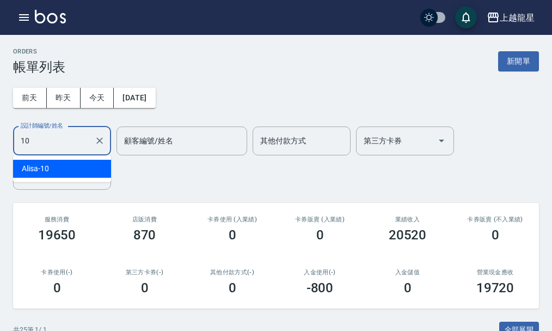
type input "10."
click at [99, 142] on icon "Clear" at bounding box center [99, 140] width 7 height 7
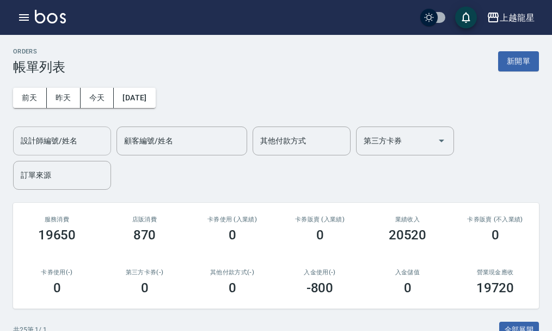
click at [319, 77] on div "[DATE] [DATE] [DATE] [DATE] 設計師編號/姓名 設計師編號/姓名 顧客編號/姓名 顧客編號/姓名 其他付款方式 其他付款方式 第三方…" at bounding box center [276, 132] width 526 height 115
click at [86, 141] on input "設計師編號/姓名" at bounding box center [62, 140] width 88 height 19
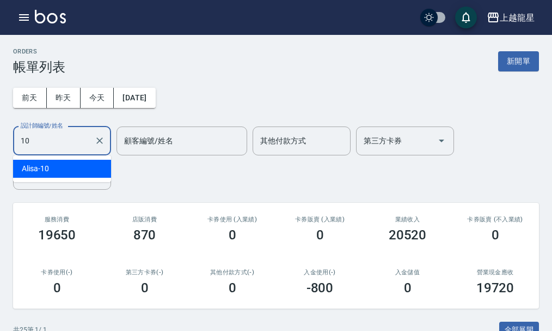
type input "Alisa-10"
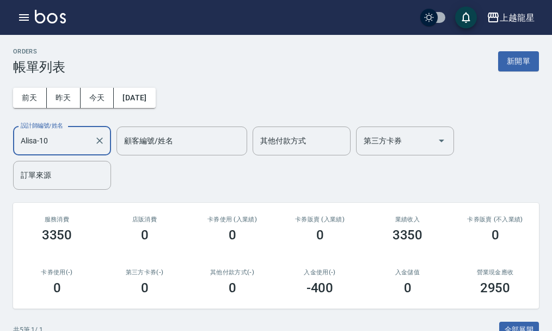
click at [515, 67] on button "新開單" at bounding box center [518, 61] width 41 height 20
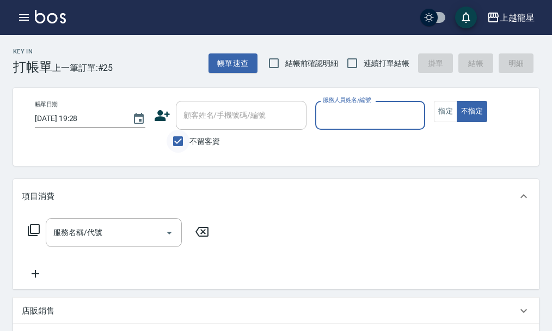
click at [179, 136] on input "不留客資" at bounding box center [178, 141] width 23 height 23
checkbox input "false"
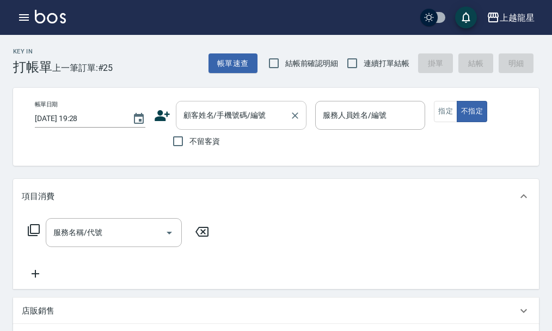
click at [200, 116] on div "顧客姓名/手機號碼/編號 顧客姓名/手機號碼/編號" at bounding box center [241, 115] width 131 height 29
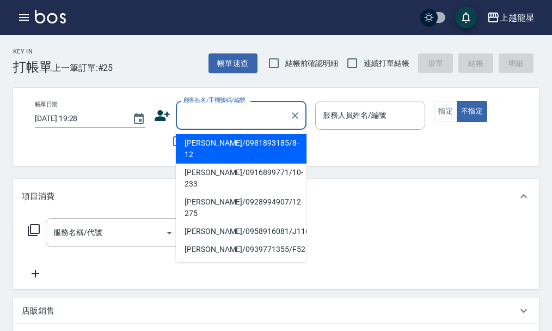
click at [138, 156] on div "帳單日期 [DATE] 19:28 顧客姓名/手機號碼/編號 顧客姓名/手機號碼/編號 不留客資 服務人員姓名/編號 服務人員姓名/編號 指定 不指定" at bounding box center [285, 127] width 545 height 78
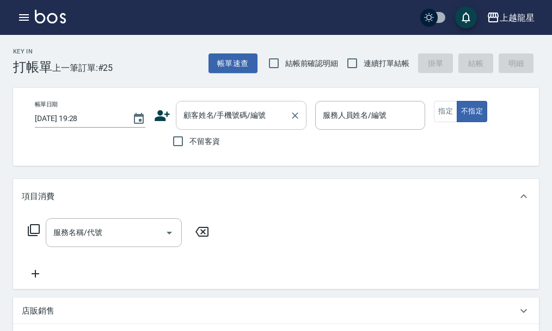
click at [229, 123] on input "顧客姓名/手機號碼/編號" at bounding box center [233, 115] width 105 height 19
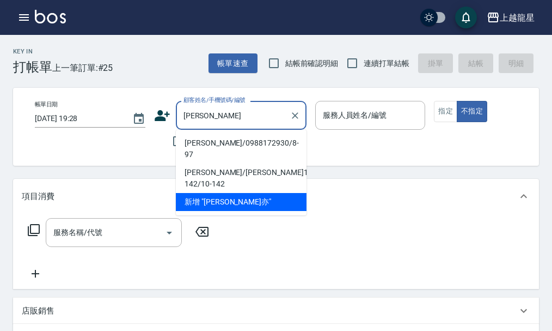
click at [208, 145] on li "[PERSON_NAME]/0988172930/8-97" at bounding box center [241, 148] width 131 height 29
type input "[PERSON_NAME]/0988172930/8-97"
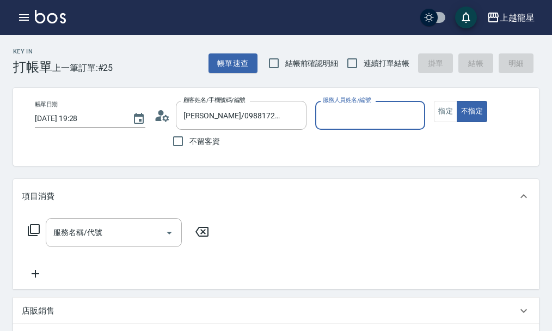
type input "Alisa-10"
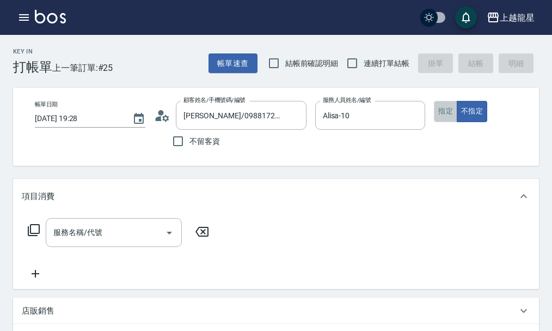
click at [440, 113] on button "指定" at bounding box center [445, 111] width 23 height 21
click at [99, 242] on input "服務名稱/代號" at bounding box center [106, 232] width 110 height 19
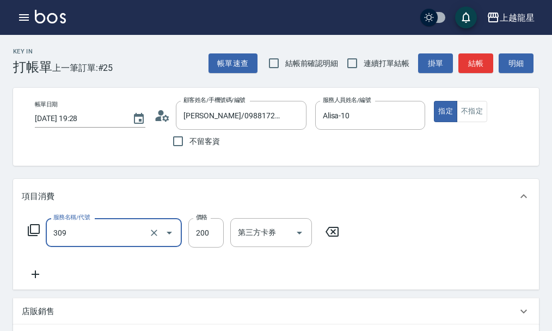
type input "剪髮(國小)(309)"
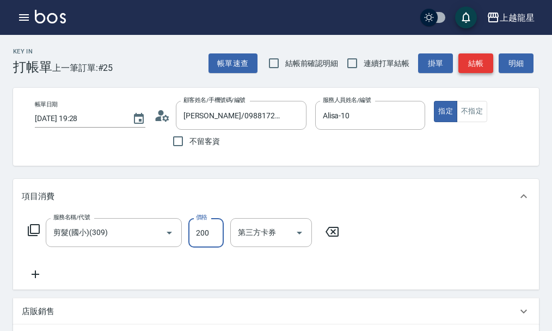
click at [467, 60] on button "結帳" at bounding box center [476, 63] width 35 height 20
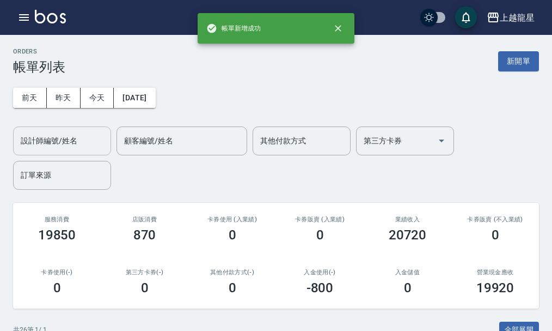
click at [60, 143] on input "設計師編號/姓名" at bounding box center [62, 140] width 88 height 19
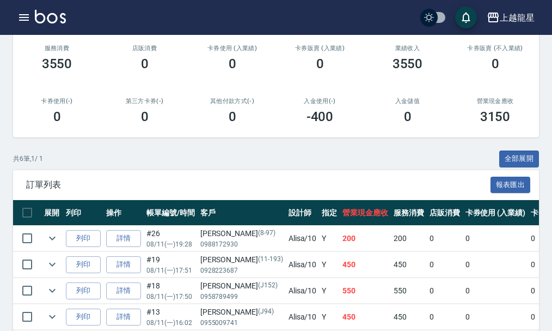
scroll to position [272, 0]
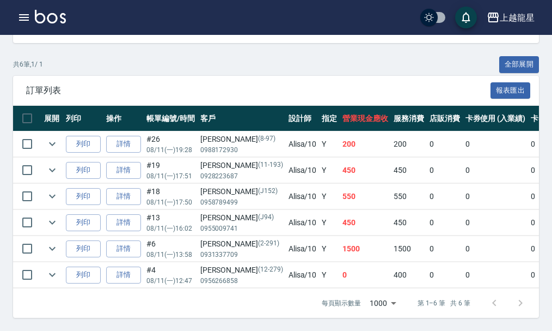
type input "Alisa-10"
click at [325, 85] on span "訂單列表" at bounding box center [258, 90] width 465 height 11
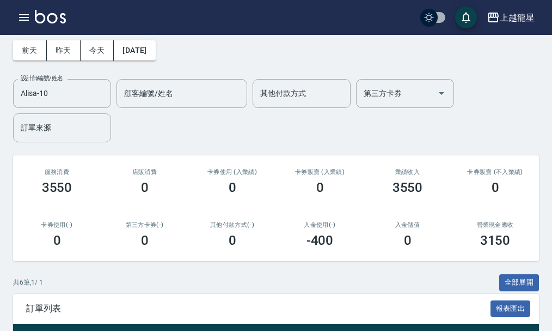
scroll to position [0, 0]
